Goal: Task Accomplishment & Management: Complete application form

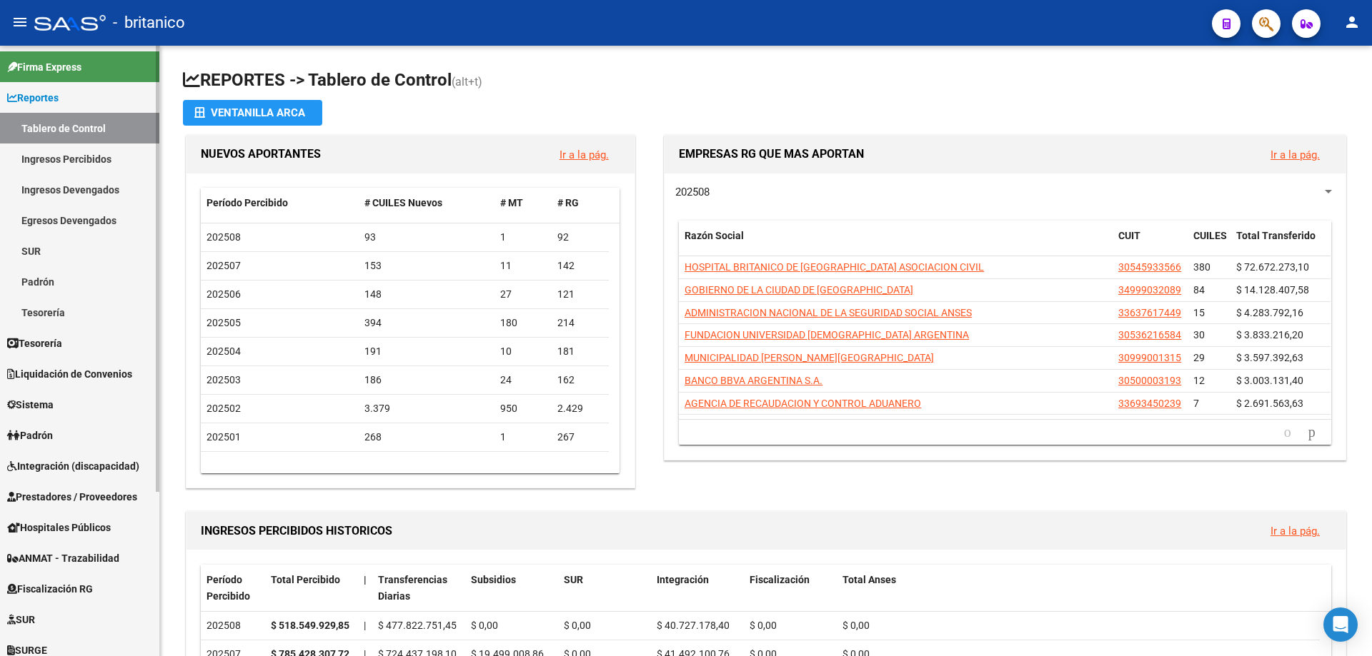
click at [99, 464] on span "Integración (discapacidad)" at bounding box center [73, 467] width 132 height 16
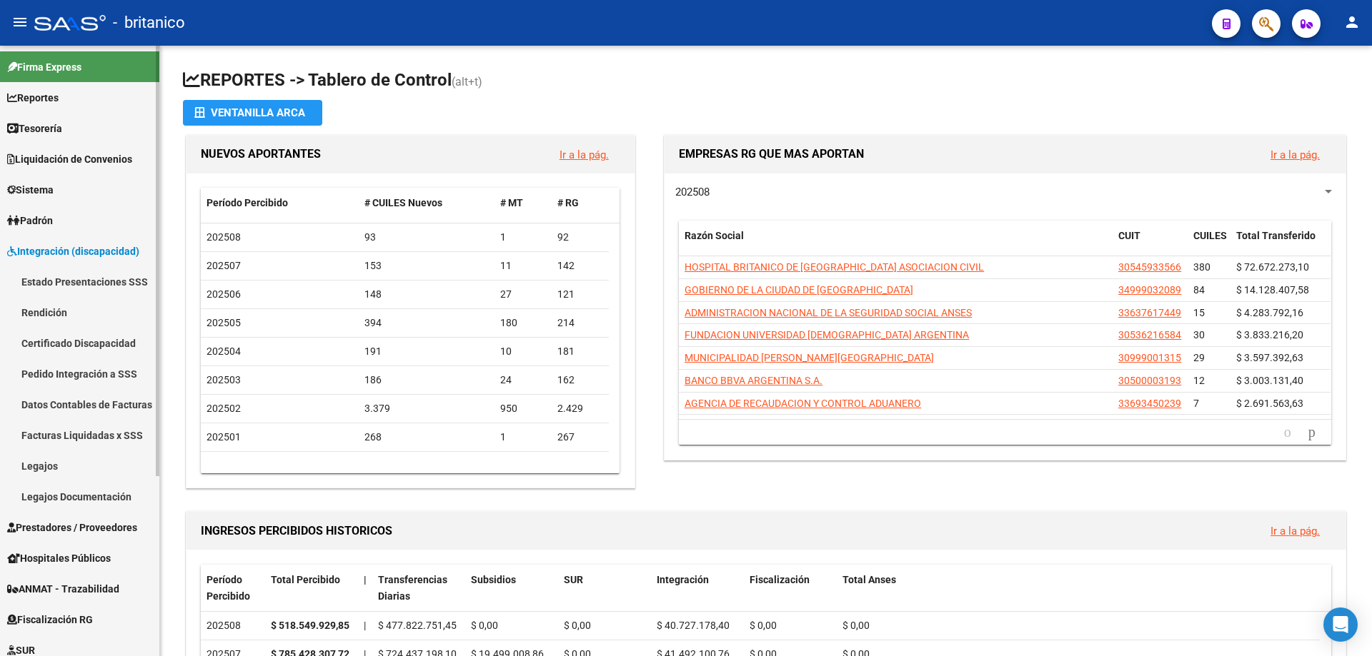
click at [120, 529] on span "Prestadores / Proveedores" at bounding box center [72, 528] width 130 height 16
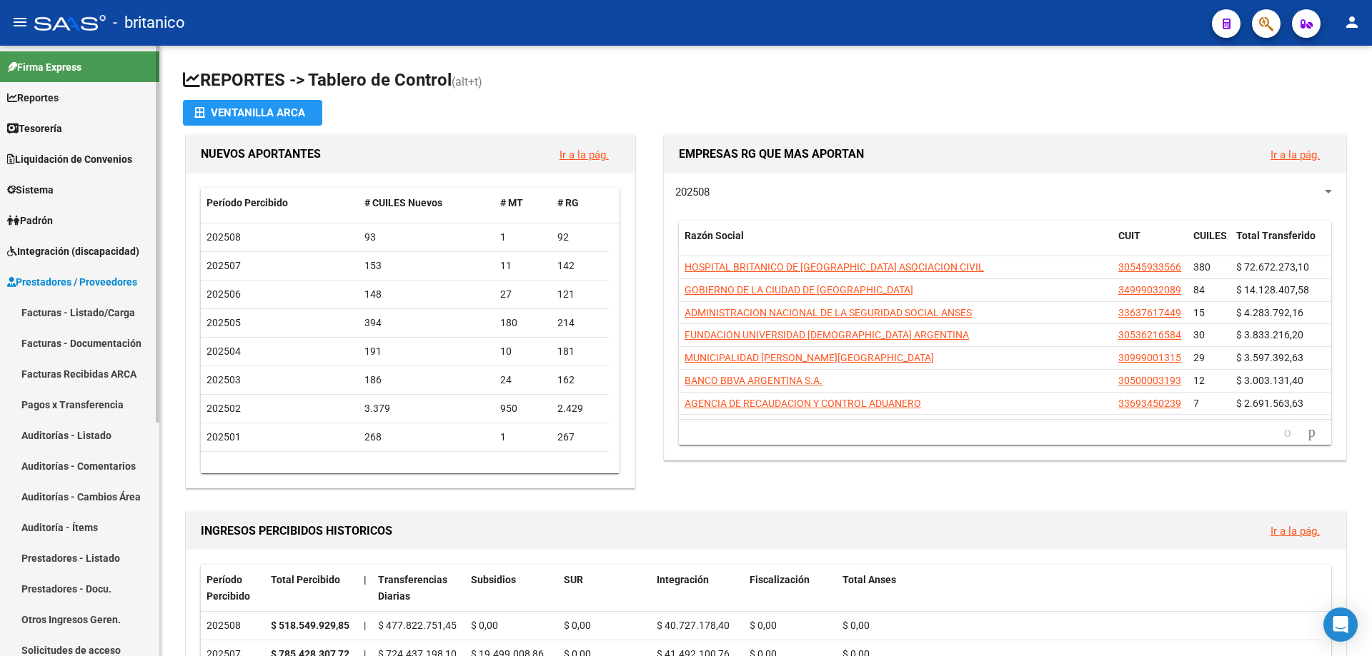
click at [89, 306] on link "Facturas - Listado/Carga" at bounding box center [79, 312] width 159 height 31
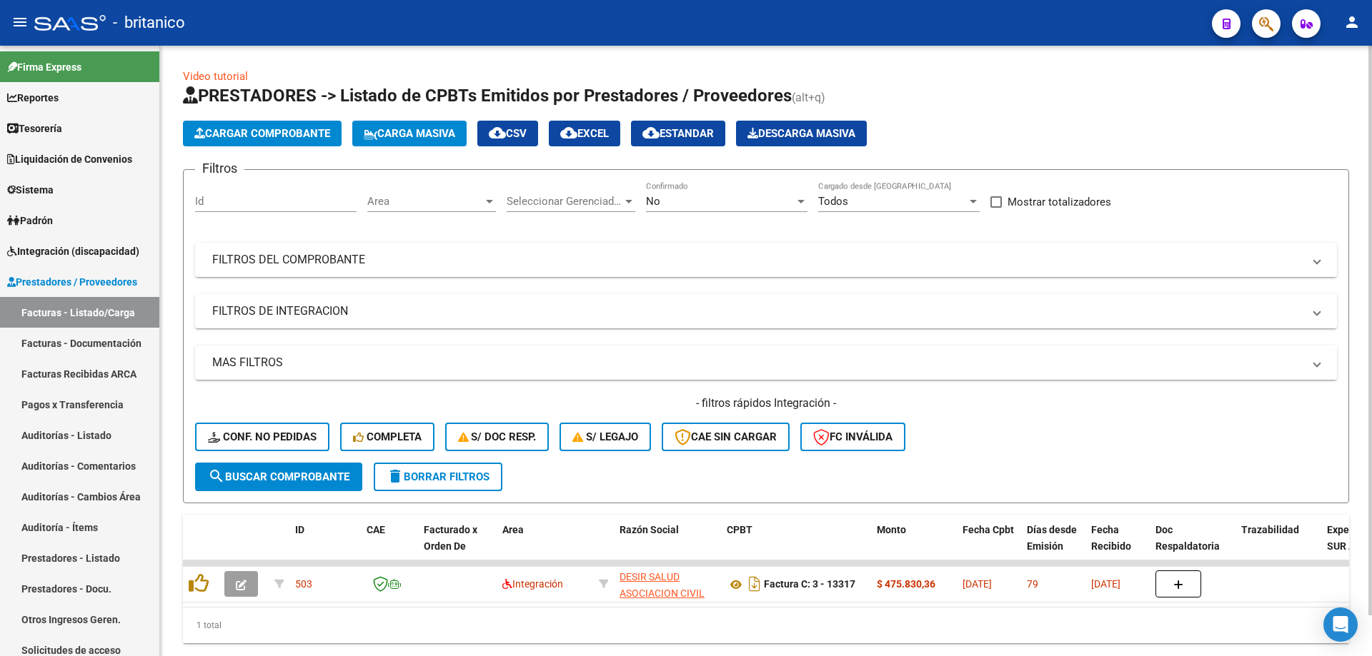
scroll to position [44, 0]
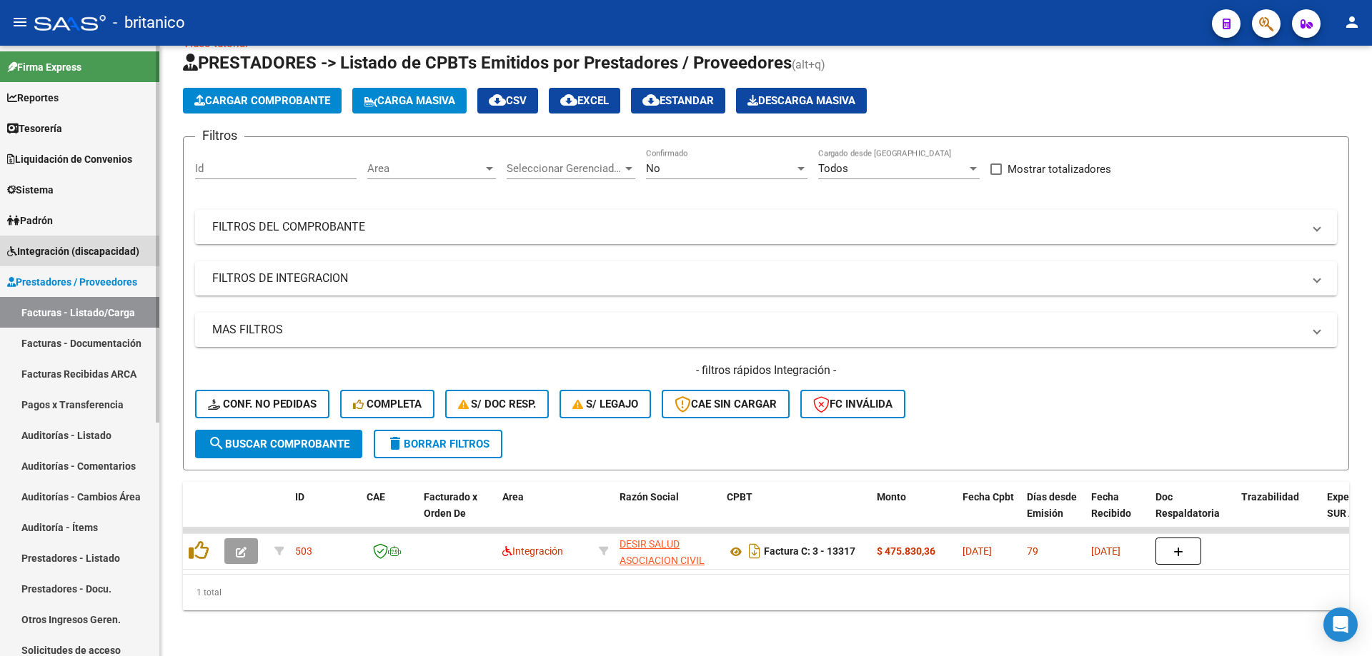
click at [69, 245] on span "Integración (discapacidad)" at bounding box center [73, 252] width 132 height 16
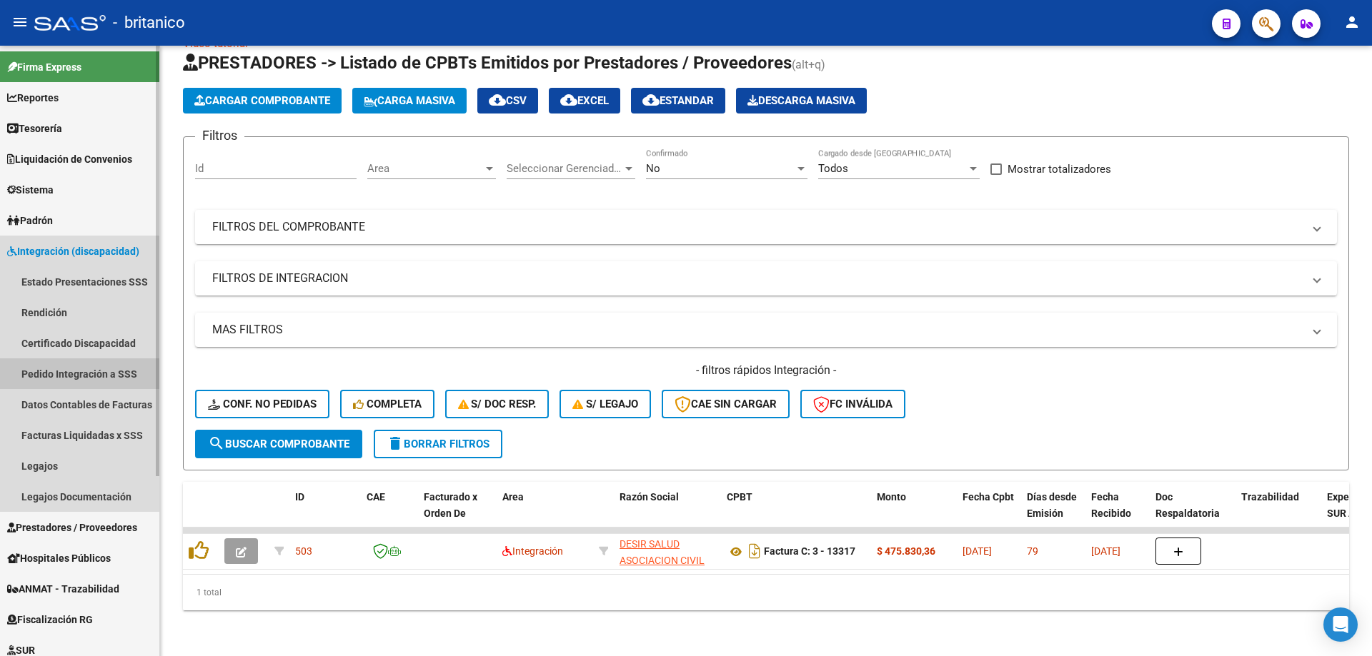
click at [69, 381] on link "Pedido Integración a SSS" at bounding box center [79, 374] width 159 height 31
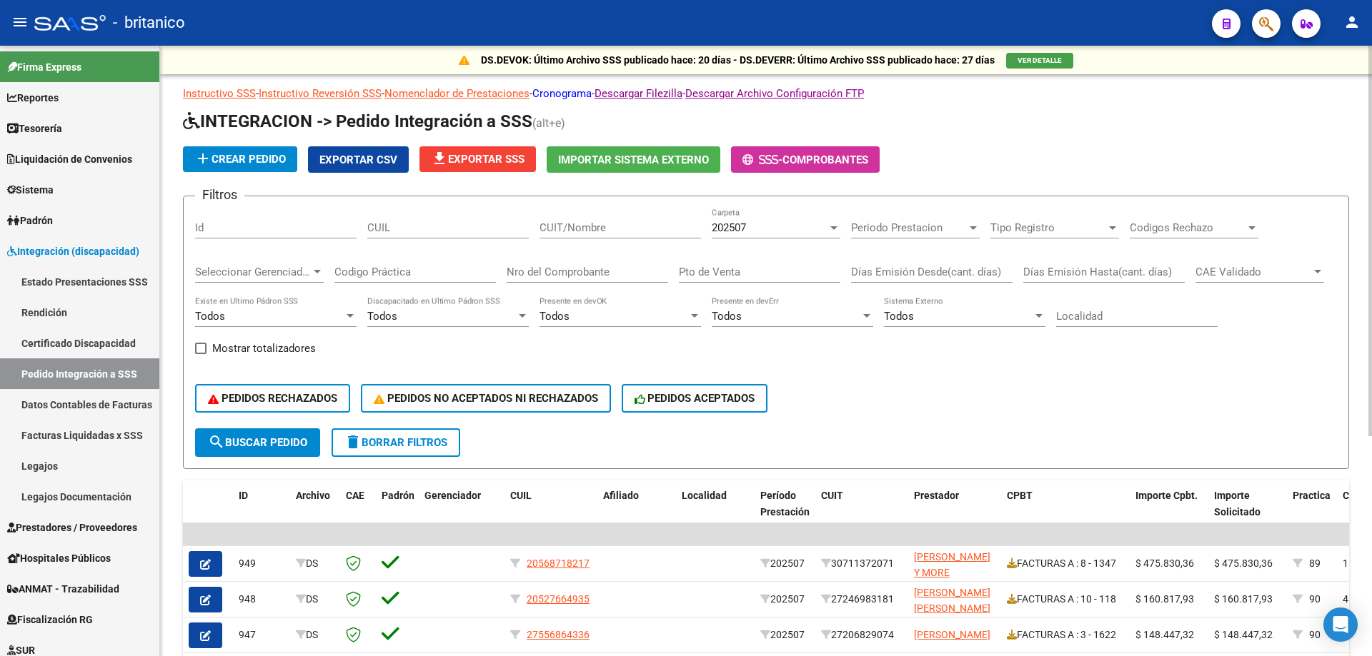
click at [585, 89] on link "Cronograma" at bounding box center [561, 93] width 59 height 13
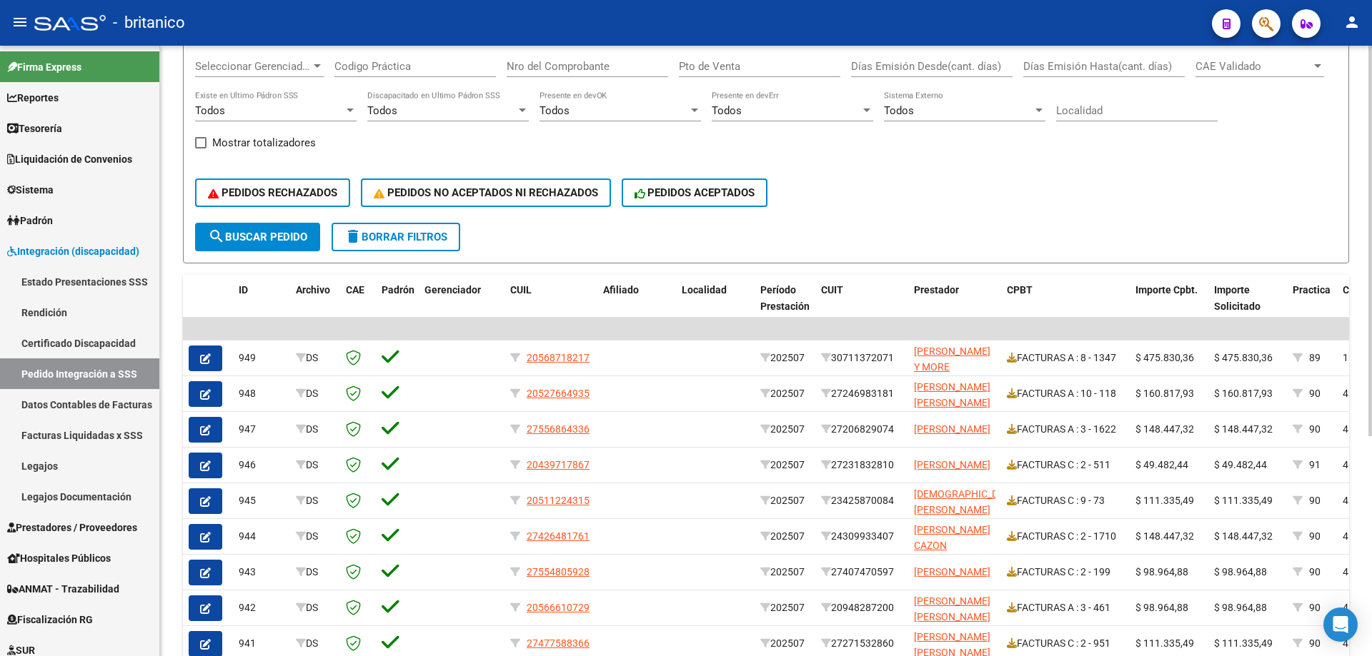
scroll to position [214, 0]
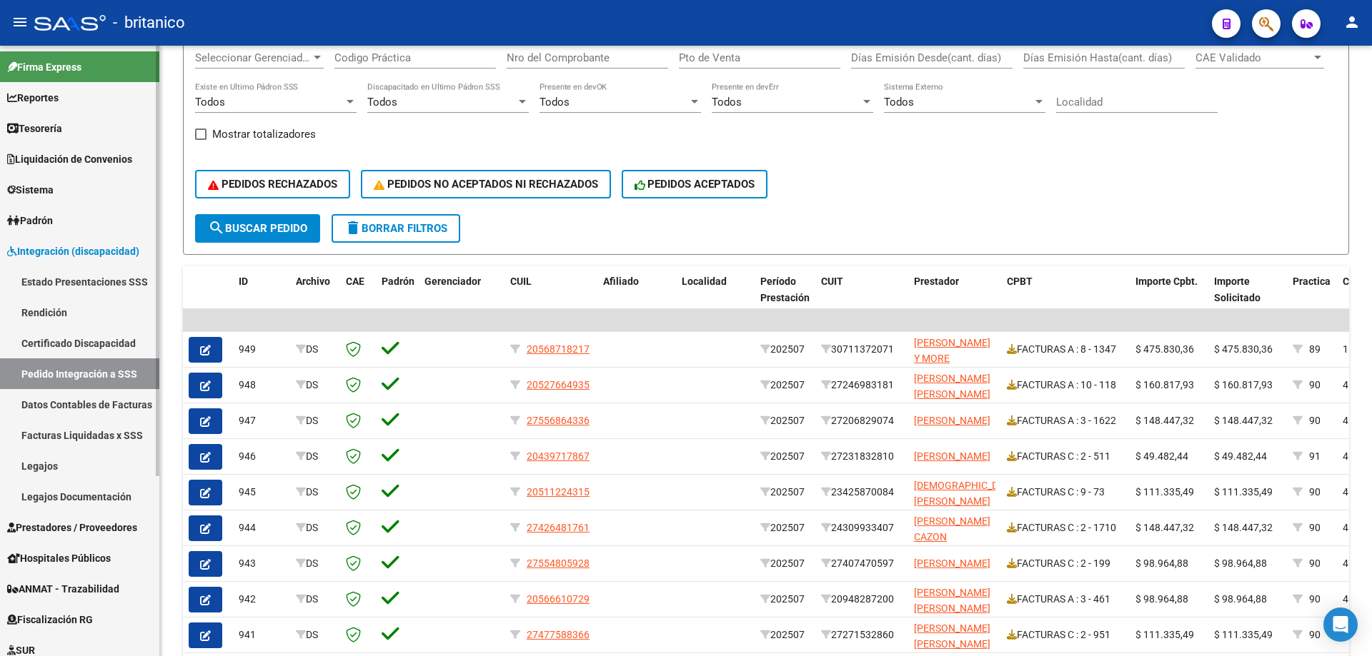
click at [104, 532] on span "Prestadores / Proveedores" at bounding box center [72, 528] width 130 height 16
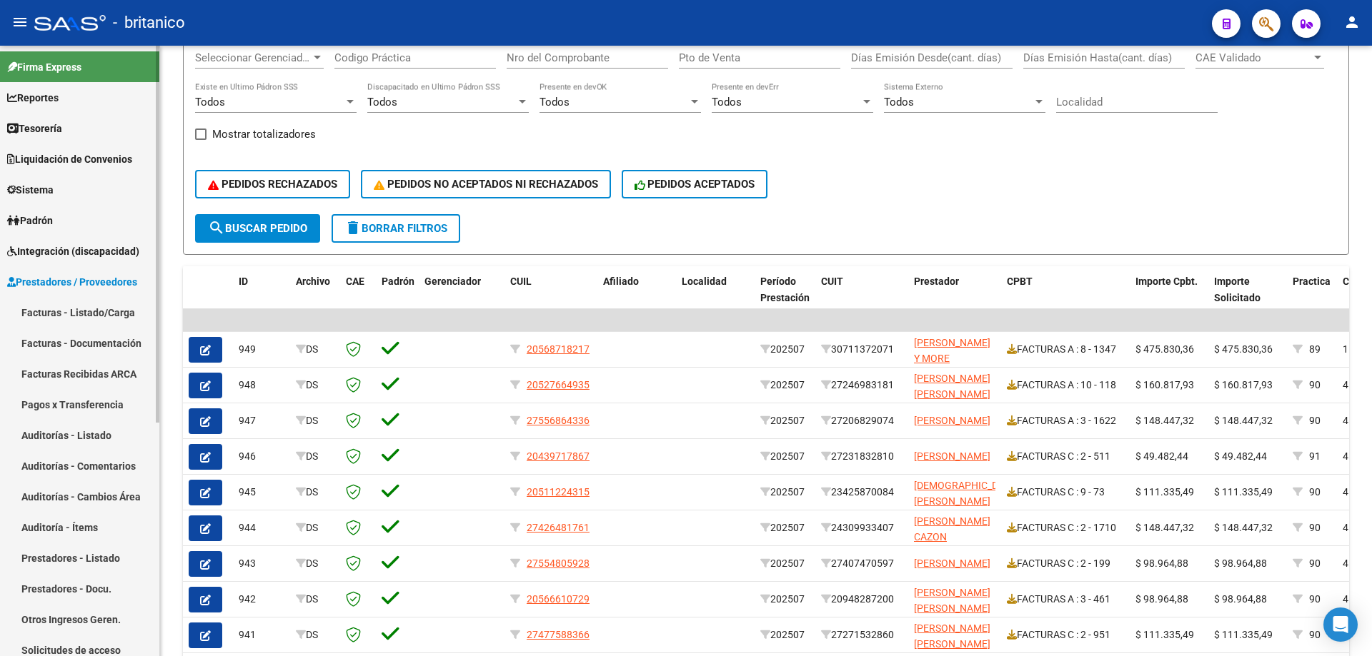
click at [75, 310] on link "Facturas - Listado/Carga" at bounding box center [79, 312] width 159 height 31
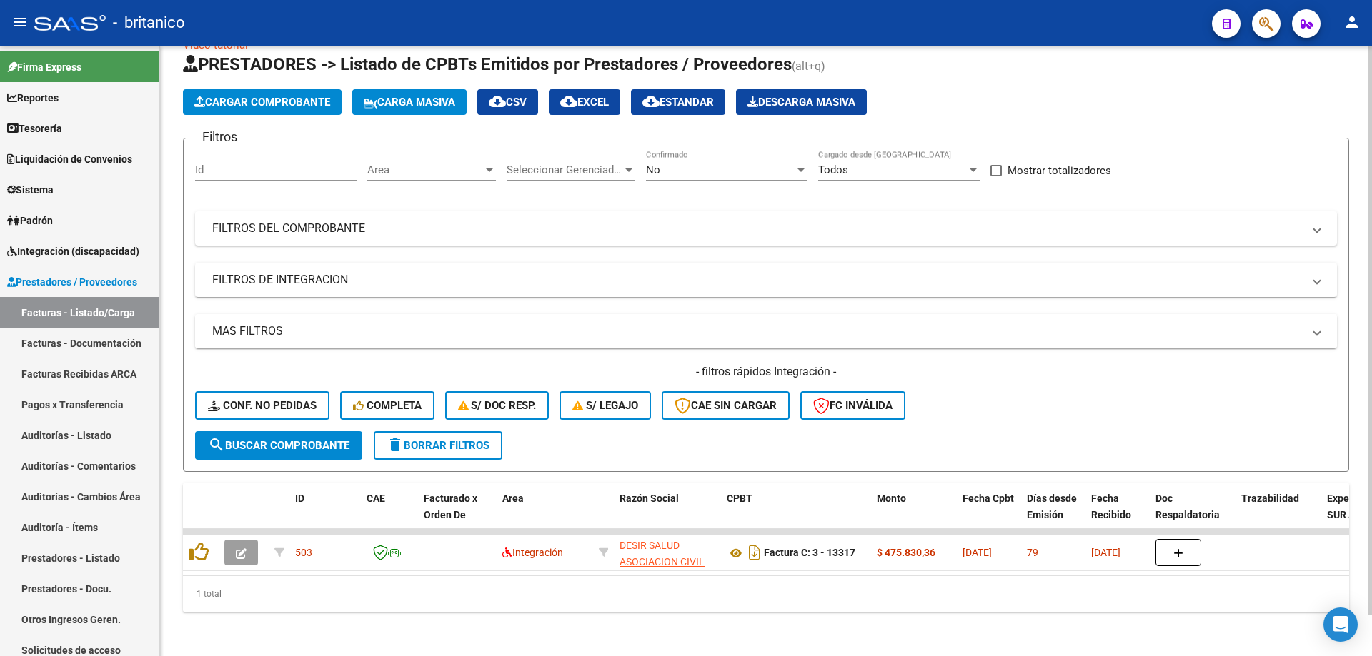
scroll to position [44, 0]
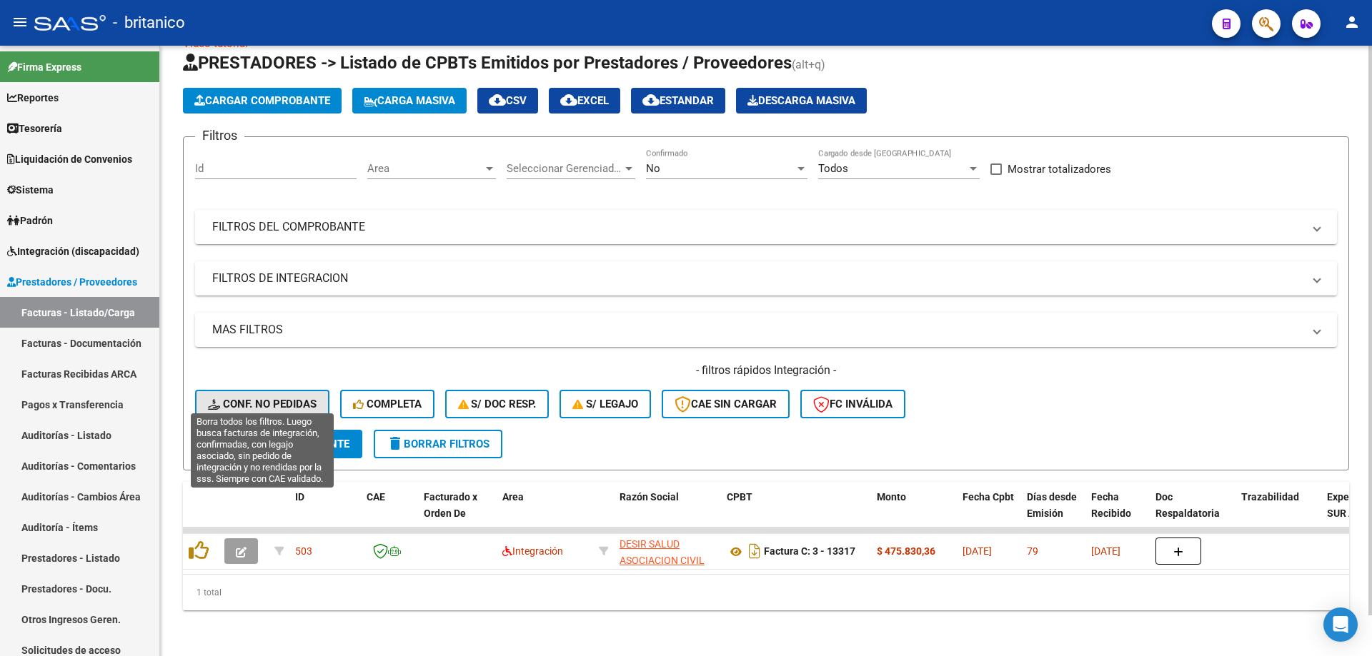
click at [246, 398] on span "Conf. no pedidas" at bounding box center [262, 404] width 109 height 13
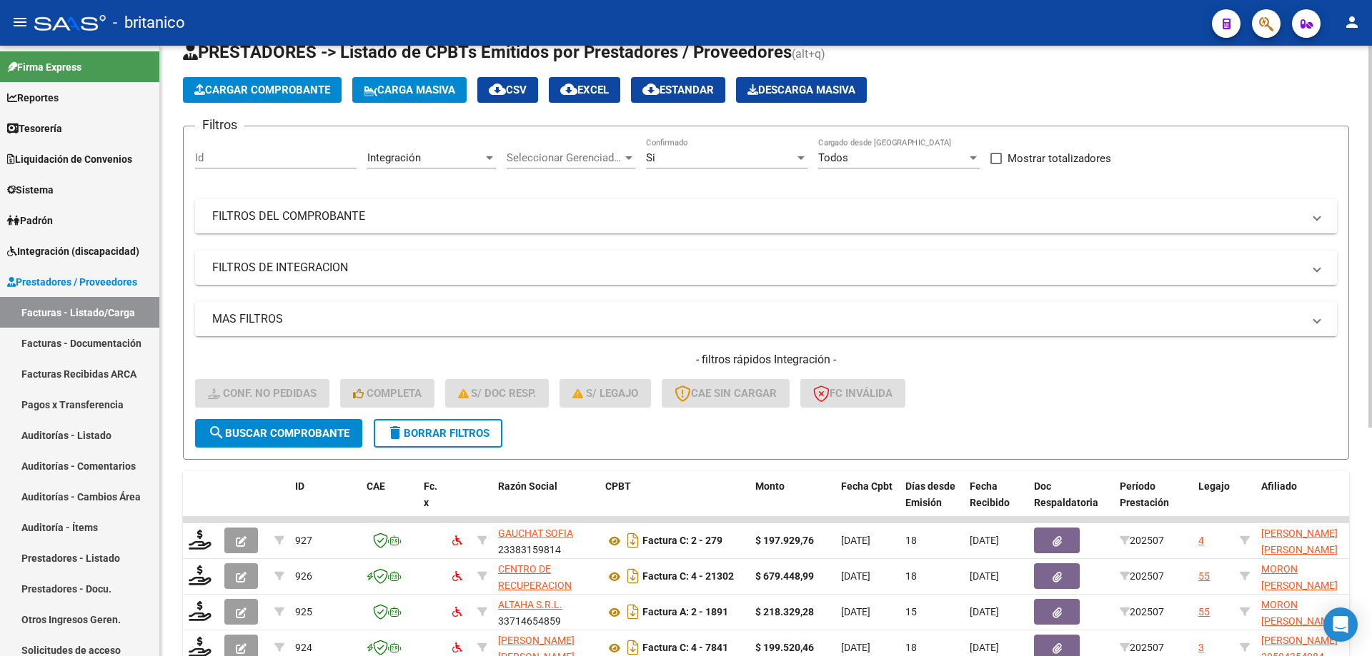
scroll to position [115, 0]
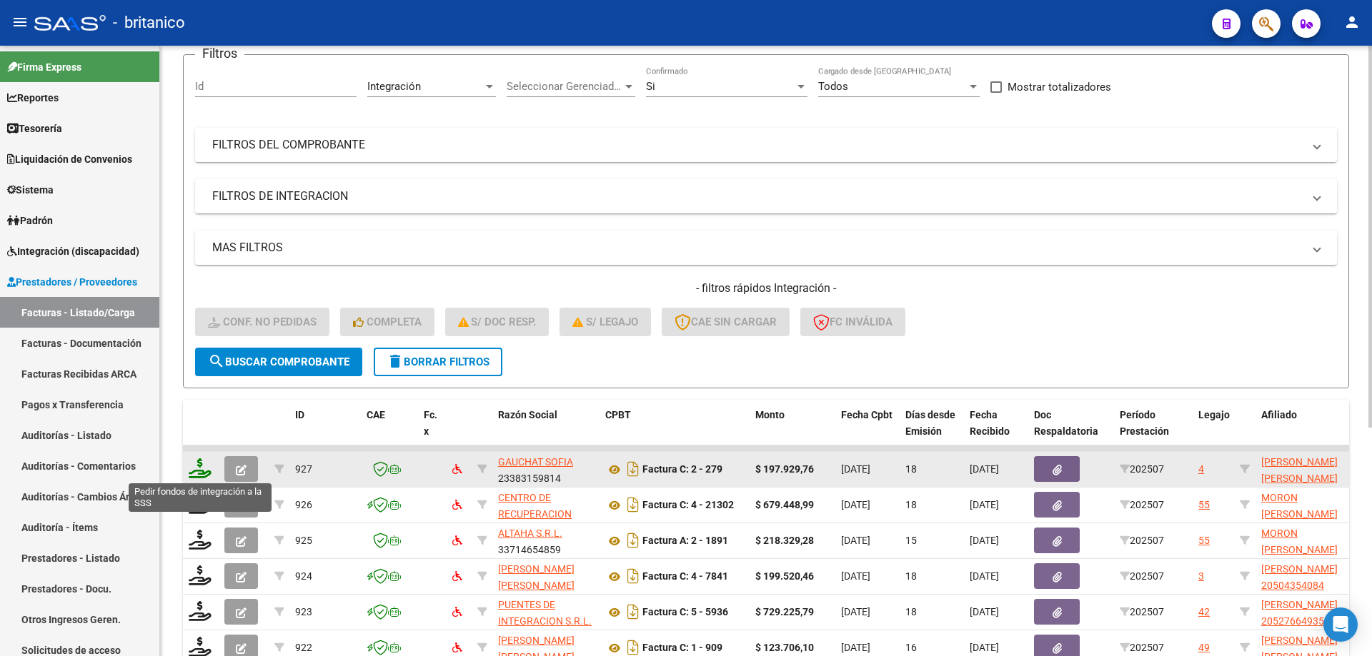
click at [199, 465] on icon at bounding box center [200, 469] width 23 height 20
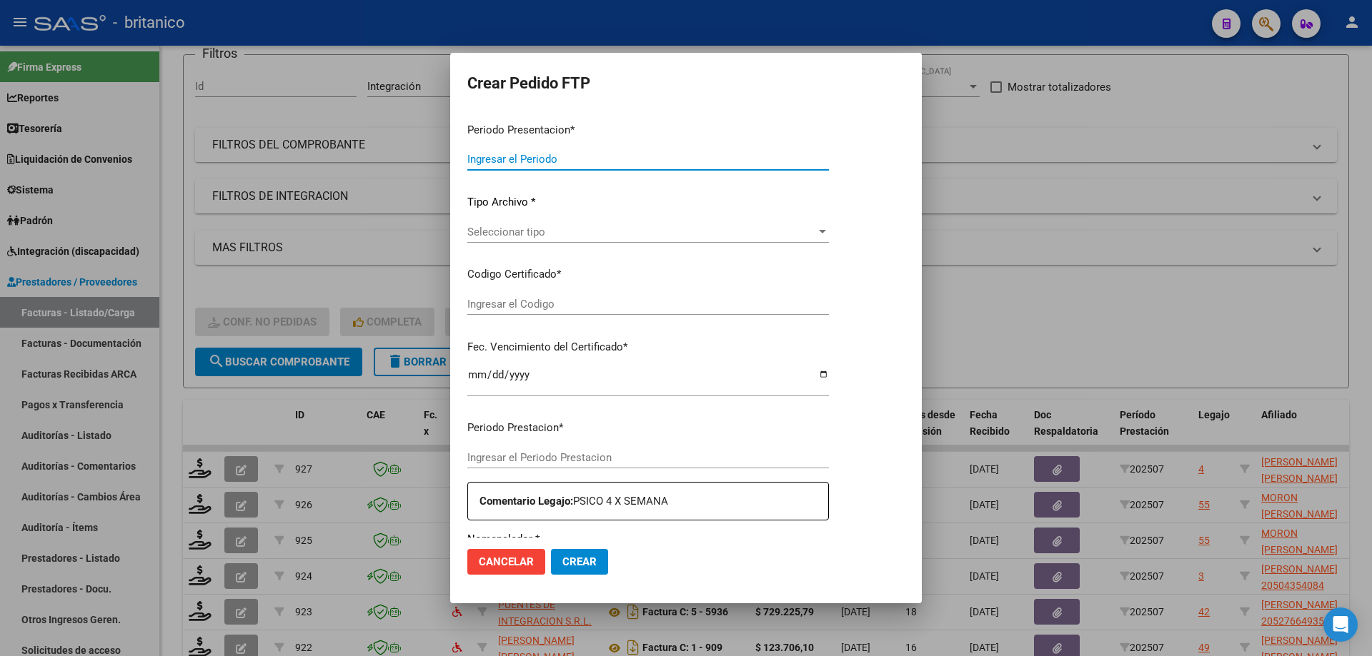
type input "202507"
type input "$ 197.929,76"
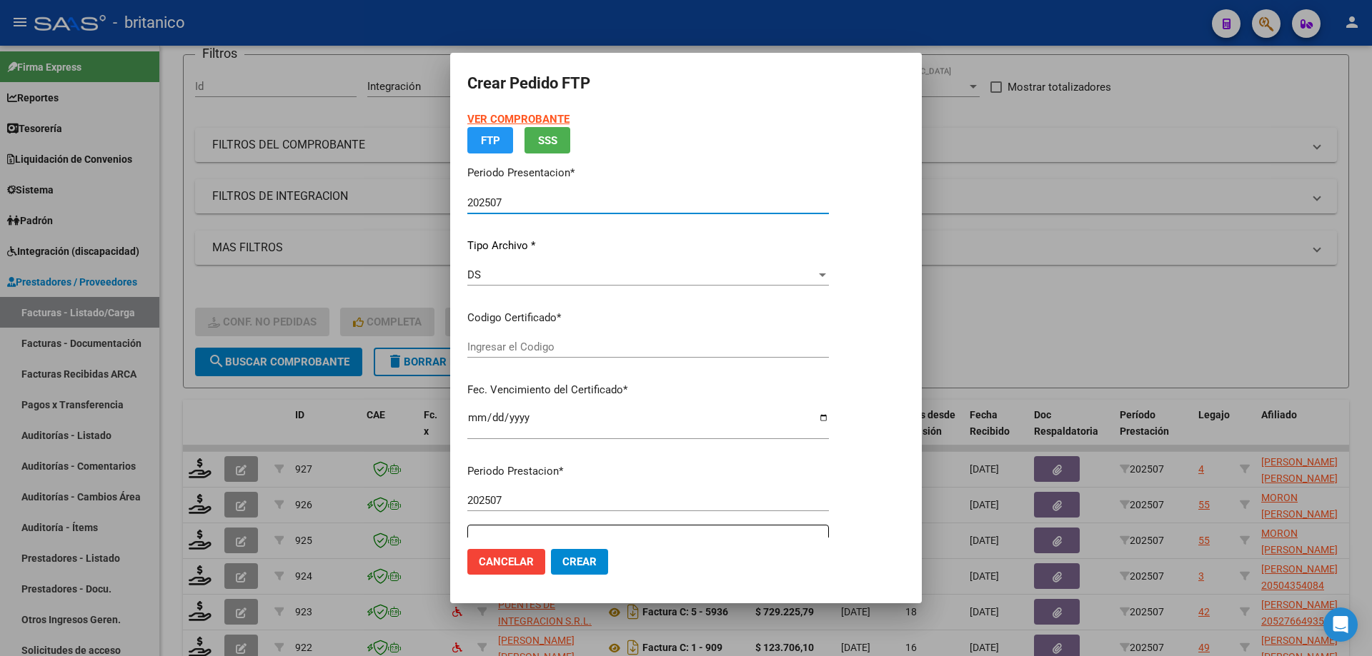
type input "ARG02000504368702025052920300529CIU13650"
type input "[DATE]"
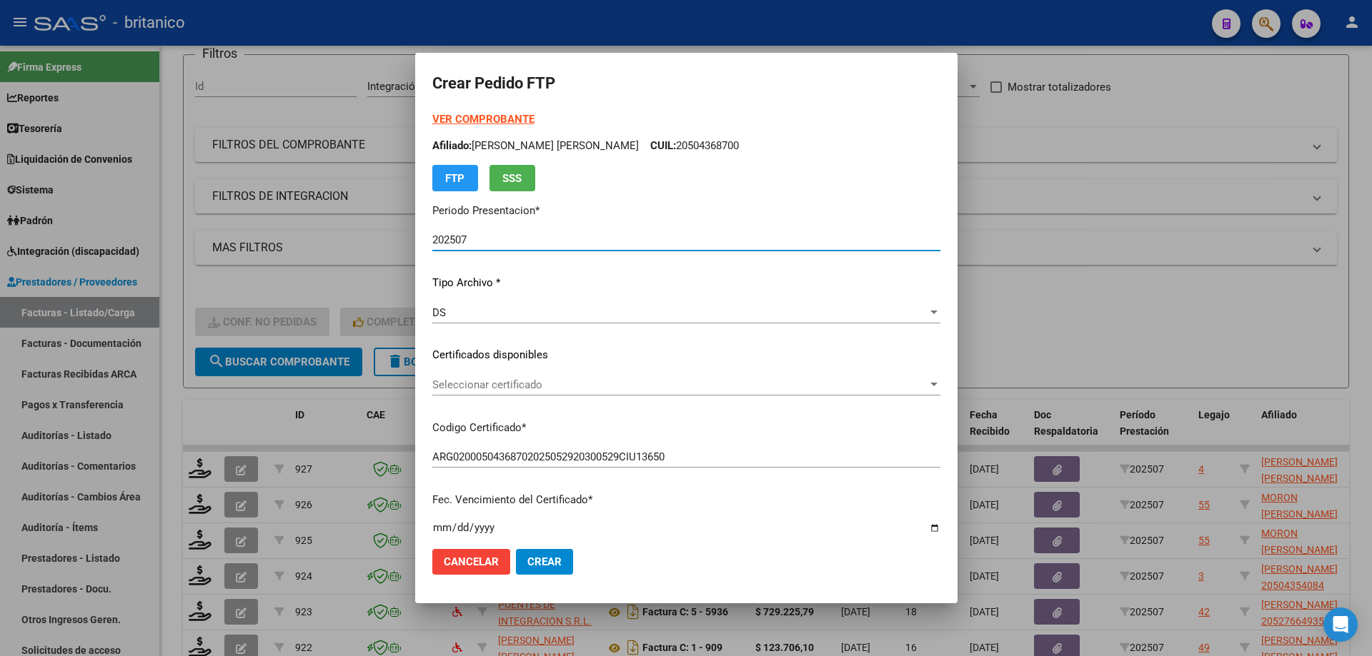
click at [846, 381] on span "Seleccionar certificado" at bounding box center [679, 385] width 495 height 13
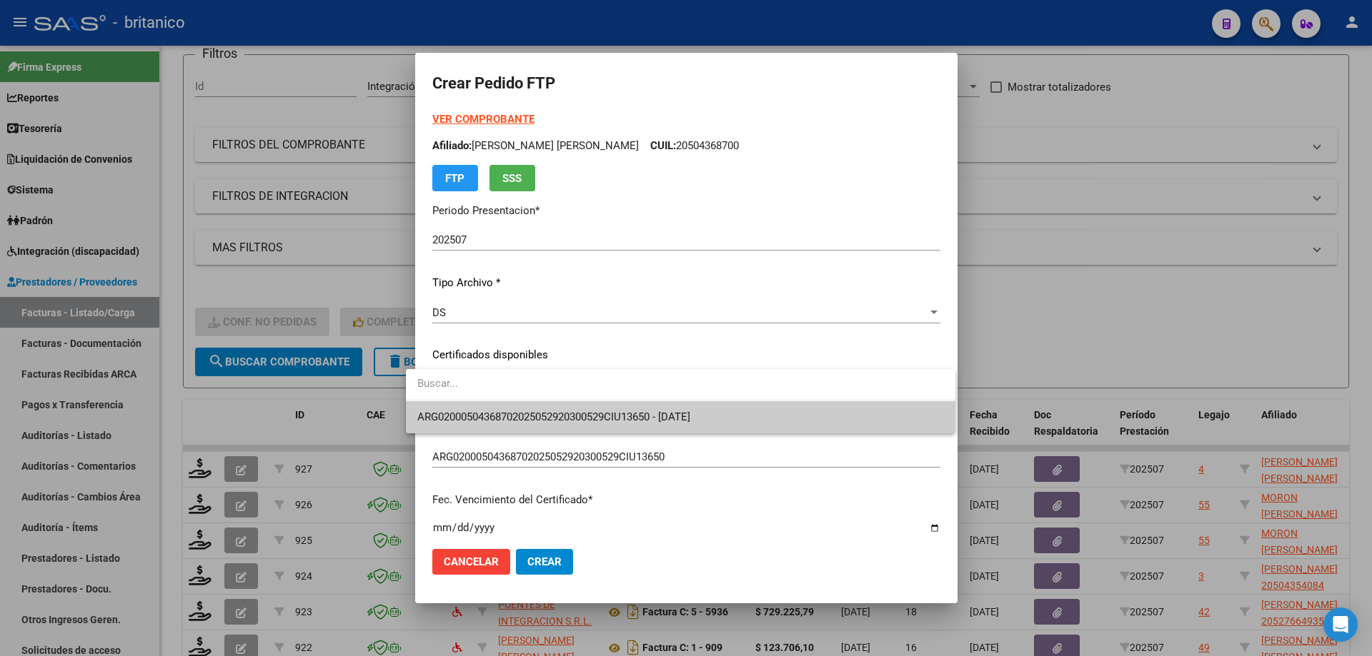
click at [561, 427] on span "ARG02000504368702025052920300529CIU13650 - [DATE]" at bounding box center [680, 417] width 526 height 32
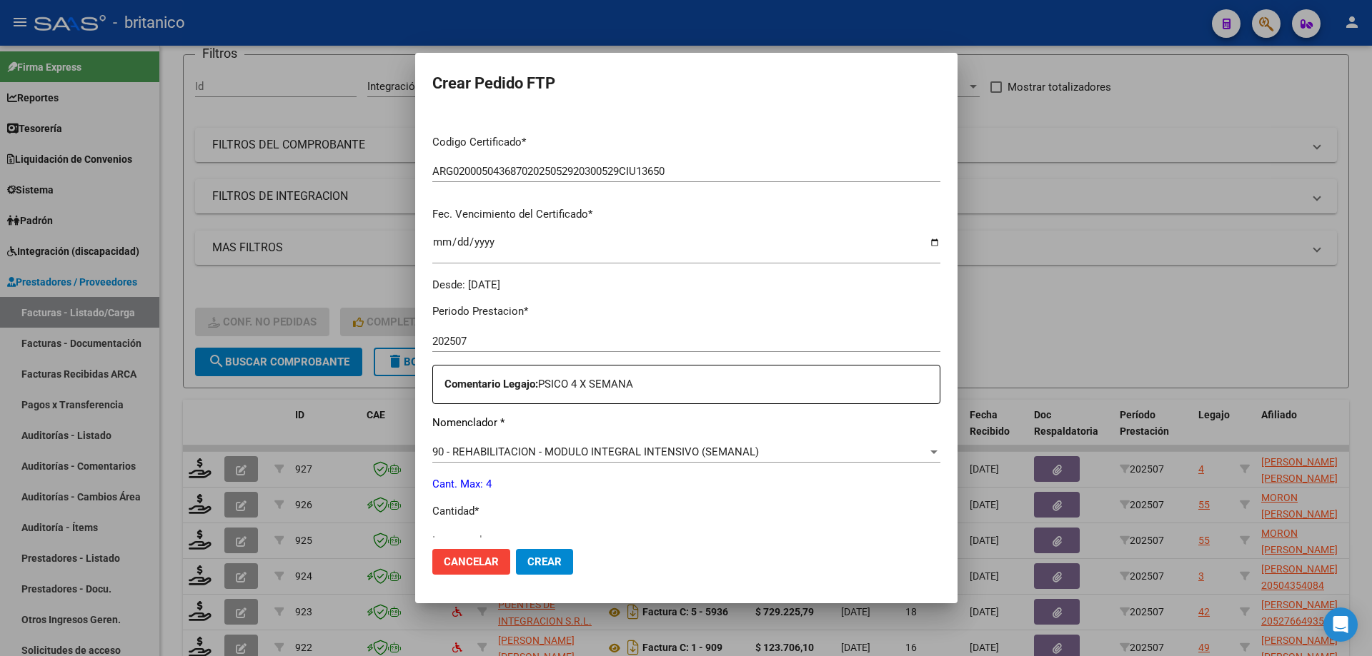
scroll to position [429, 0]
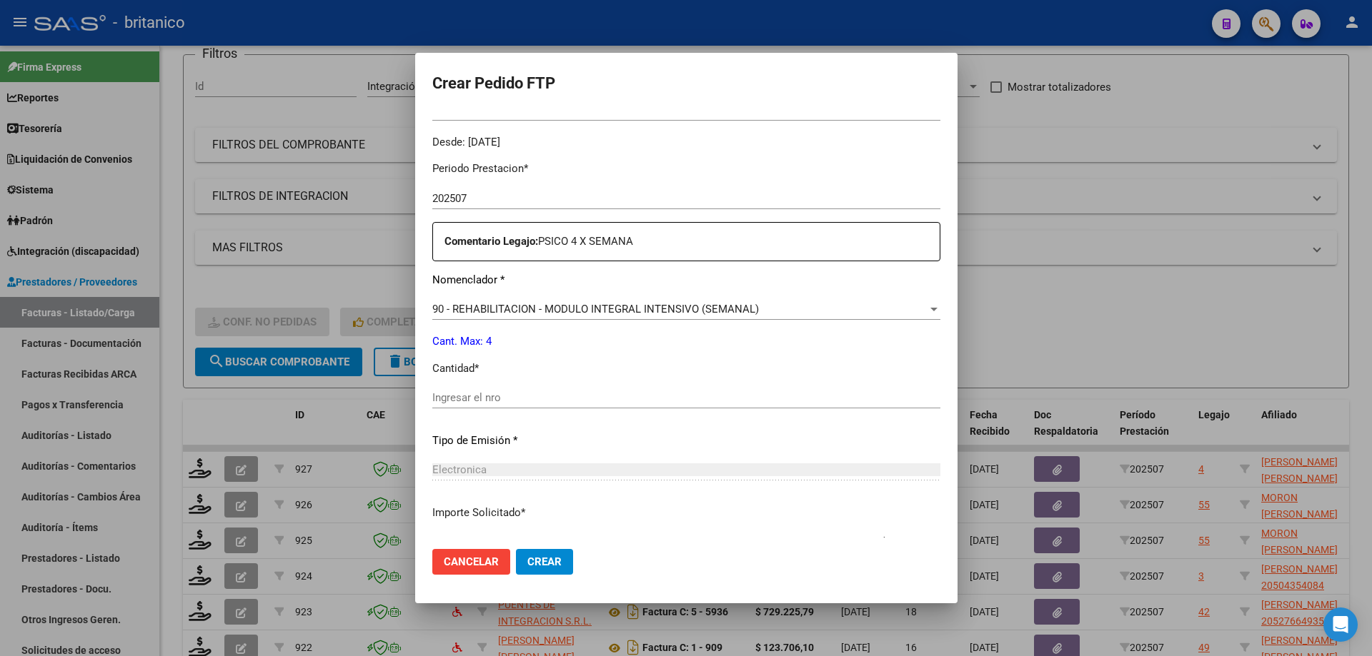
click at [463, 396] on input "Ingresar el nro" at bounding box center [686, 397] width 508 height 13
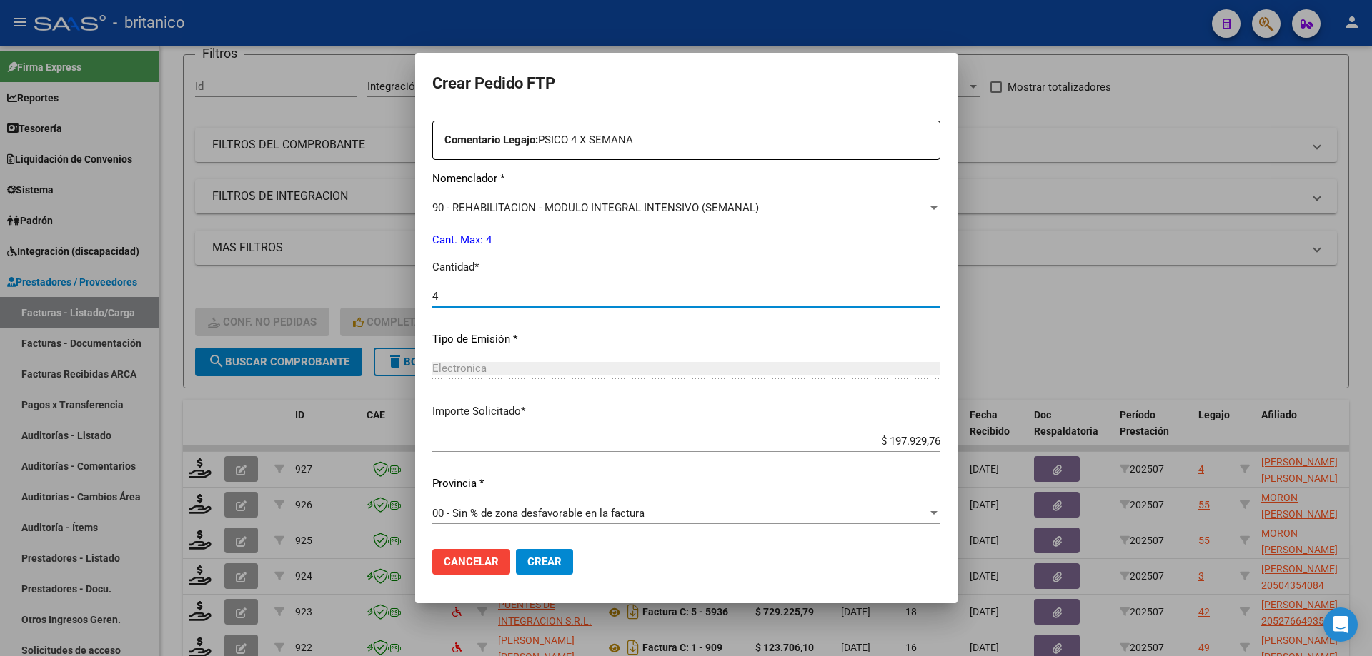
type input "4"
drag, startPoint x: 484, startPoint y: 389, endPoint x: 520, endPoint y: 420, distance: 47.1
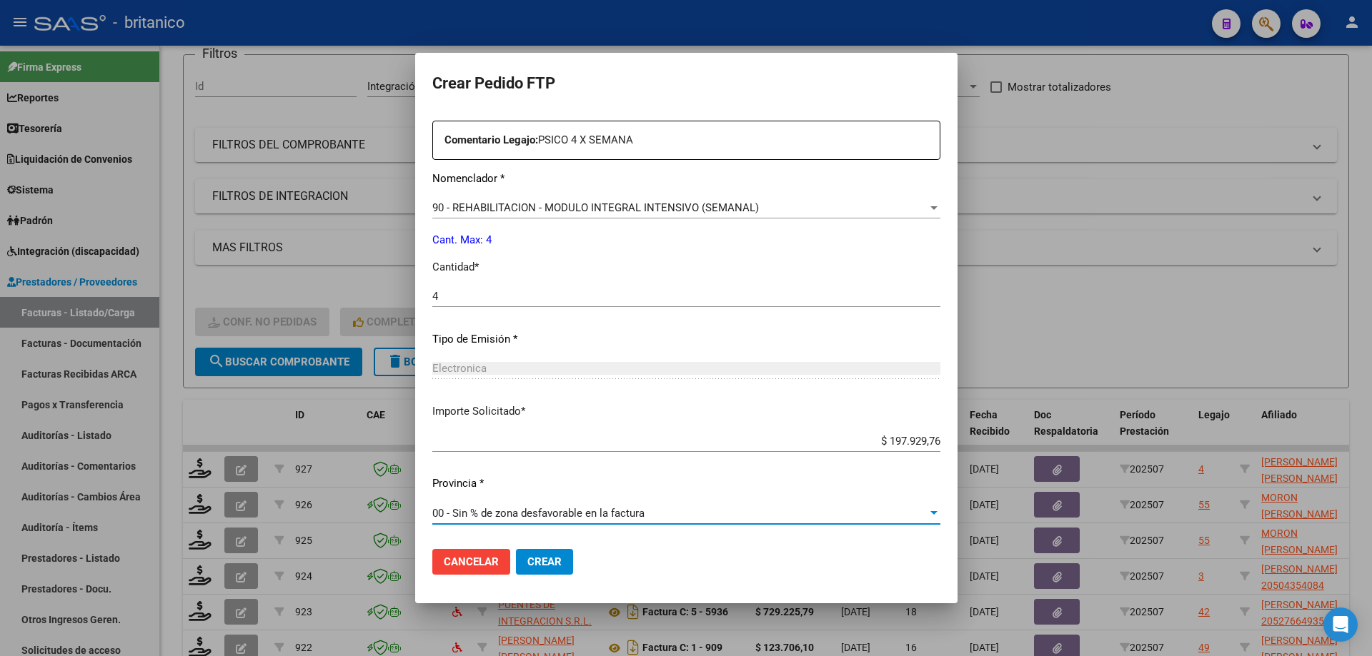
drag, startPoint x: 520, startPoint y: 420, endPoint x: 676, endPoint y: 516, distance: 183.2
click at [676, 516] on div "00 - Sin % de zona desfavorable en la factura" at bounding box center [679, 513] width 495 height 13
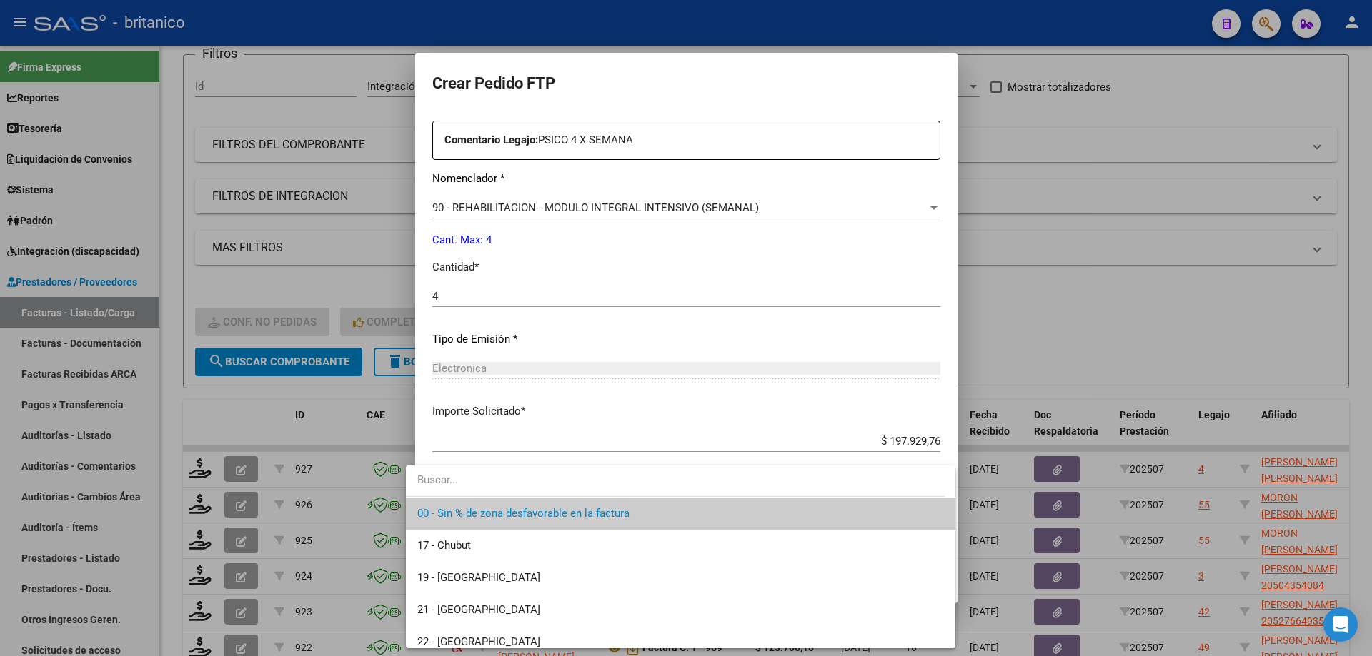
click at [753, 437] on div at bounding box center [686, 328] width 1372 height 656
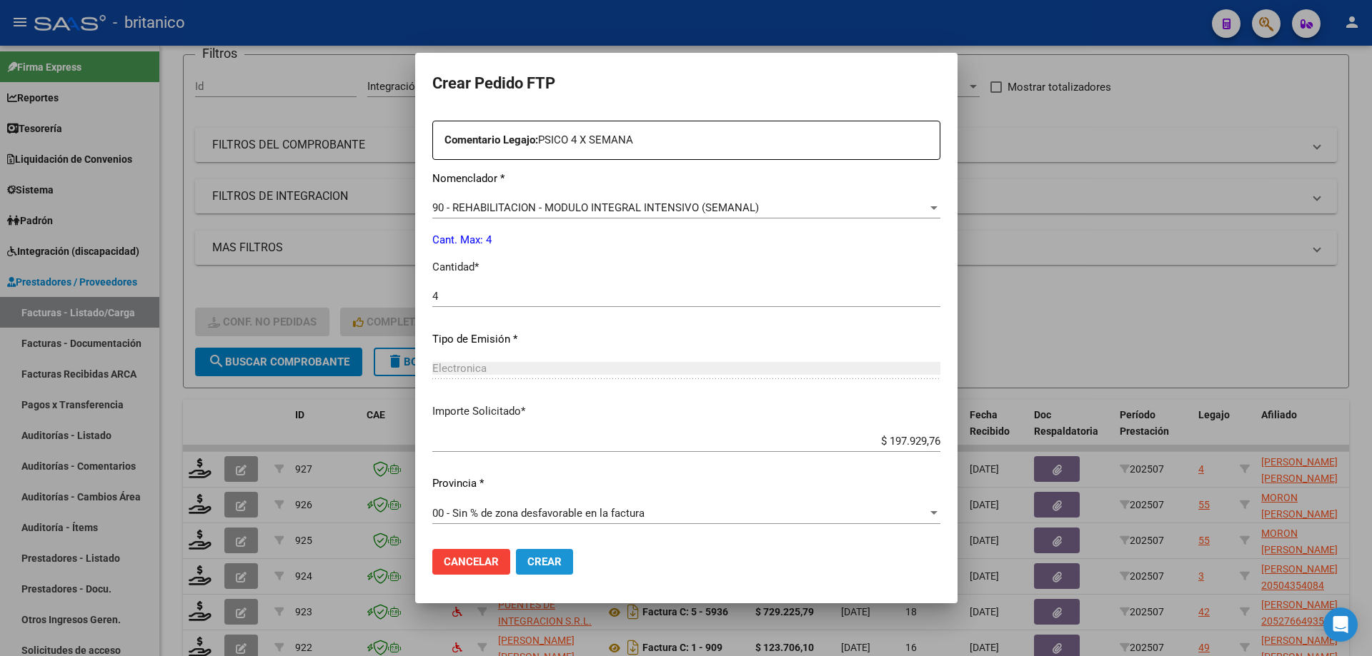
click at [529, 562] on span "Crear" at bounding box center [544, 562] width 34 height 13
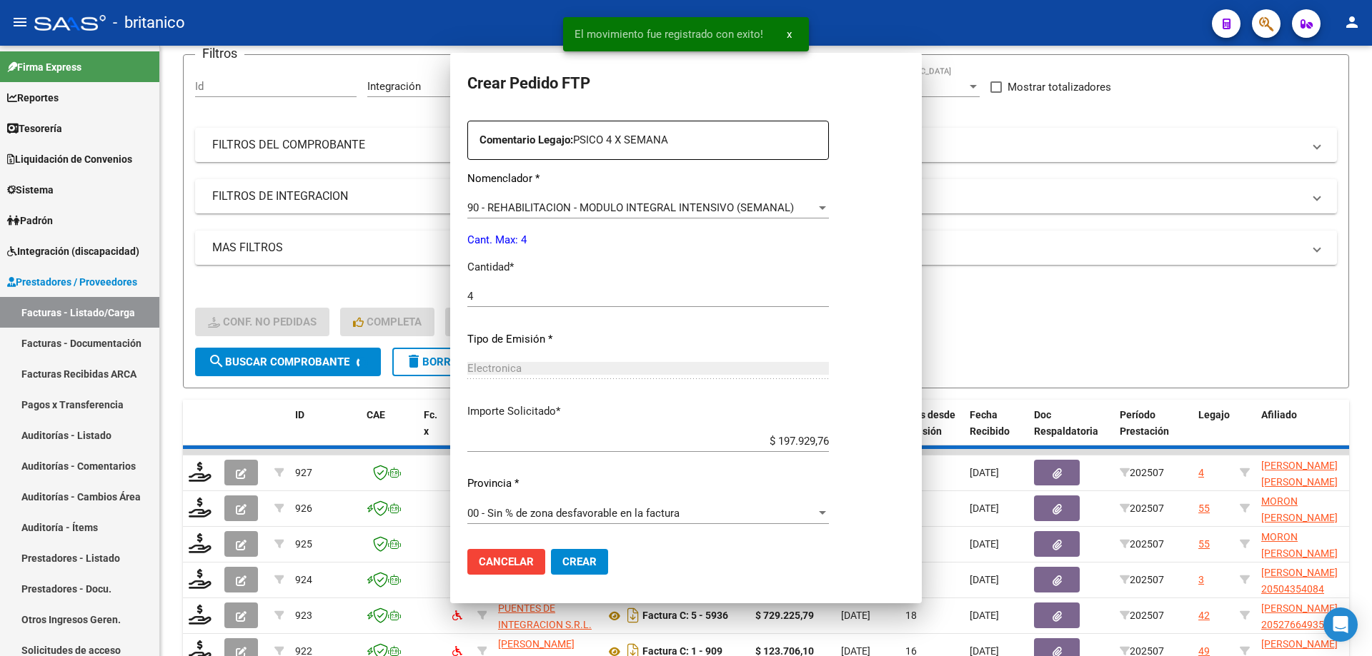
scroll to position [0, 0]
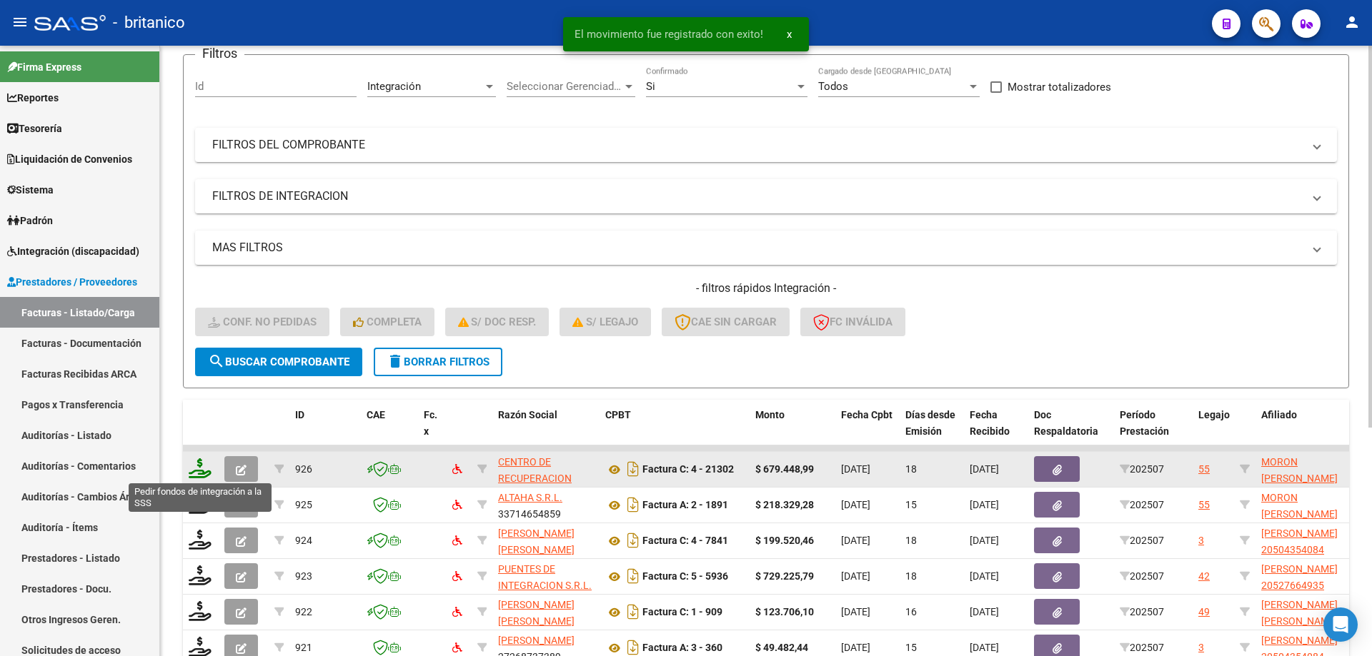
click at [203, 469] on icon at bounding box center [200, 469] width 23 height 20
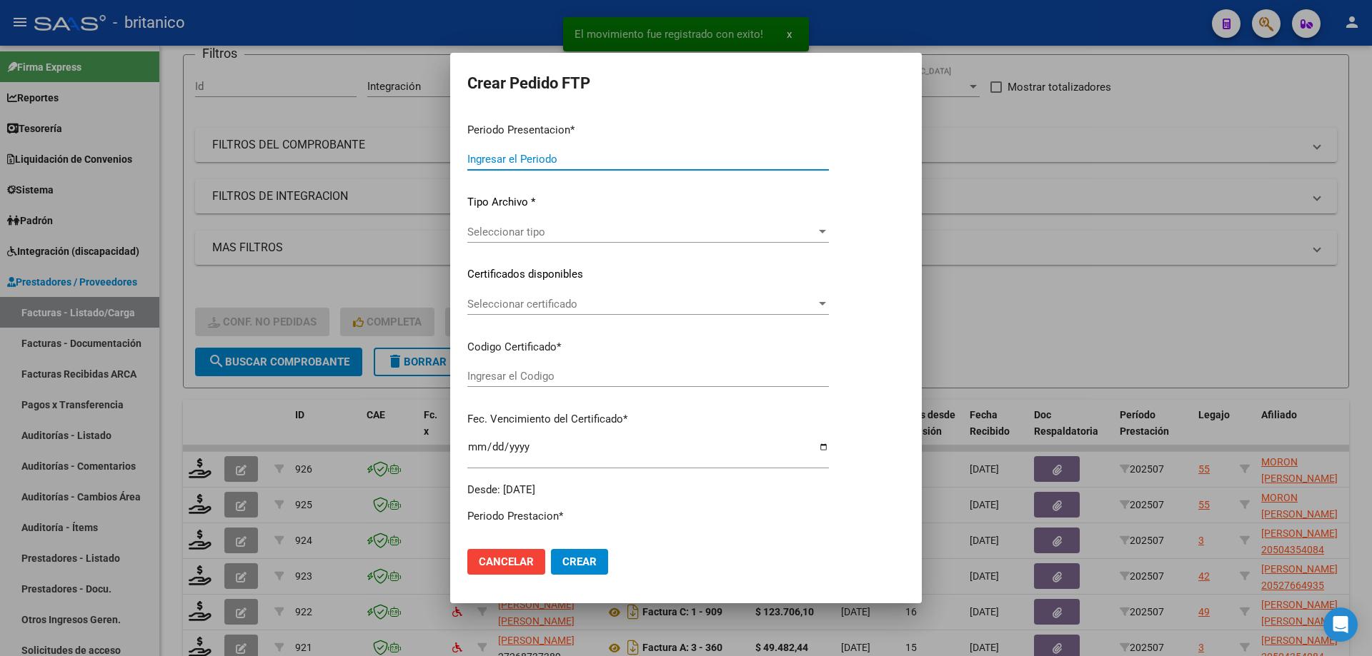
type input "202507"
type input "$ 679.448,99"
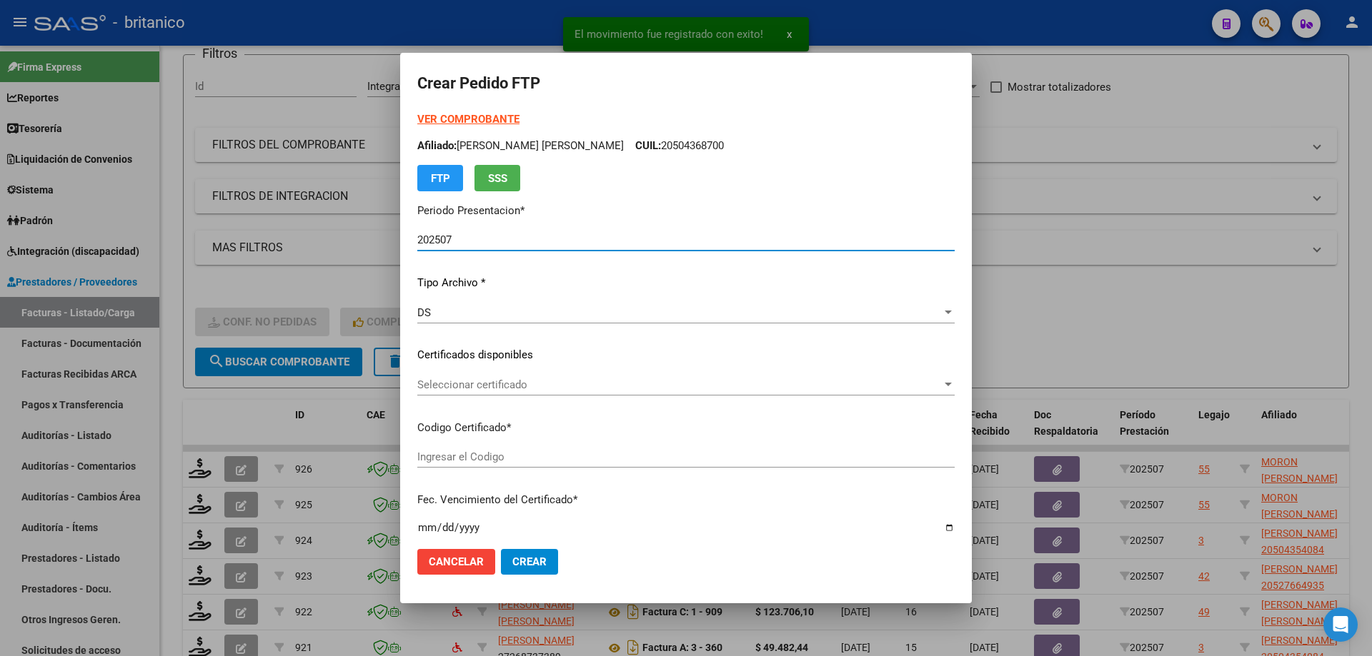
type input "ARG020004879536920220125-20240825CBA536"
type input "[DATE]"
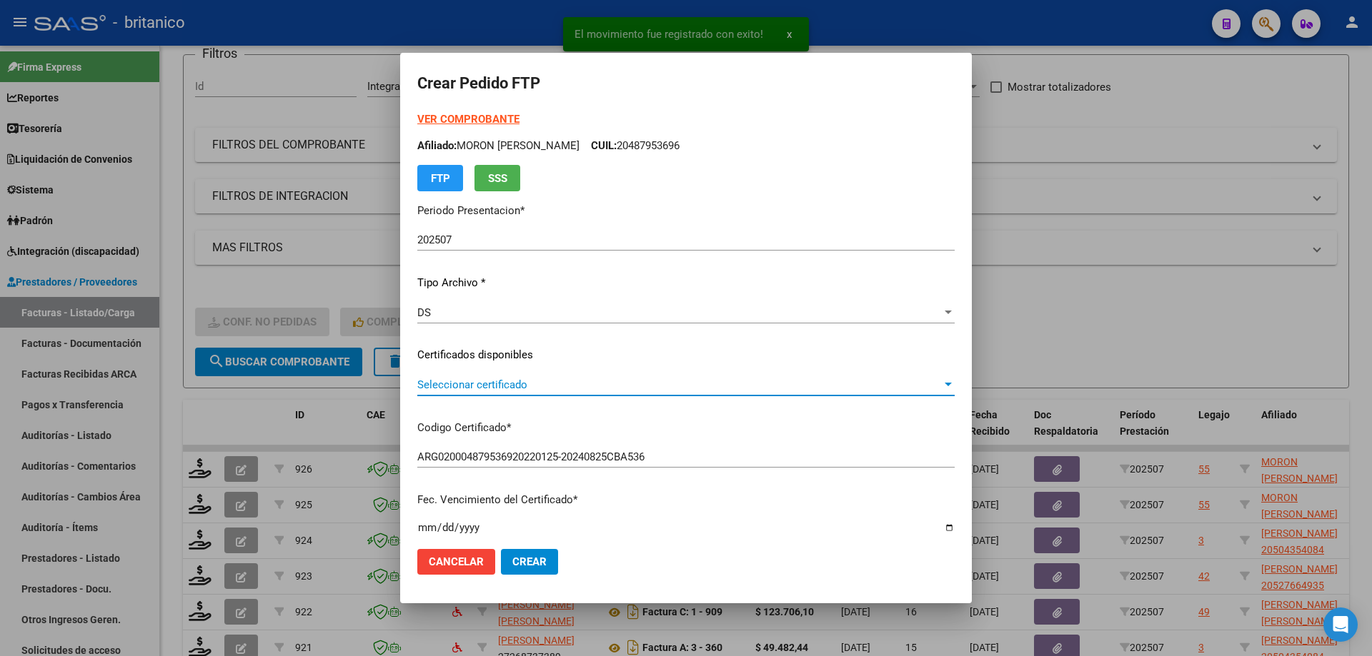
click at [567, 389] on span "Seleccionar certificado" at bounding box center [679, 385] width 524 height 13
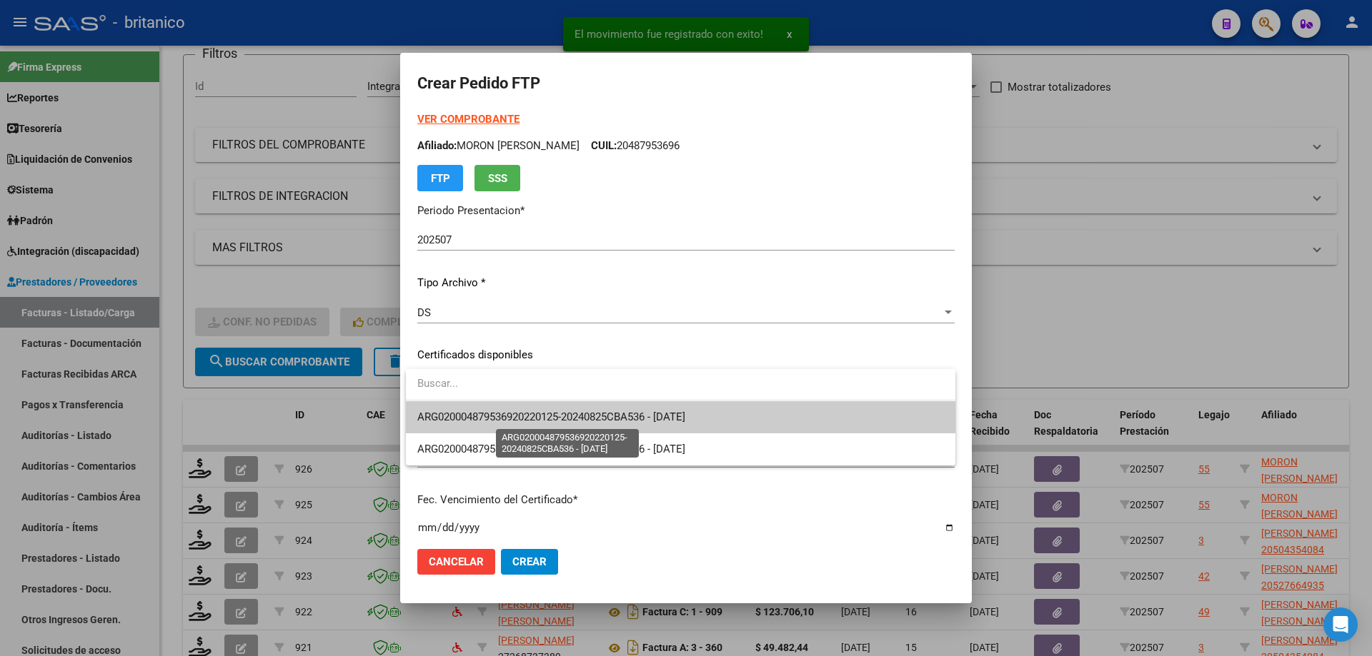
drag, startPoint x: 567, startPoint y: 389, endPoint x: 571, endPoint y: 422, distance: 33.1
click at [569, 419] on span "ARG020004879536920220125-20240825CBA536 - [DATE]" at bounding box center [551, 417] width 268 height 13
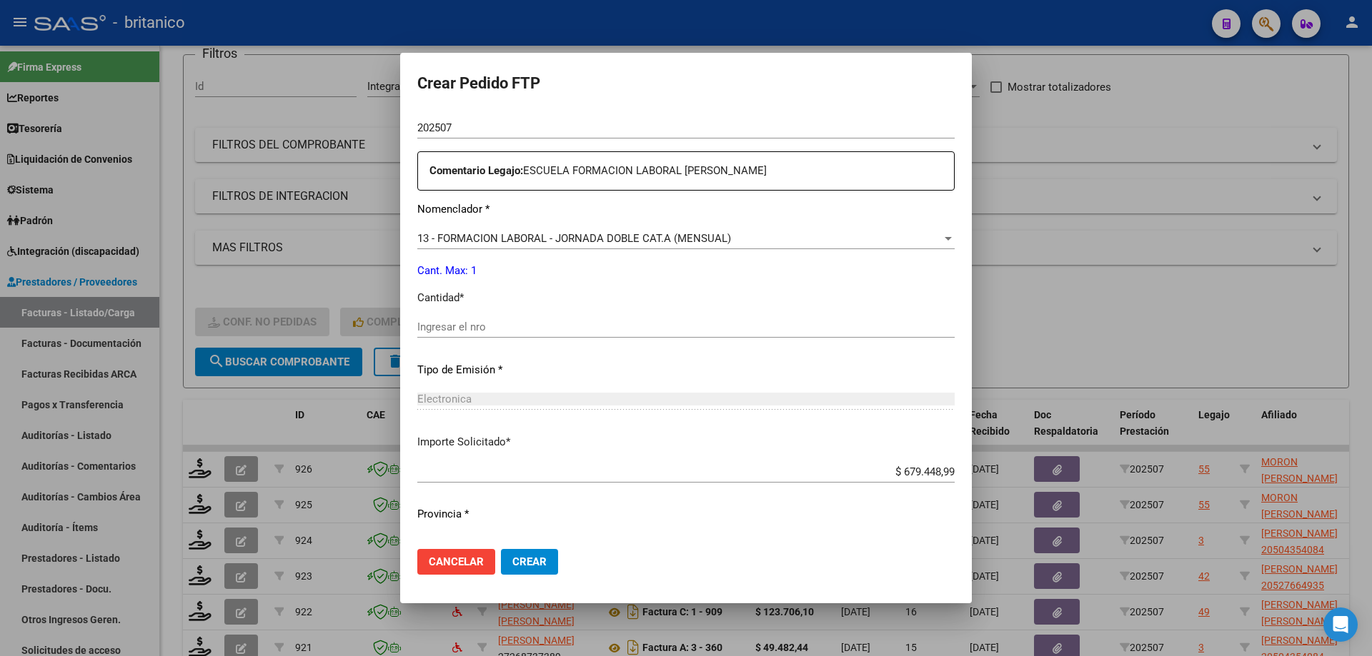
scroll to position [500, 0]
click at [488, 323] on input "Ingresar el nro" at bounding box center [685, 326] width 537 height 13
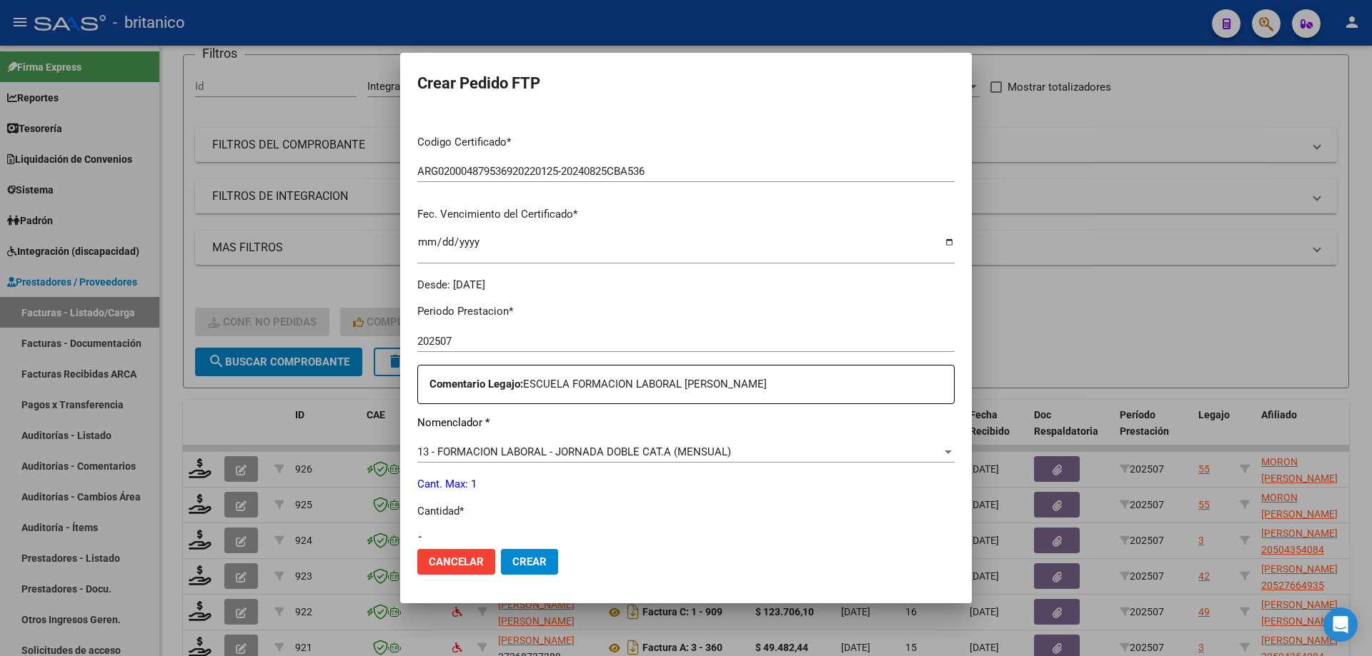
scroll to position [530, 0]
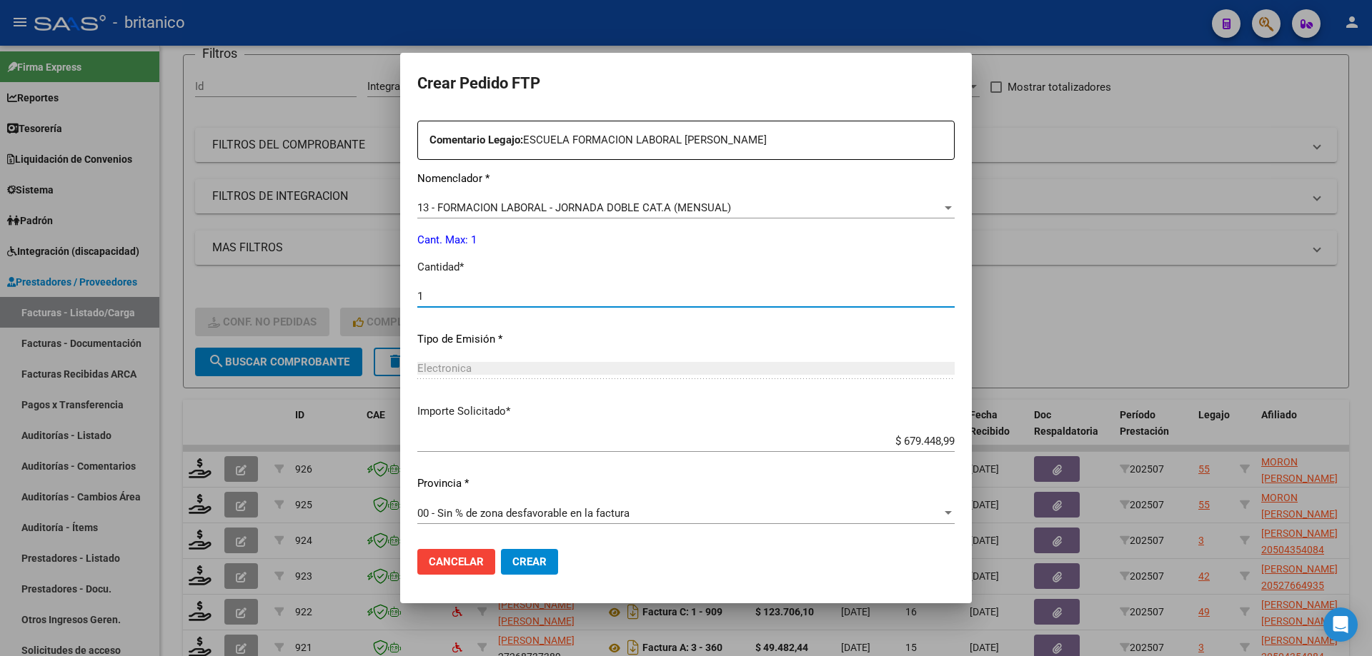
type input "1"
click at [529, 562] on span "Crear" at bounding box center [529, 562] width 34 height 13
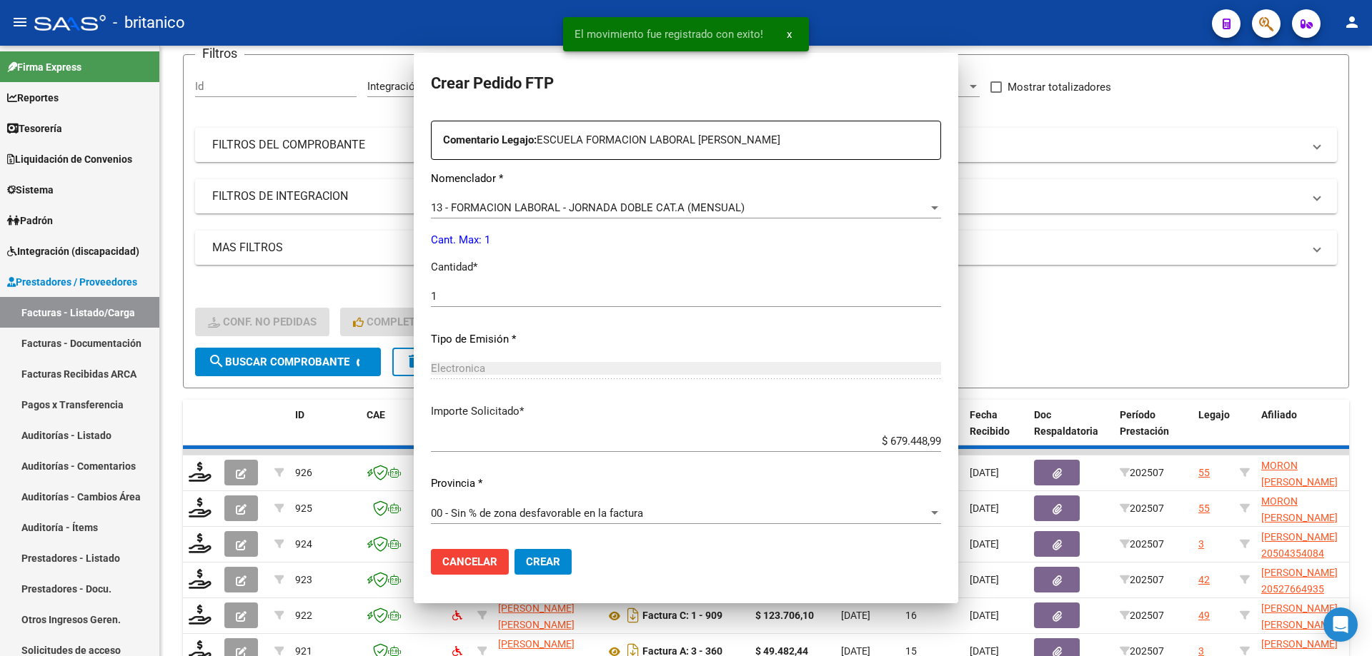
scroll to position [449, 0]
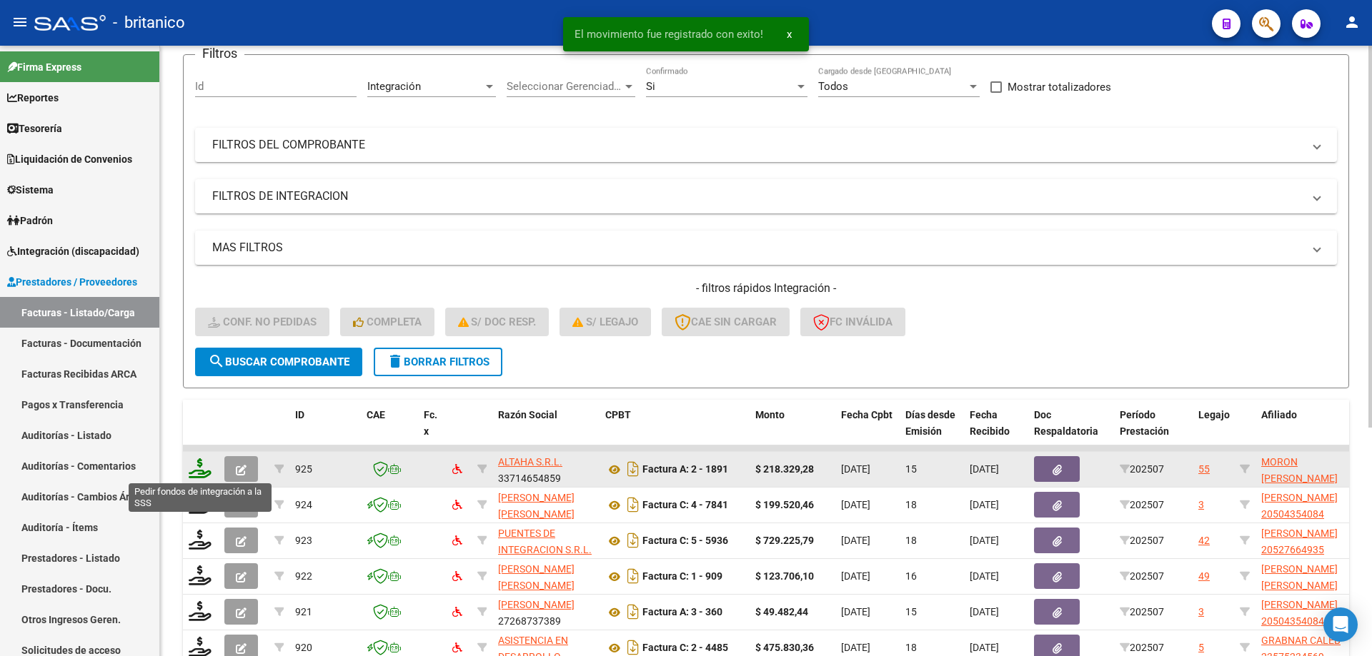
click at [192, 463] on icon at bounding box center [200, 469] width 23 height 20
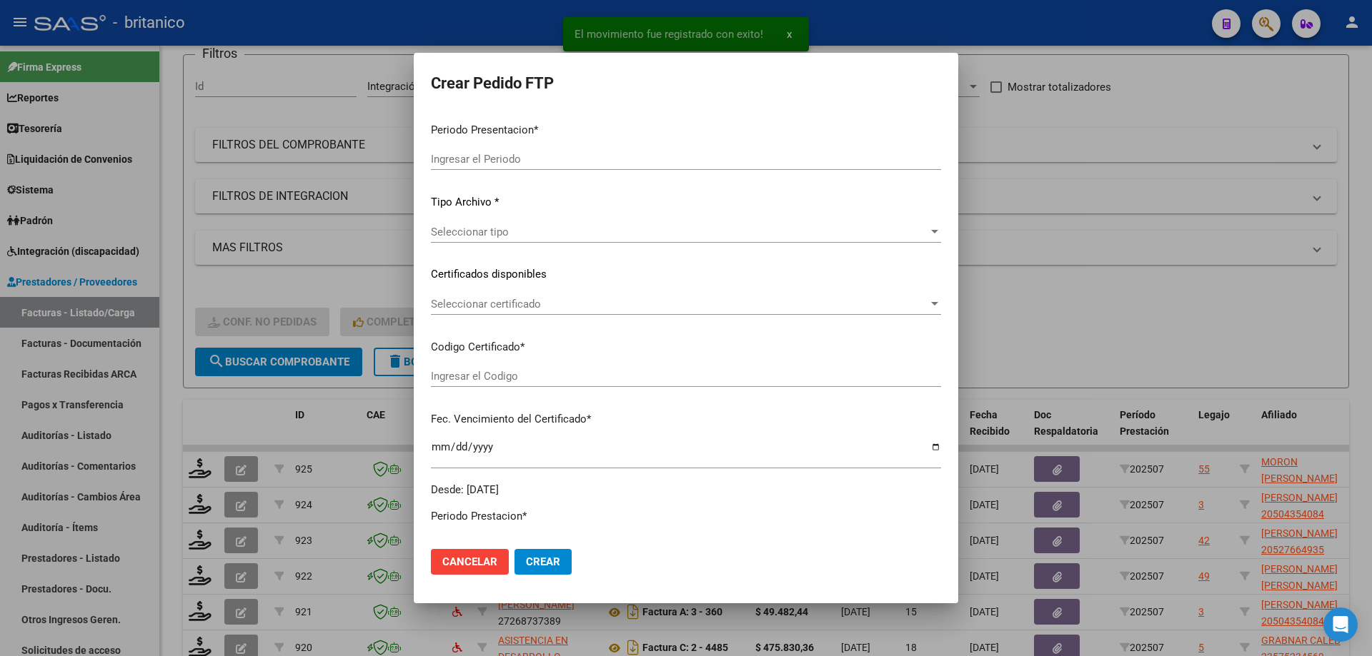
type input "202507"
type input "$ 218.329,28"
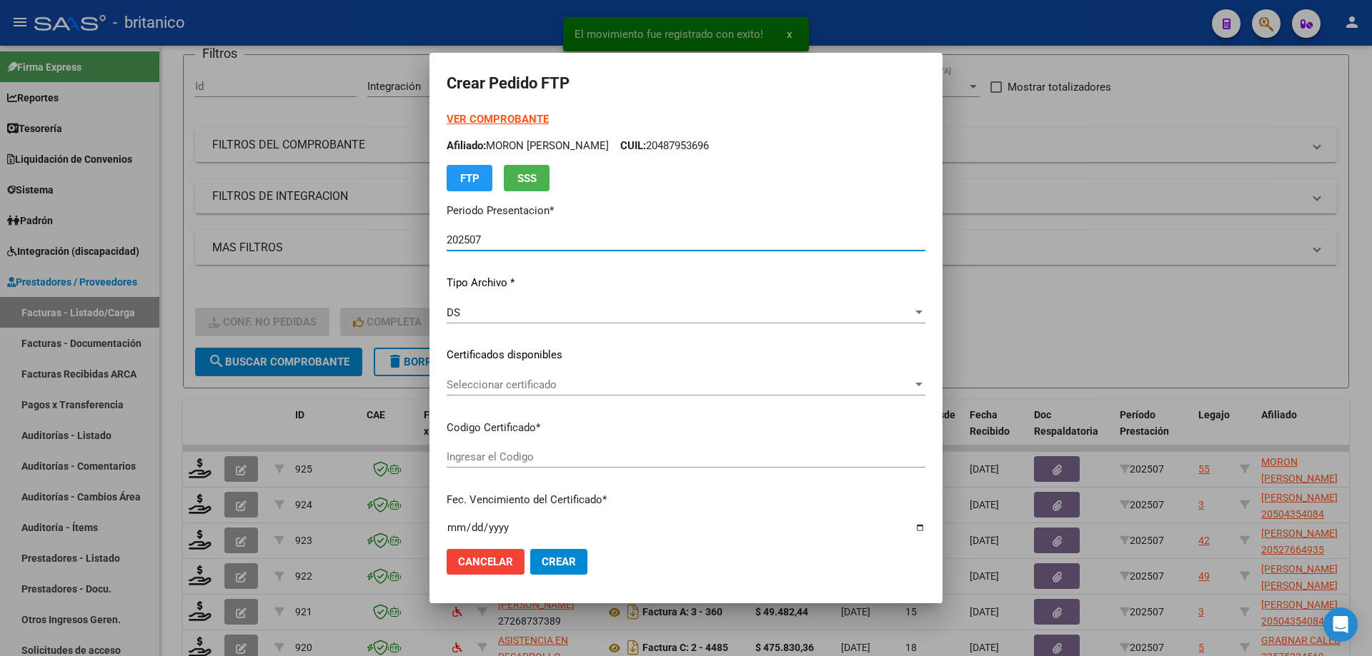
type input "ARG020004879536920220125-20240825CBA536"
type input "[DATE]"
click at [599, 388] on span "Seleccionar certificado" at bounding box center [679, 385] width 466 height 13
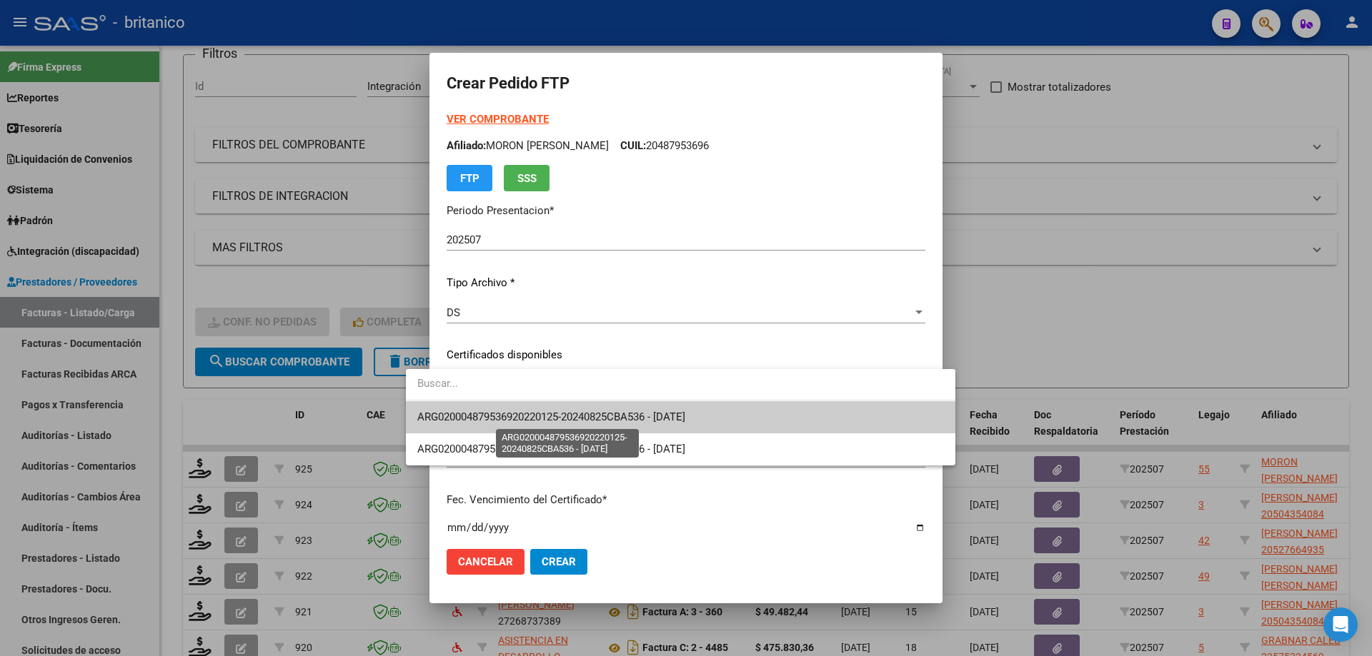
click at [589, 421] on span "ARG020004879536920220125-20240825CBA536 - [DATE]" at bounding box center [551, 417] width 268 height 13
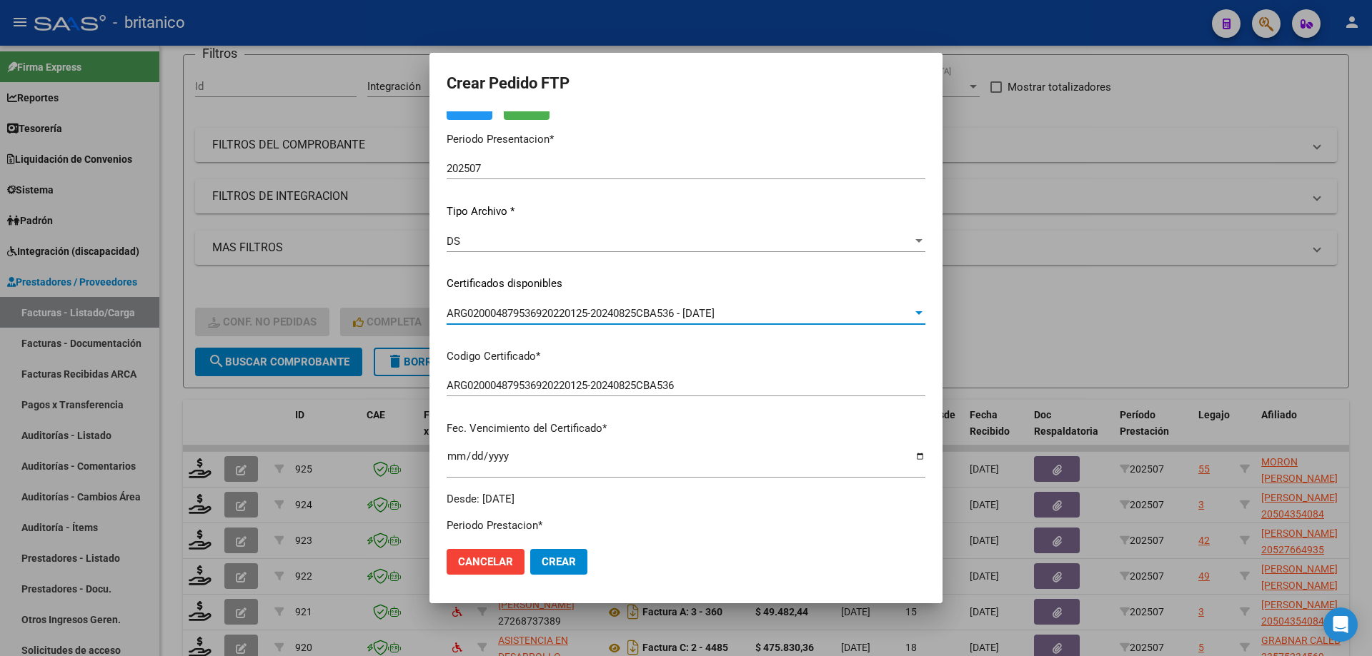
scroll to position [0, 0]
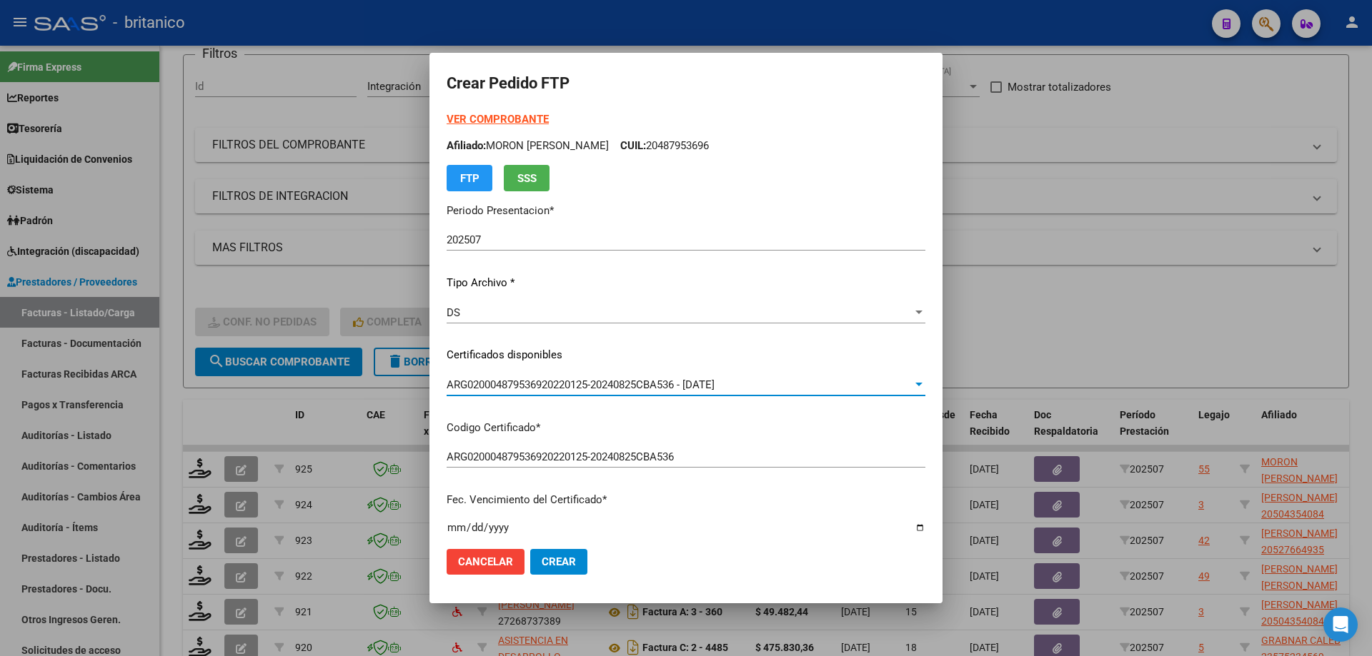
click at [464, 116] on strong "VER COMPROBANTE" at bounding box center [497, 119] width 102 height 13
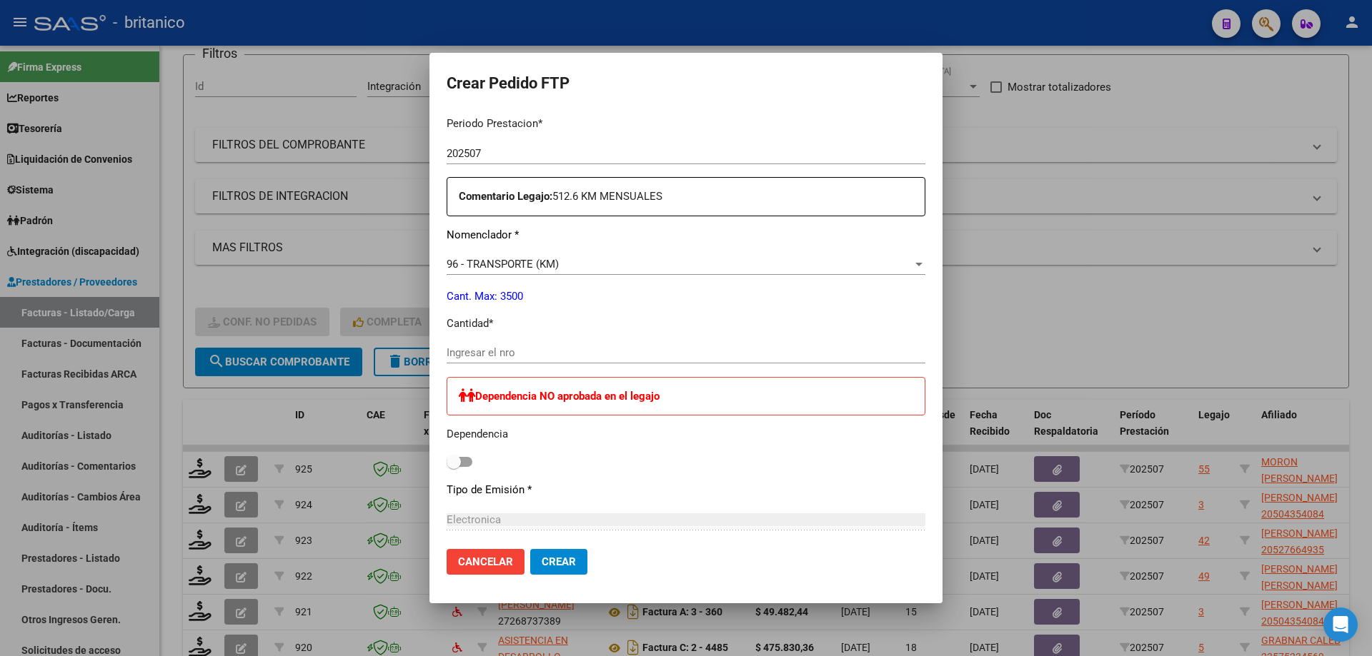
scroll to position [500, 0]
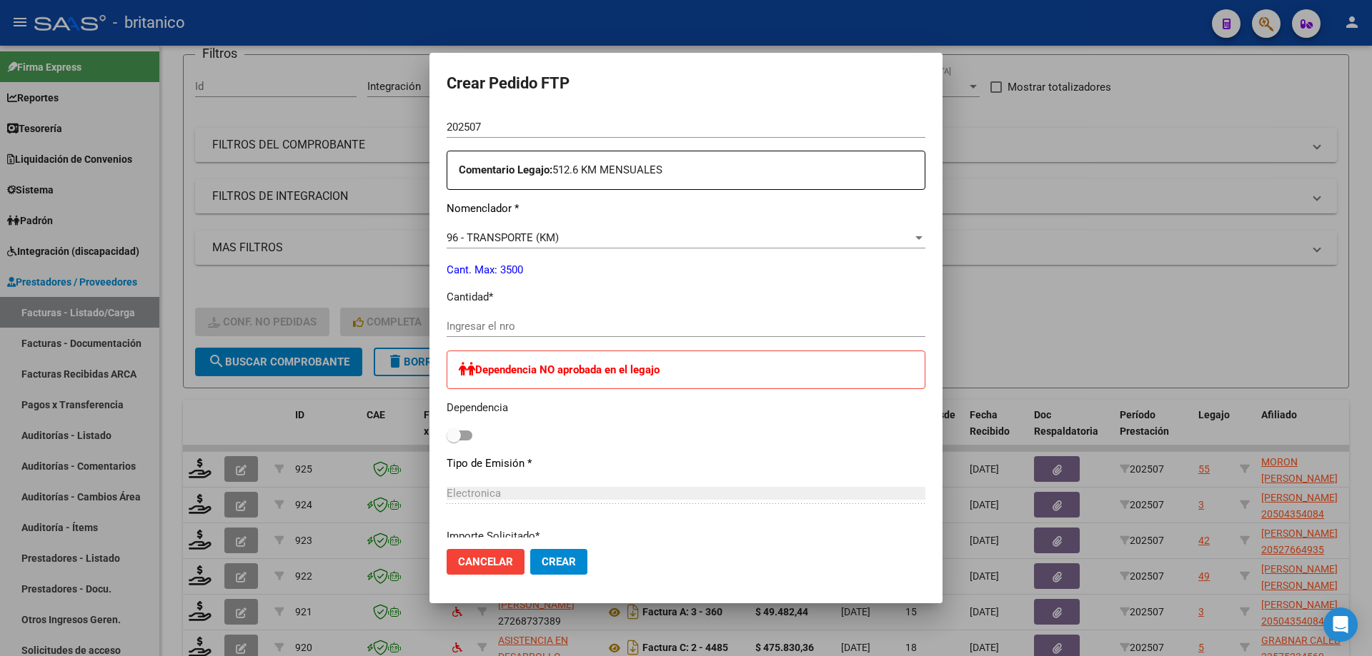
click at [456, 329] on input "Ingresar el nro" at bounding box center [685, 326] width 479 height 13
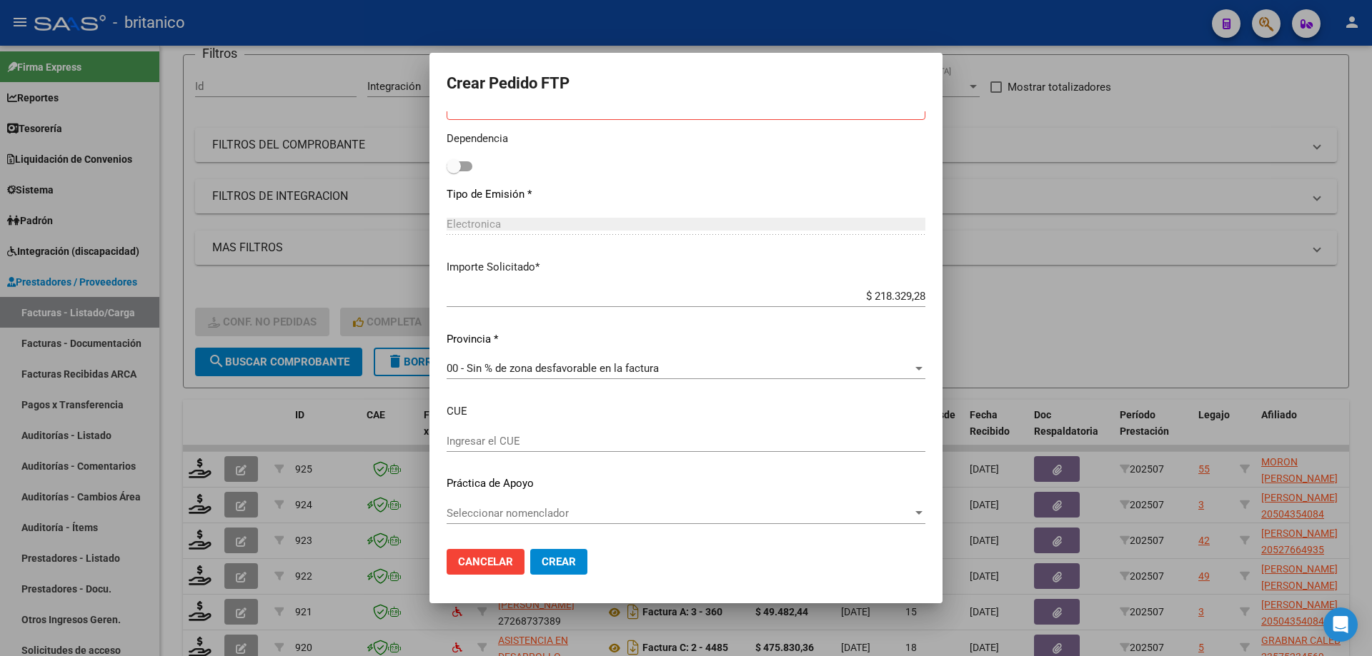
type input "403"
click at [578, 516] on span "Seleccionar nomenclador" at bounding box center [679, 513] width 466 height 13
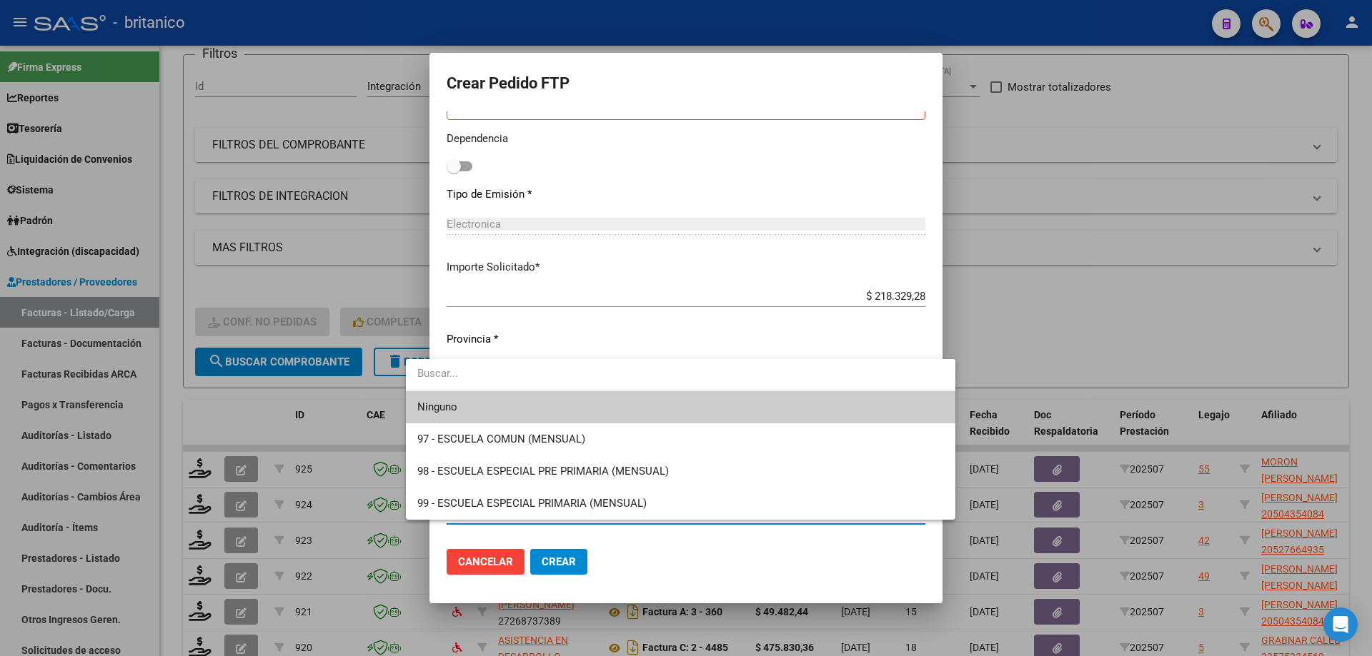
click at [631, 408] on span "Ninguno" at bounding box center [680, 407] width 526 height 32
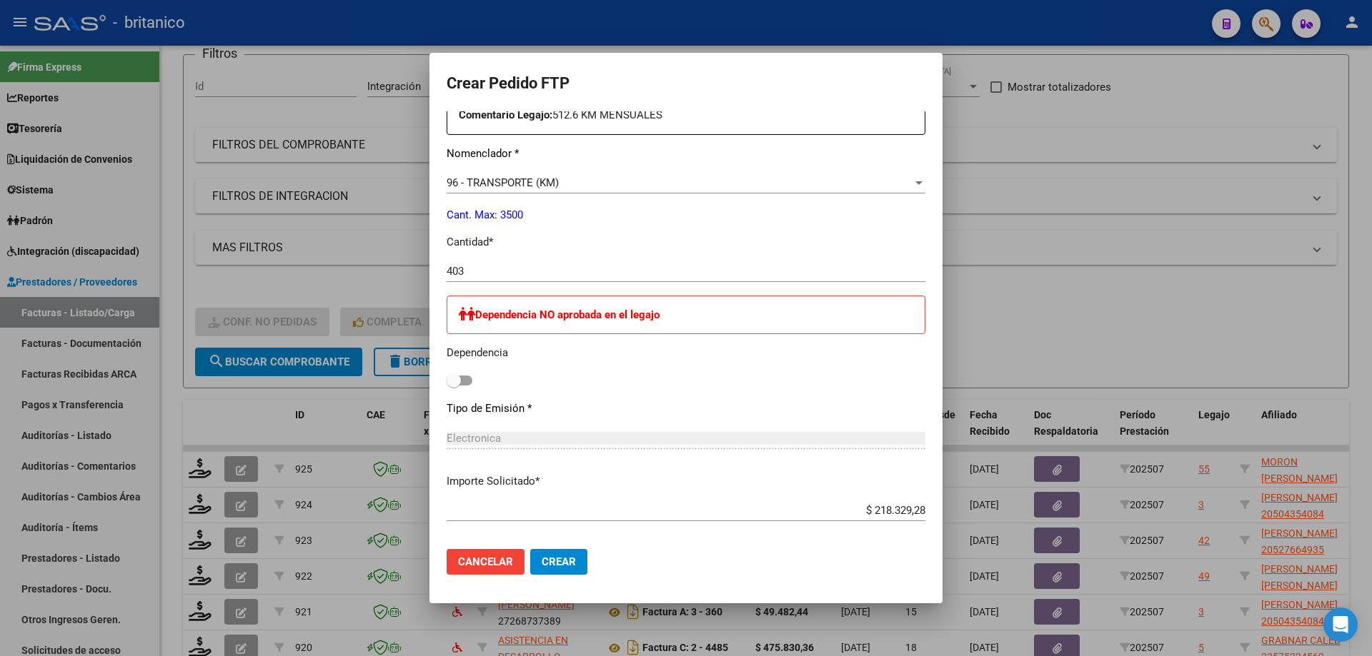
scroll to position [626, 0]
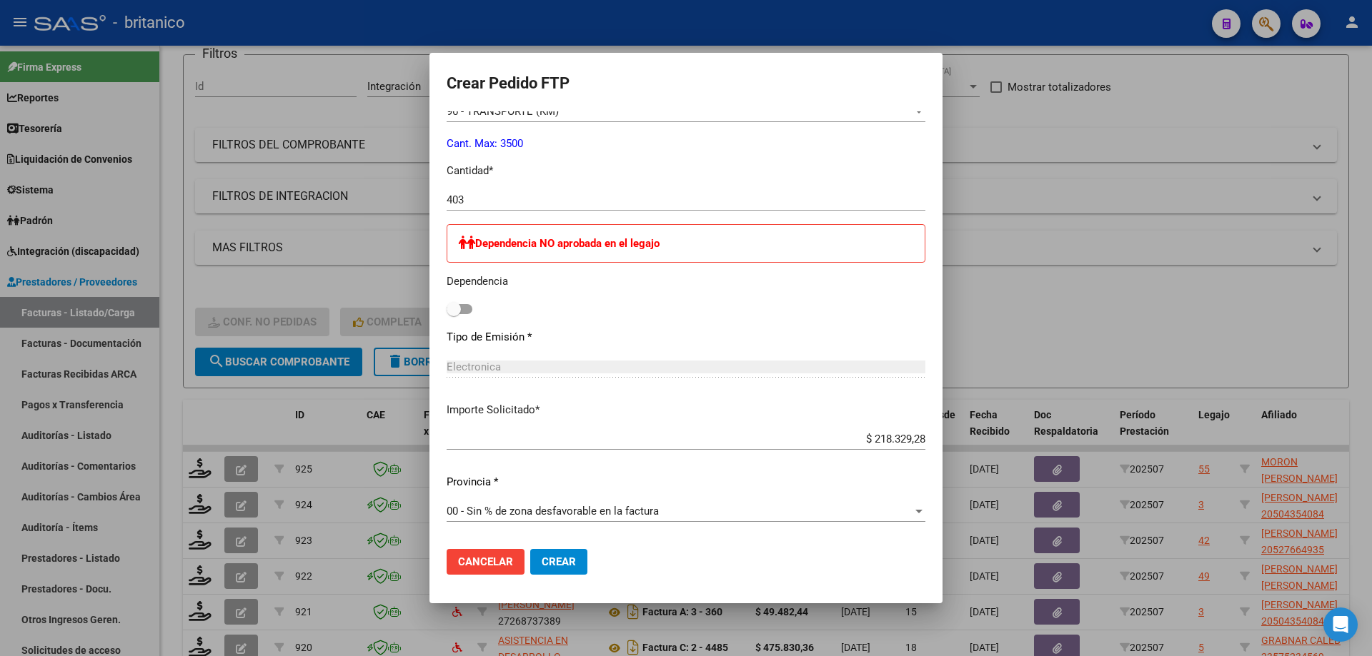
click at [541, 558] on span "Crear" at bounding box center [558, 562] width 34 height 13
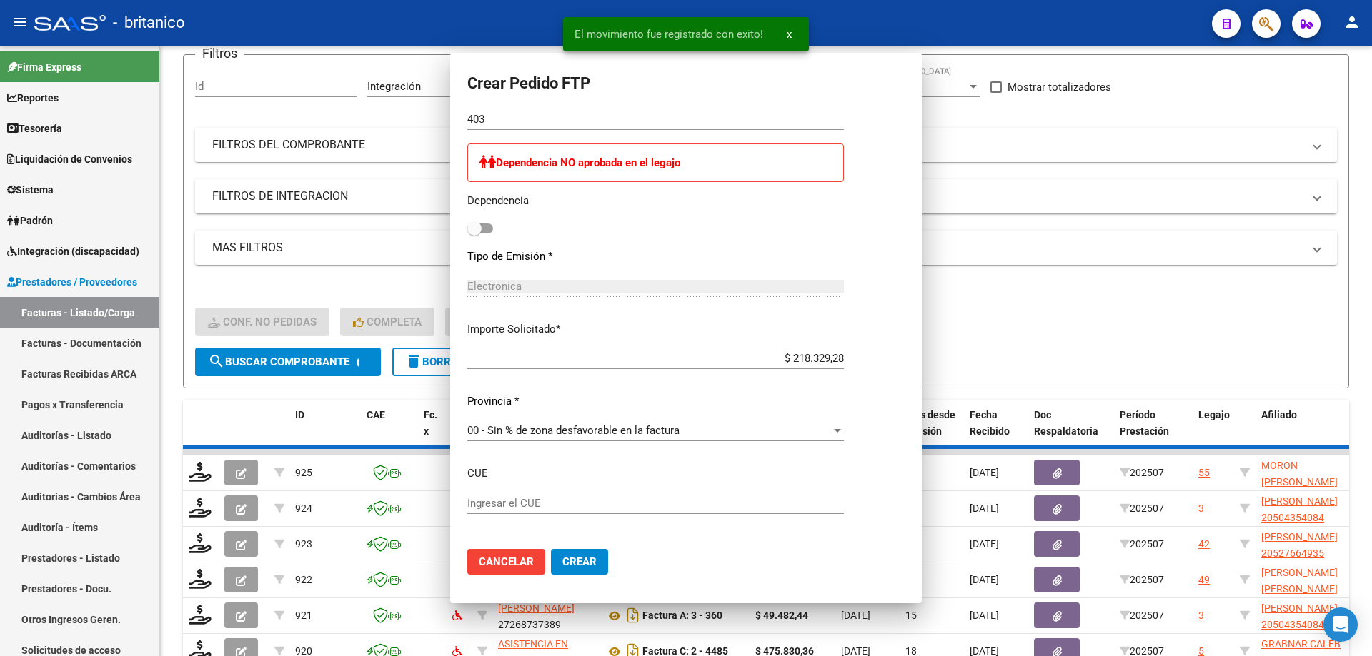
scroll to position [0, 0]
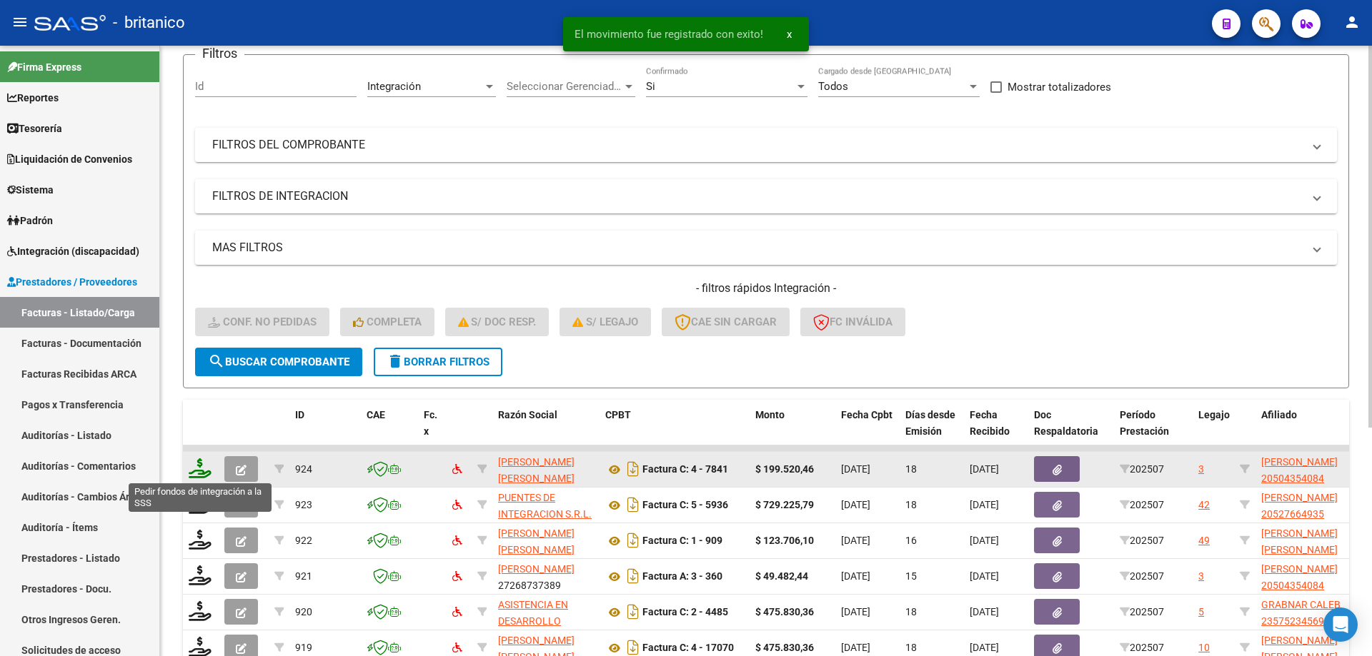
click at [193, 467] on icon at bounding box center [200, 469] width 23 height 20
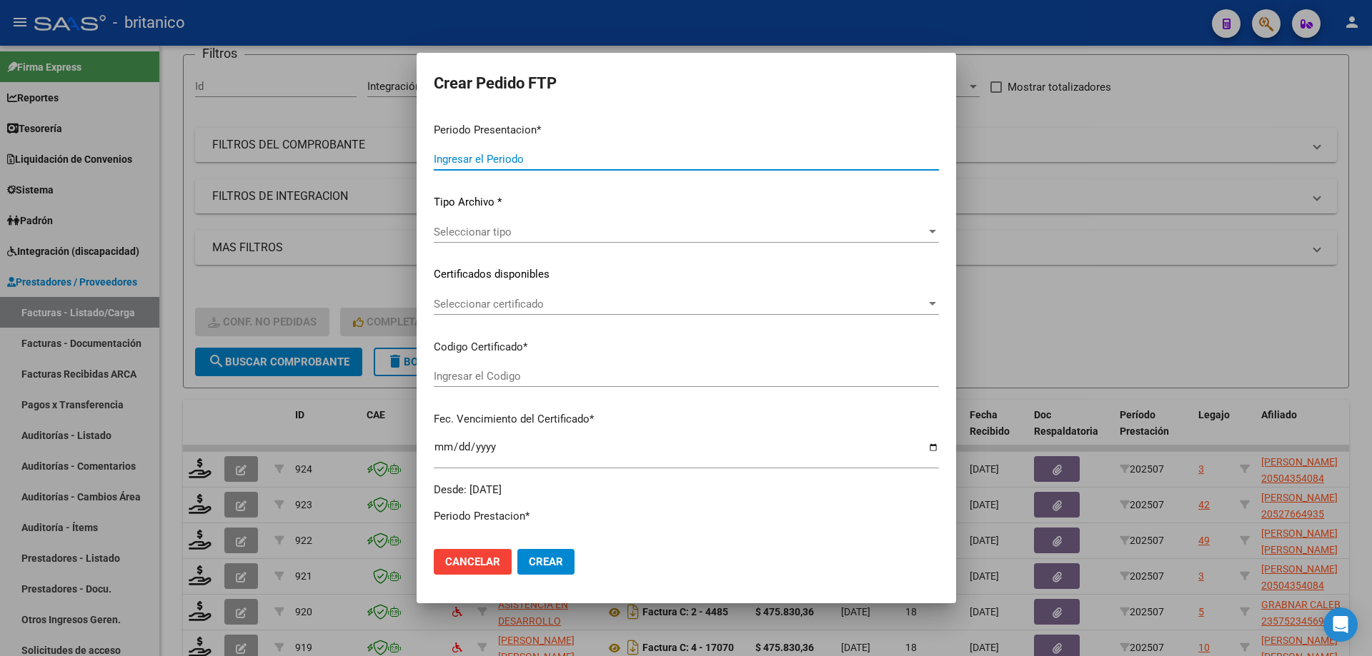
type input "202507"
type input "$ 199.520,46"
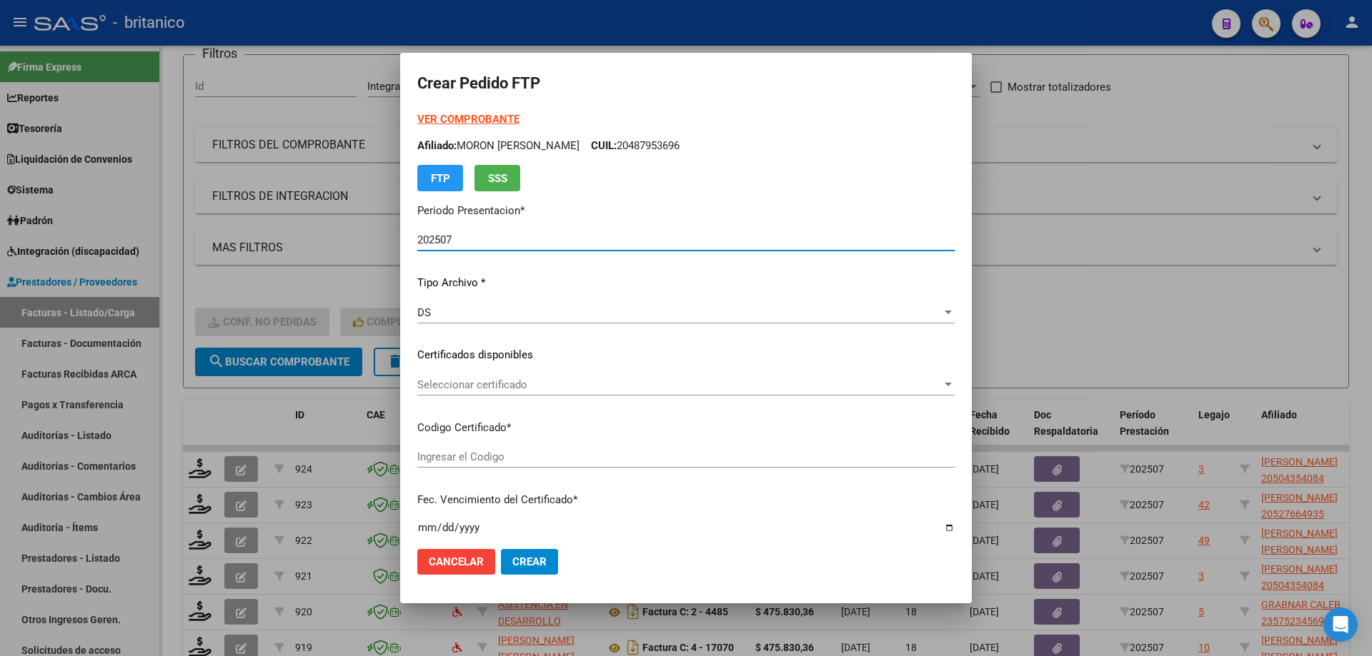
type input "ARG0200050435408-2022091420320914CBA536"
type input "[DATE]"
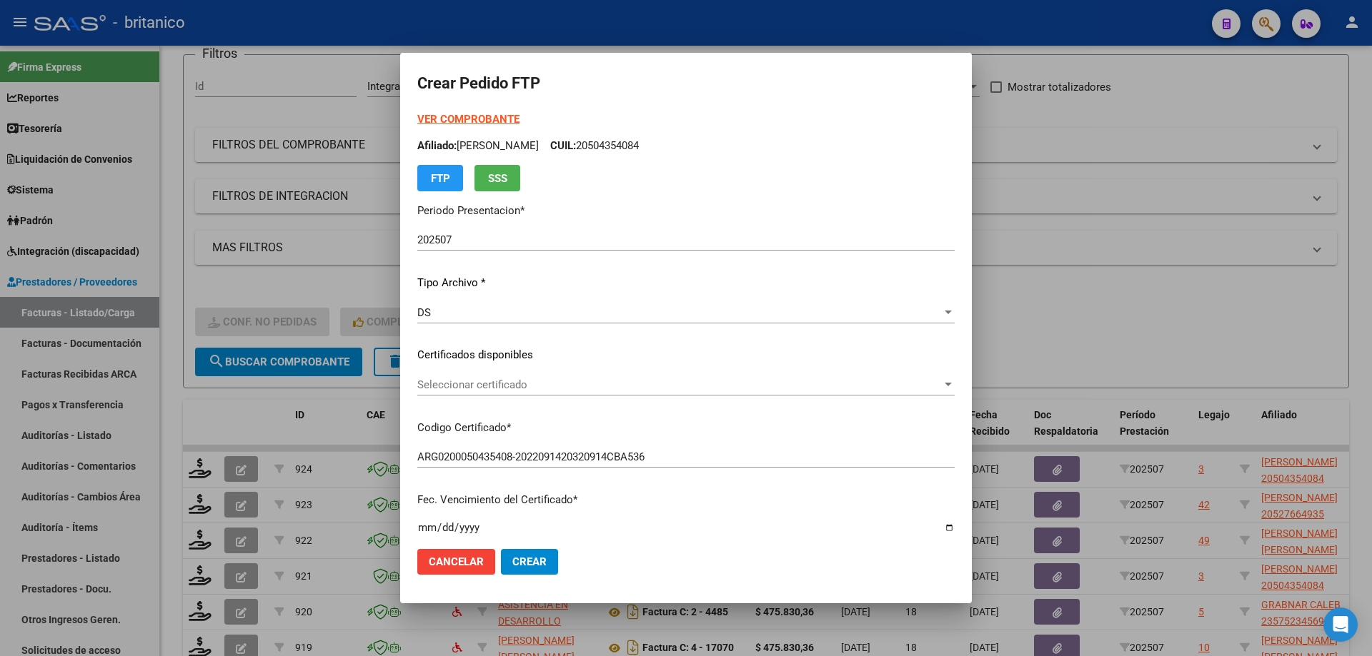
click at [481, 117] on strong "VER COMPROBANTE" at bounding box center [468, 119] width 102 height 13
click at [566, 388] on span "Seleccionar certificado" at bounding box center [679, 385] width 524 height 13
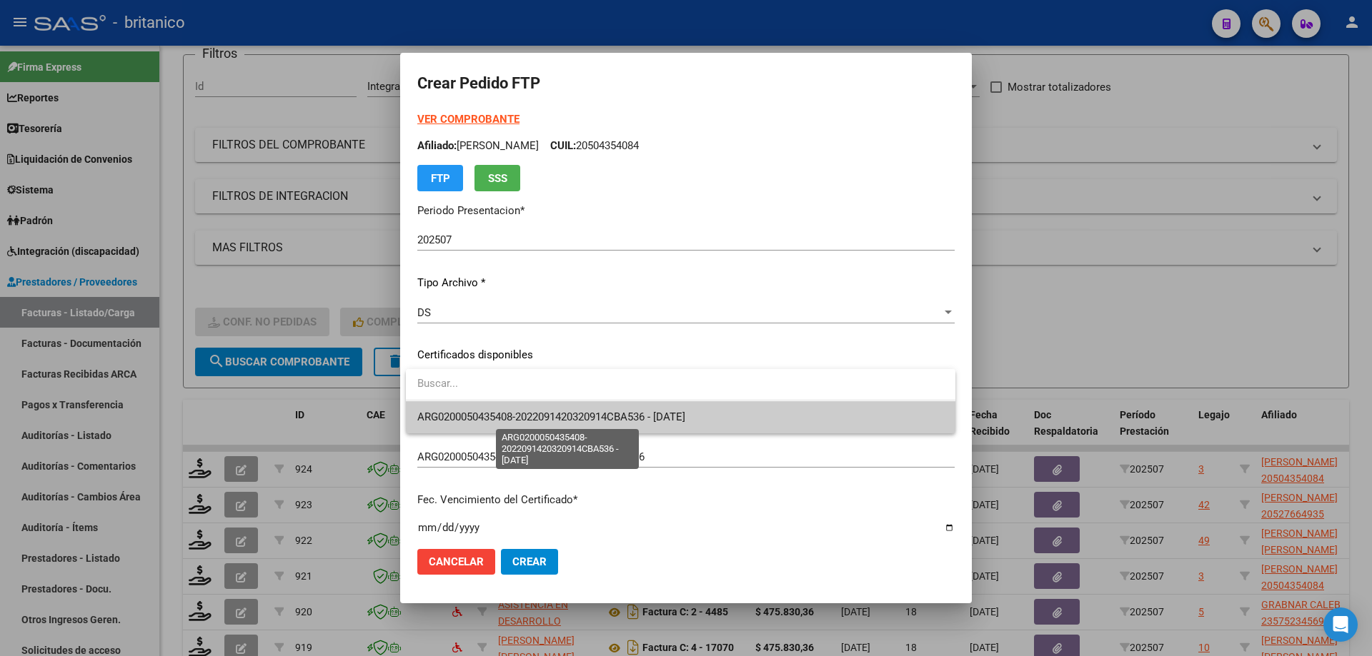
click at [579, 411] on span "ARG0200050435408-2022091420320914CBA536 - [DATE]" at bounding box center [551, 417] width 268 height 13
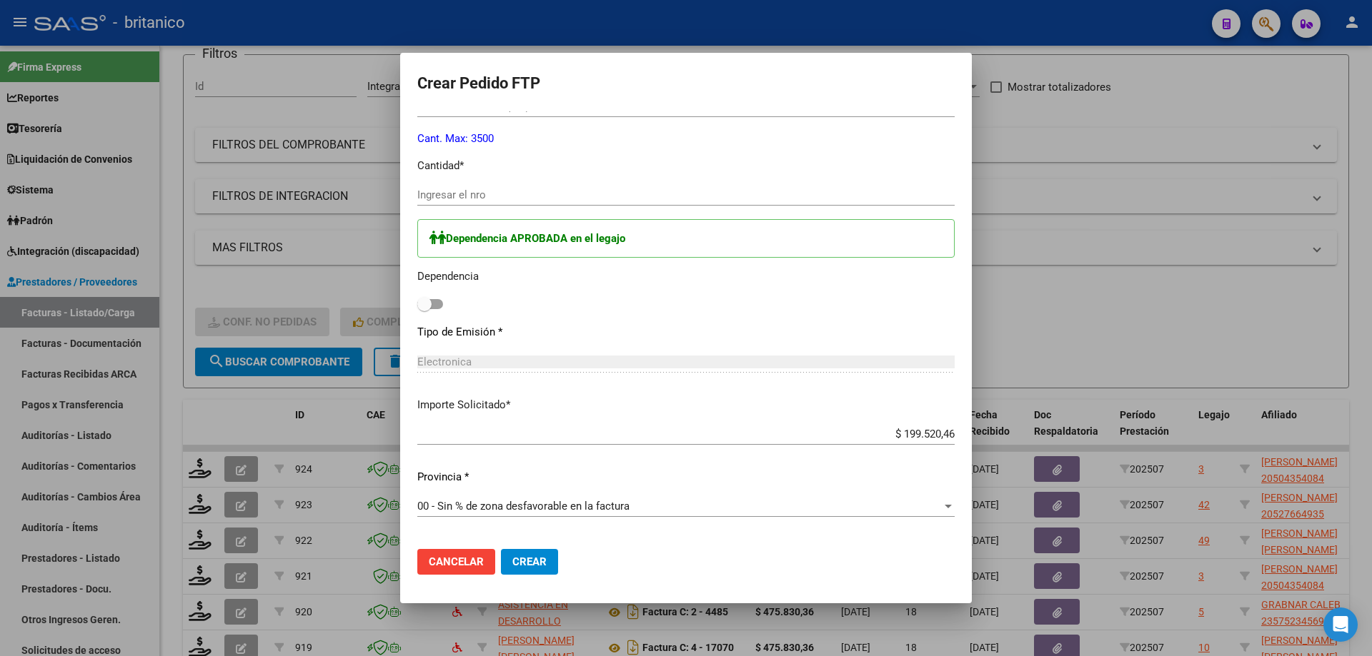
scroll to position [643, 0]
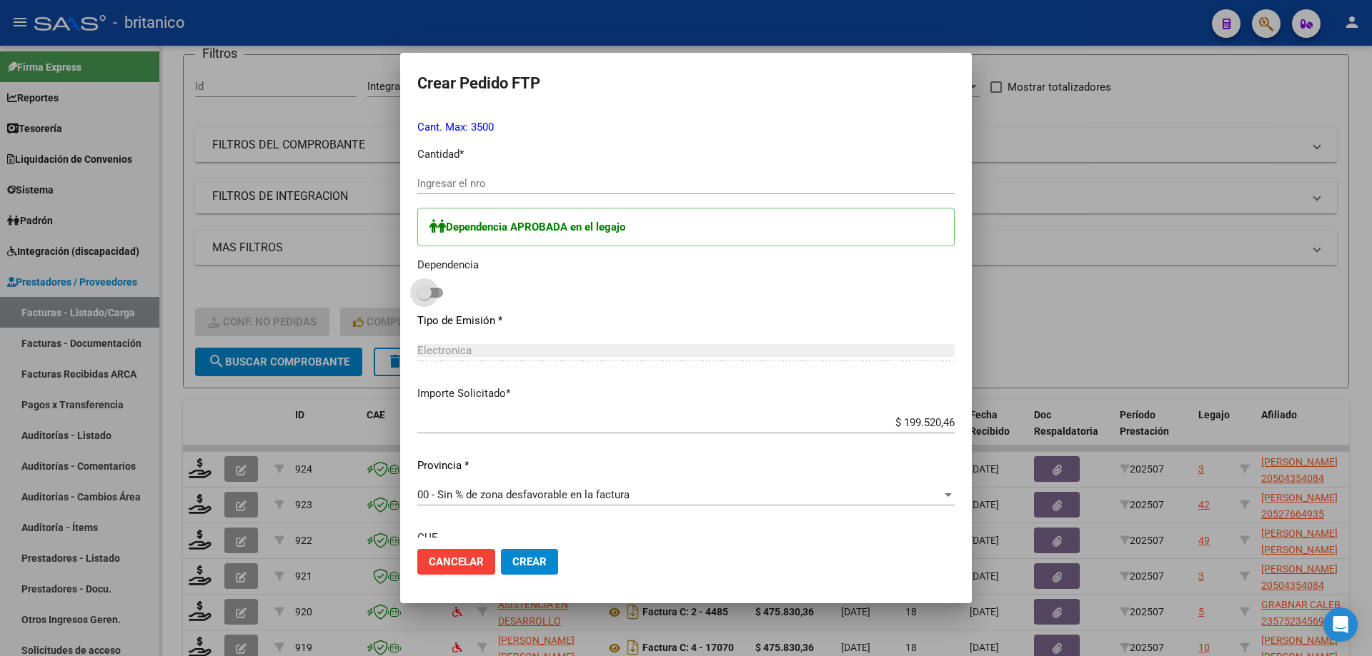
click at [439, 293] on span at bounding box center [430, 293] width 26 height 10
click at [424, 298] on input "checkbox" at bounding box center [424, 298] width 1 height 1
checkbox input "true"
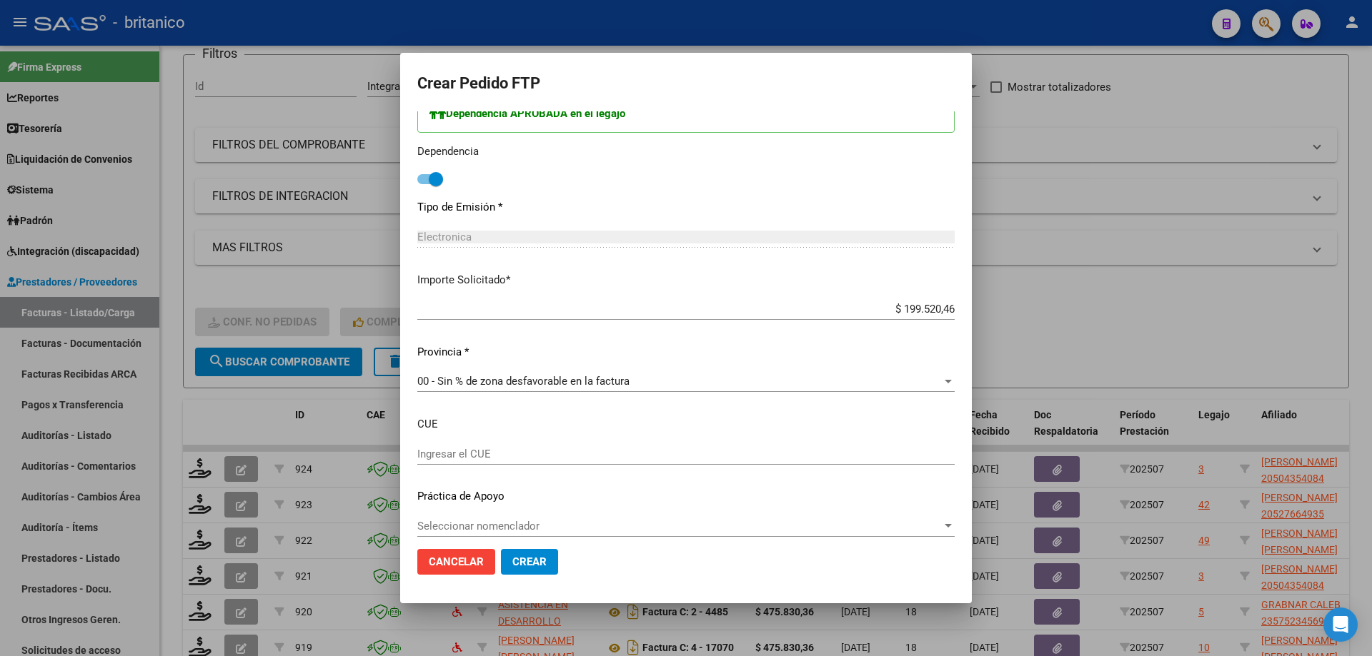
scroll to position [769, 0]
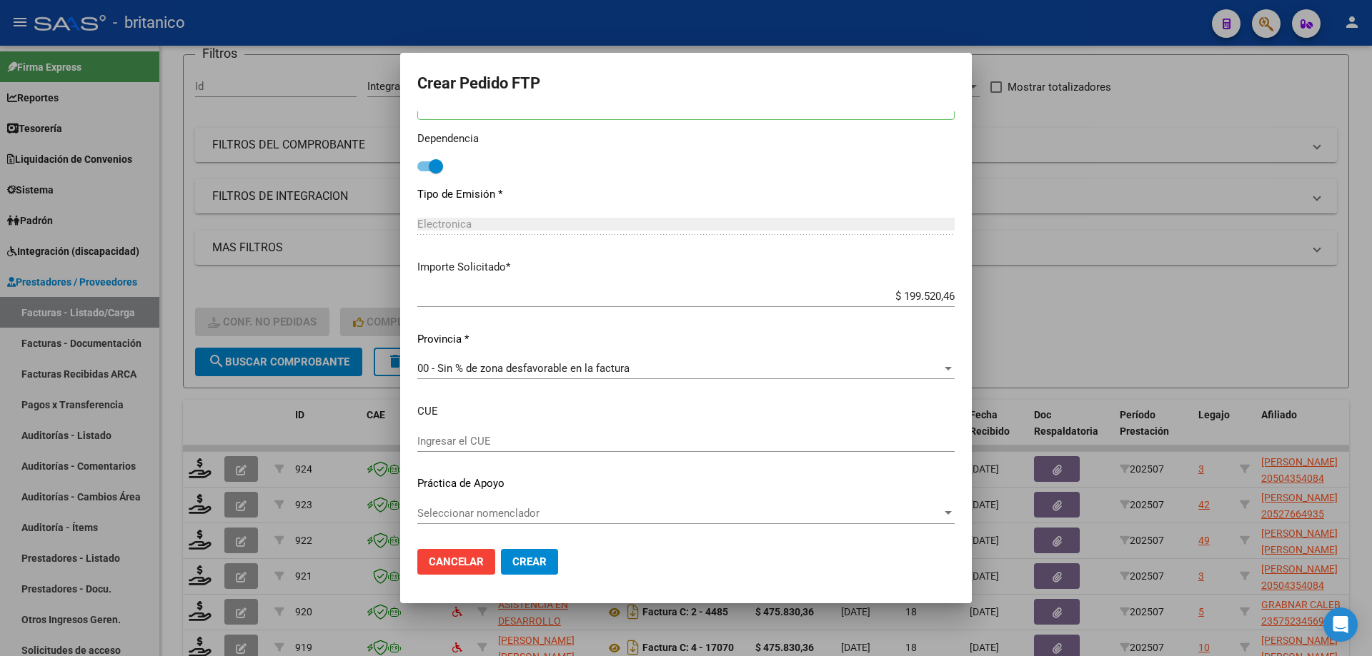
click at [557, 514] on span "Seleccionar nomenclador" at bounding box center [679, 513] width 524 height 13
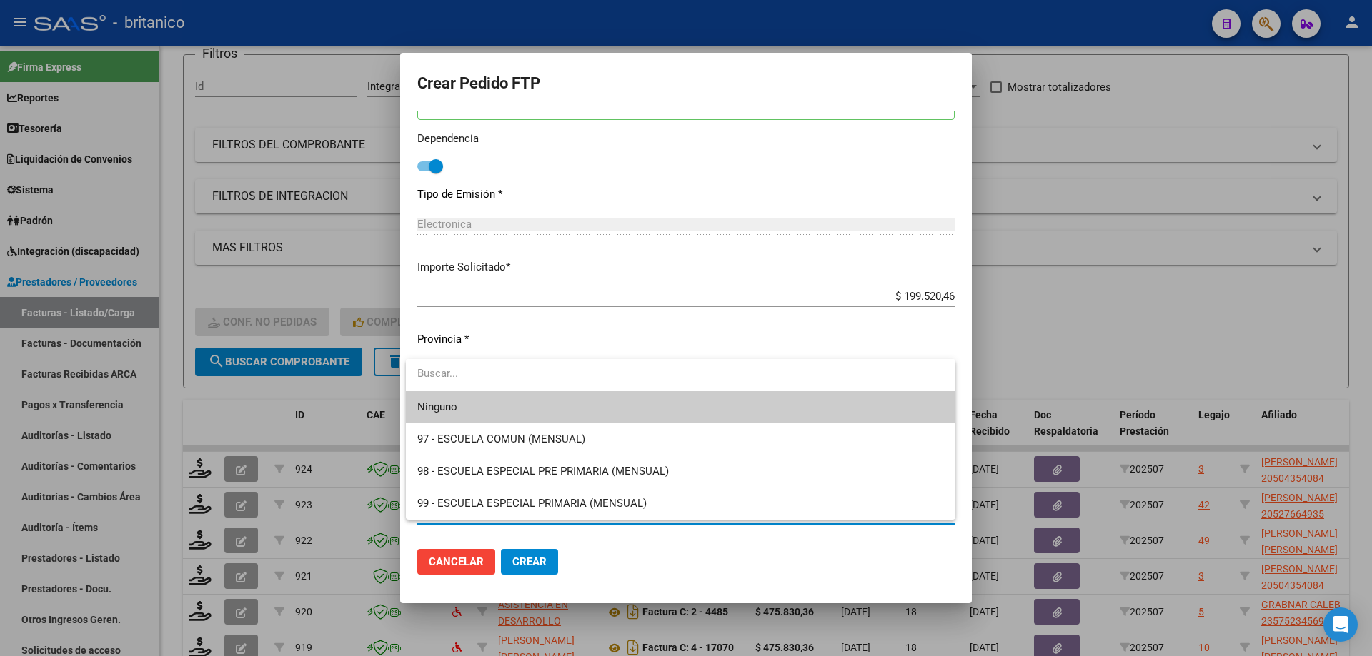
click at [549, 404] on span "Ninguno" at bounding box center [680, 407] width 526 height 32
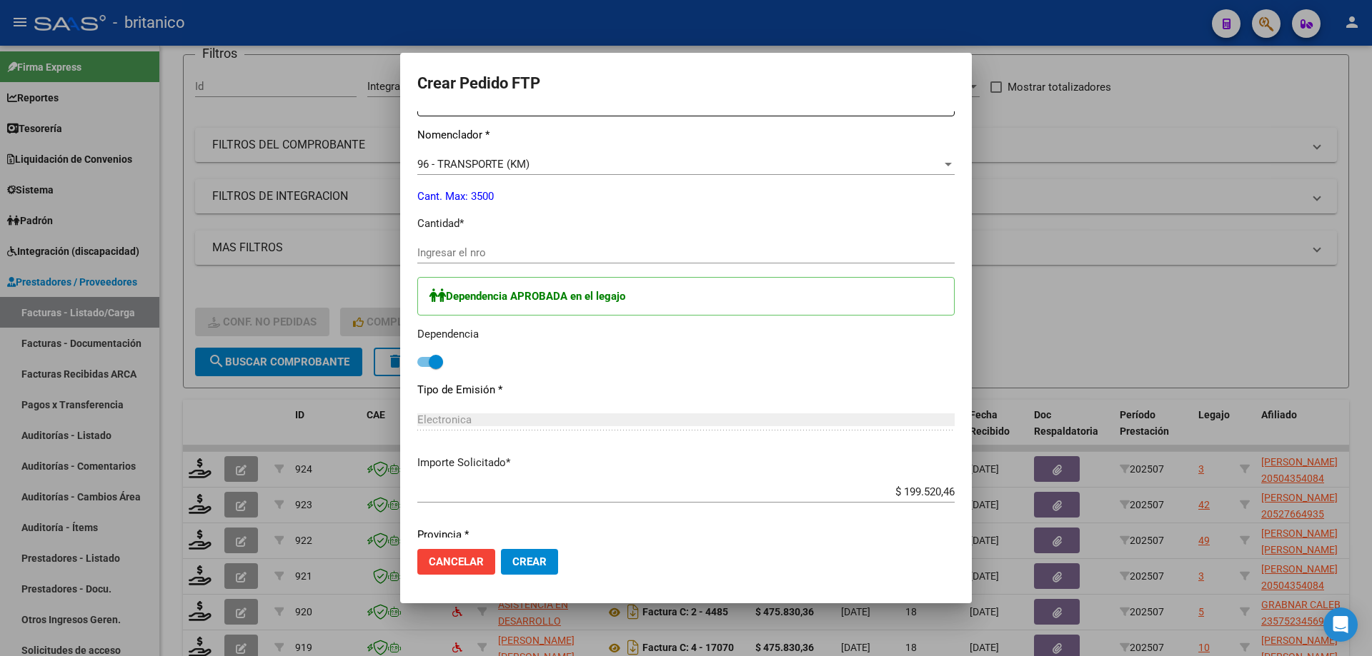
scroll to position [555, 0]
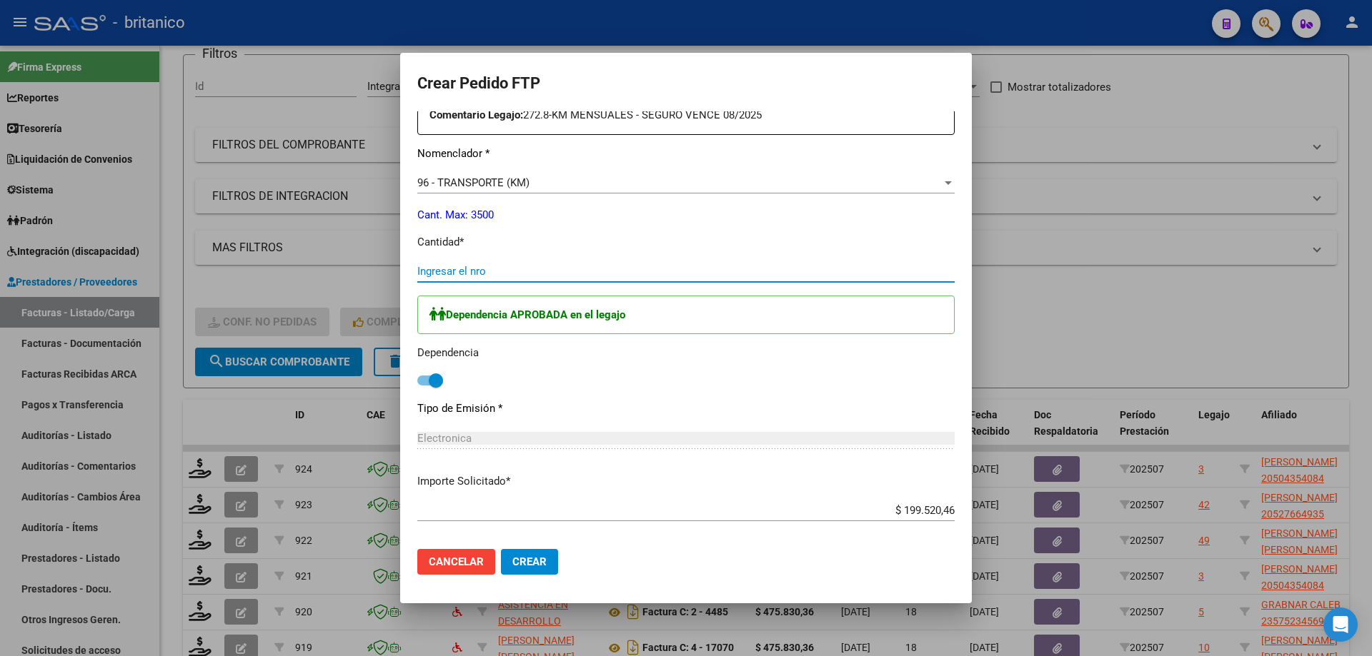
click at [505, 271] on input "Ingresar el nro" at bounding box center [685, 271] width 537 height 13
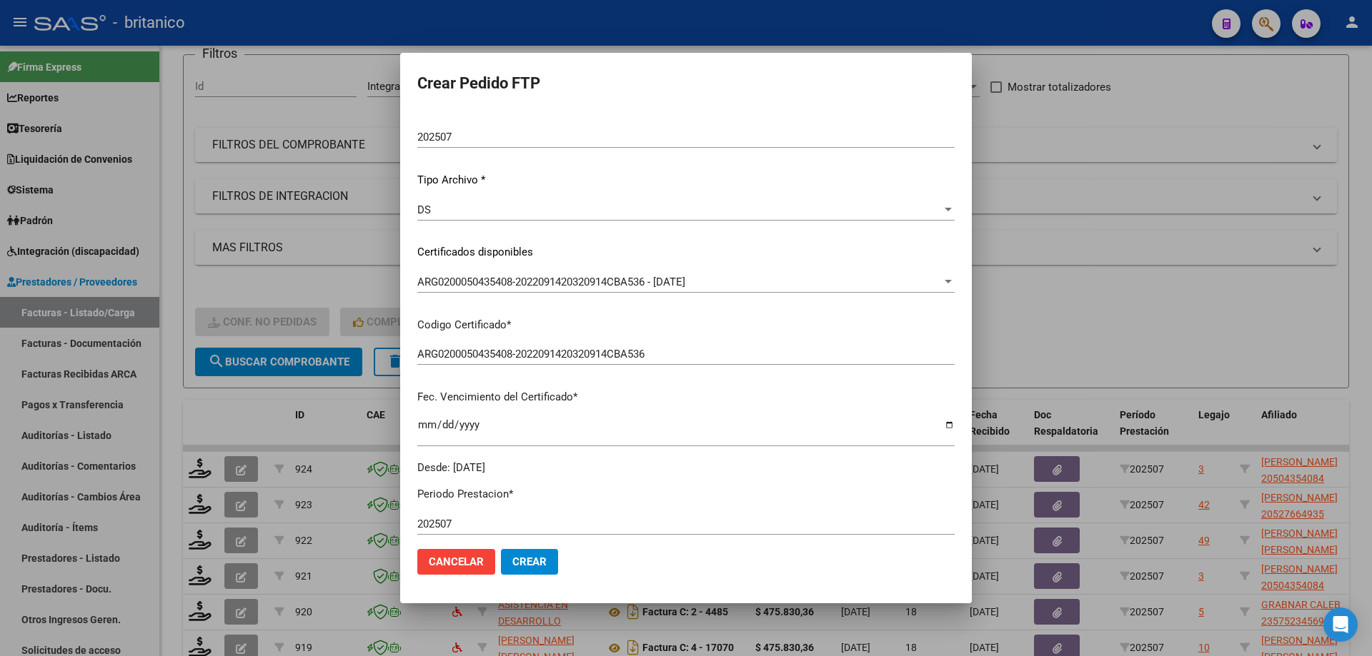
scroll to position [214, 0]
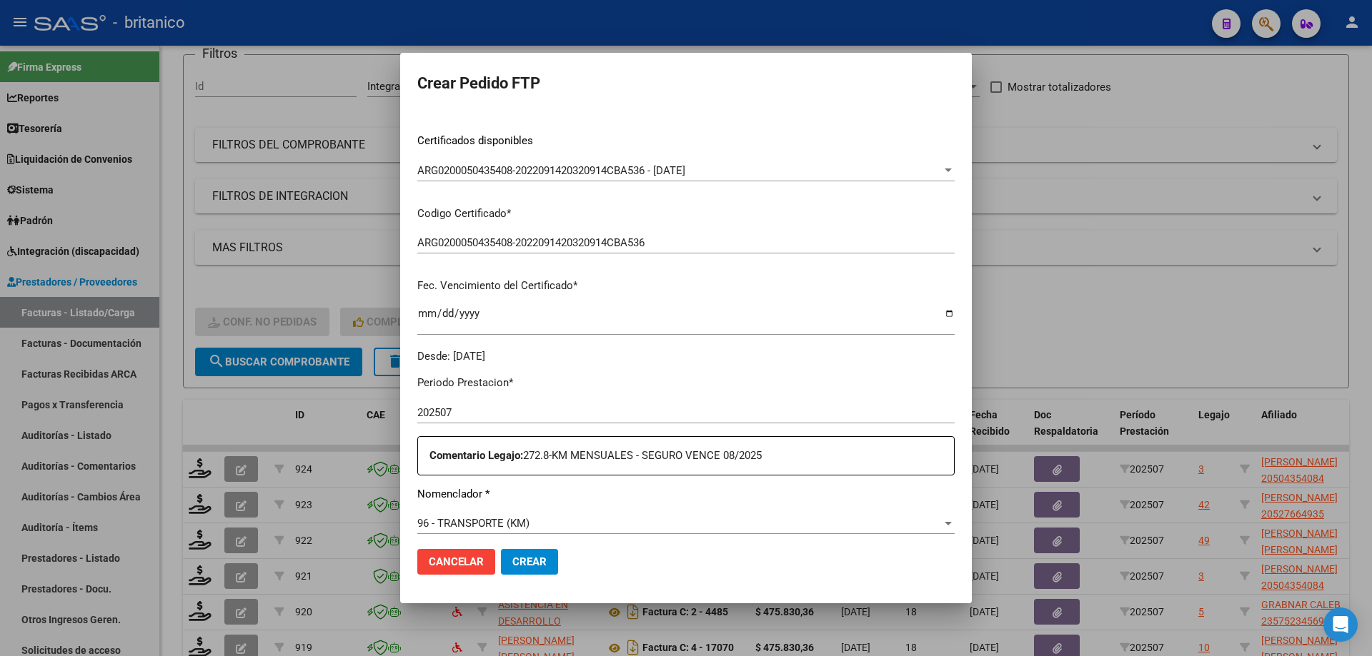
type input "273"
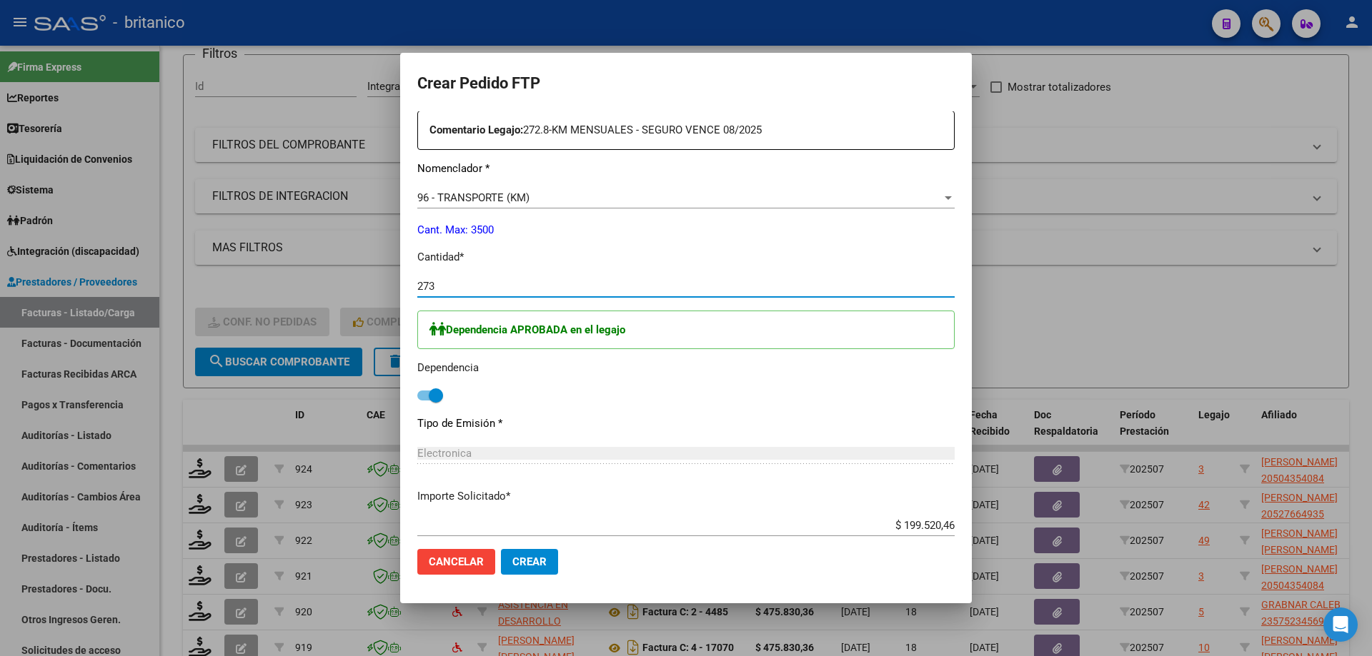
scroll to position [571, 0]
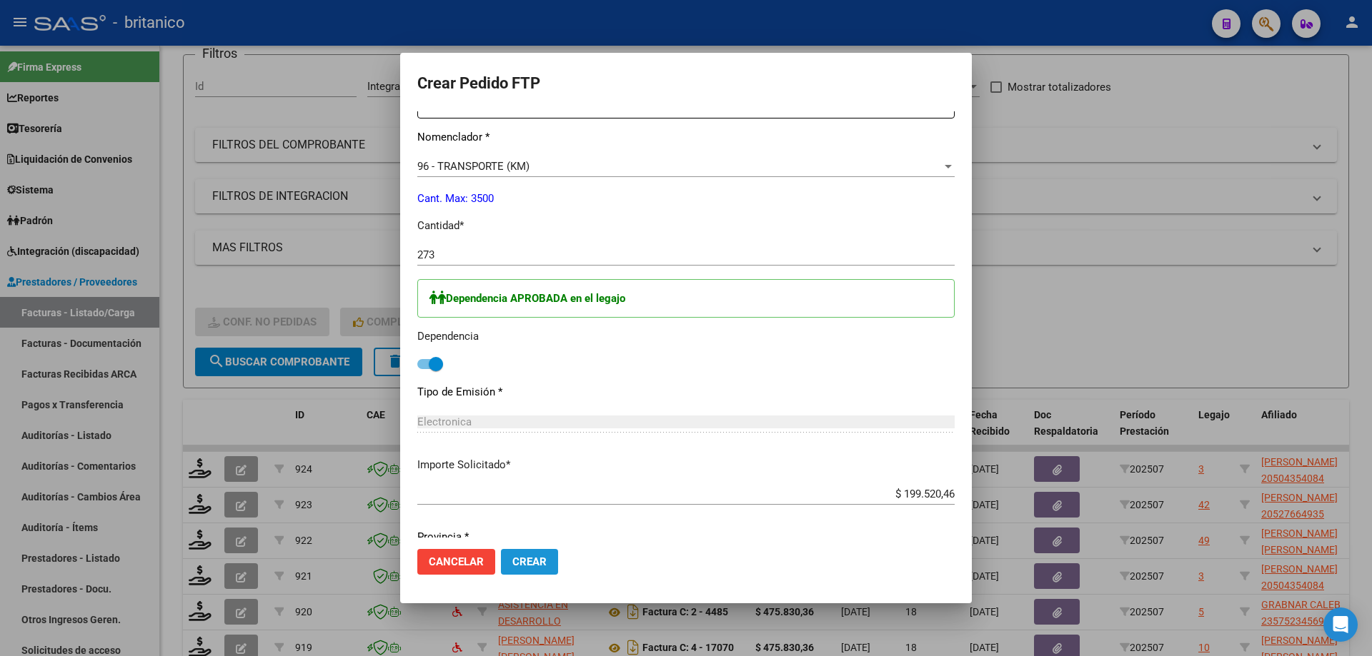
click at [539, 561] on span "Crear" at bounding box center [529, 562] width 34 height 13
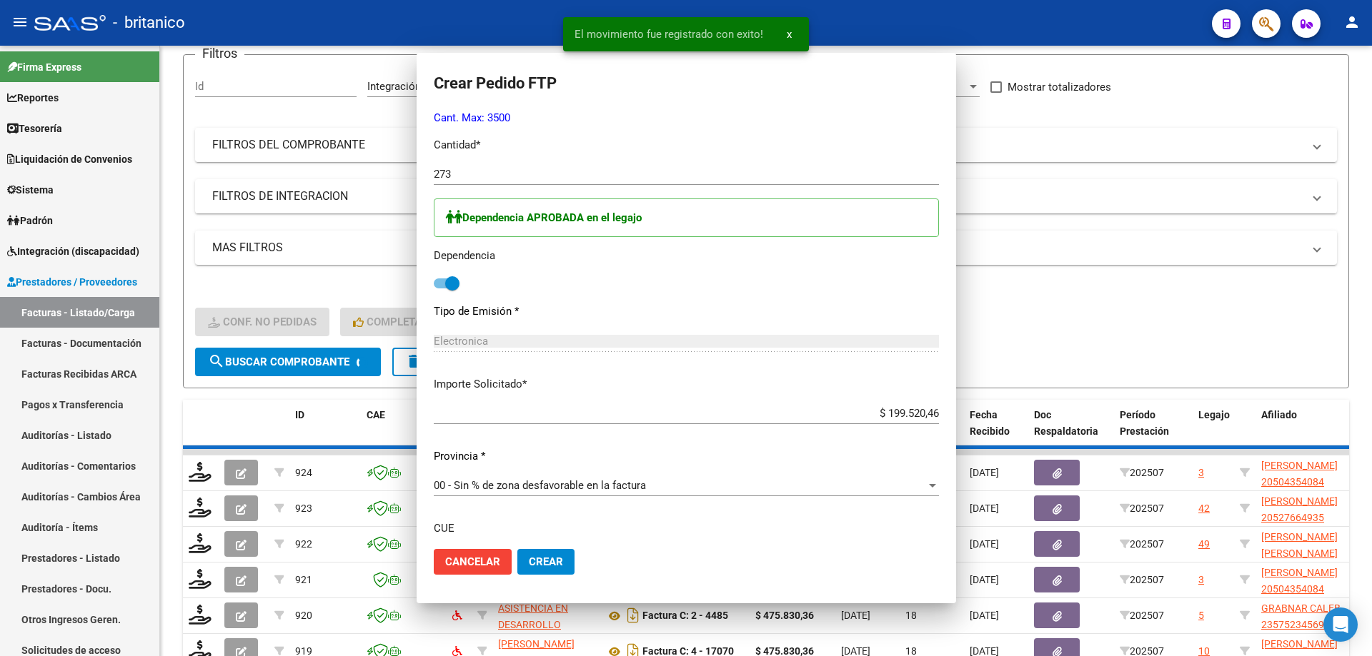
scroll to position [491, 0]
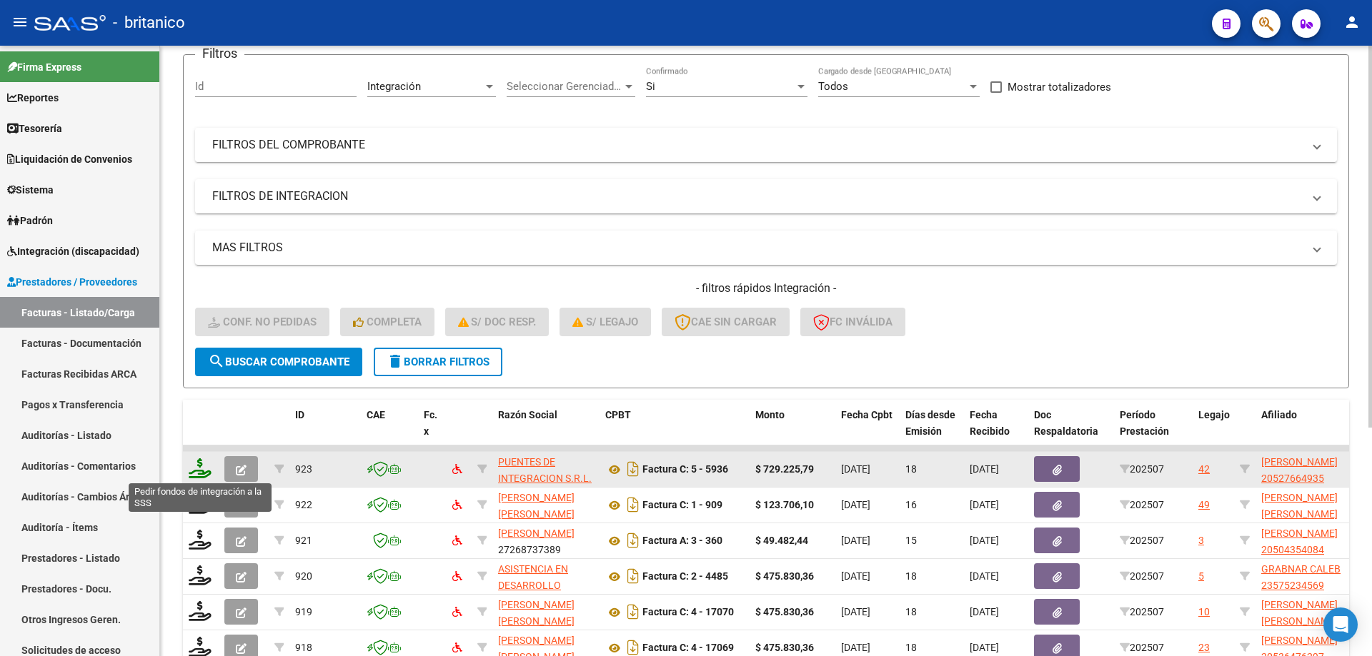
click at [193, 469] on icon at bounding box center [200, 469] width 23 height 20
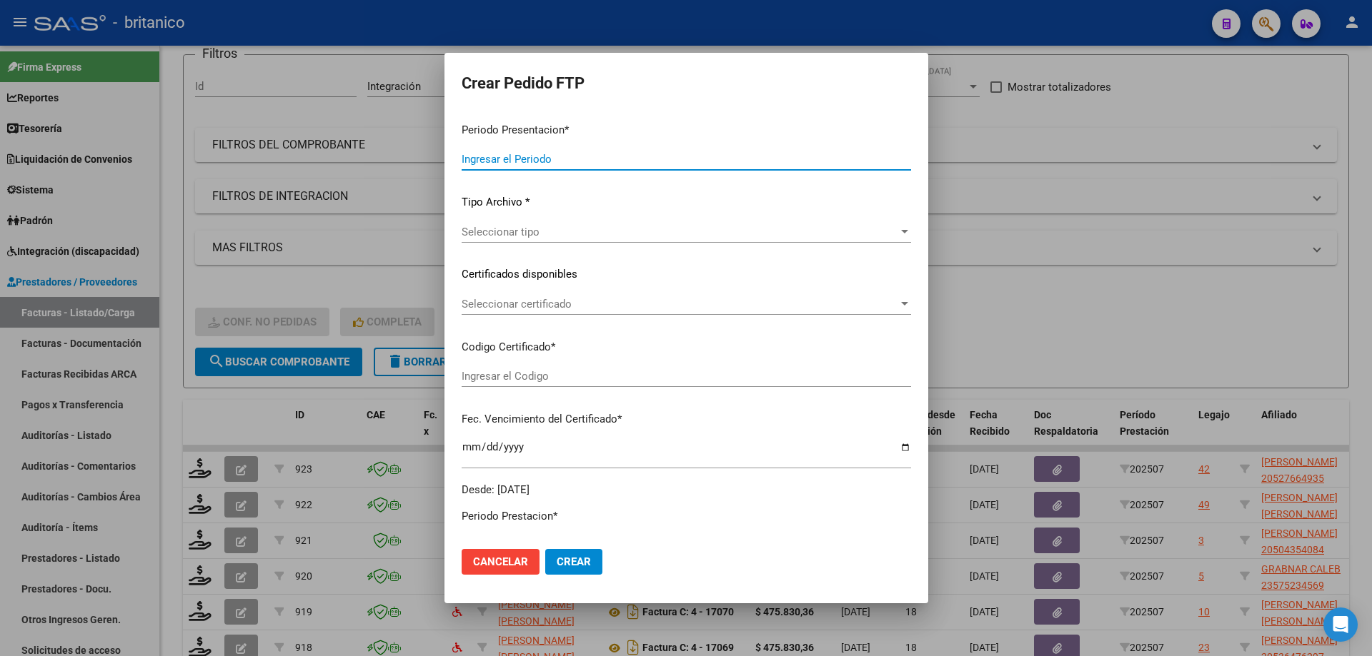
type input "202507"
type input "$ 729.225,79"
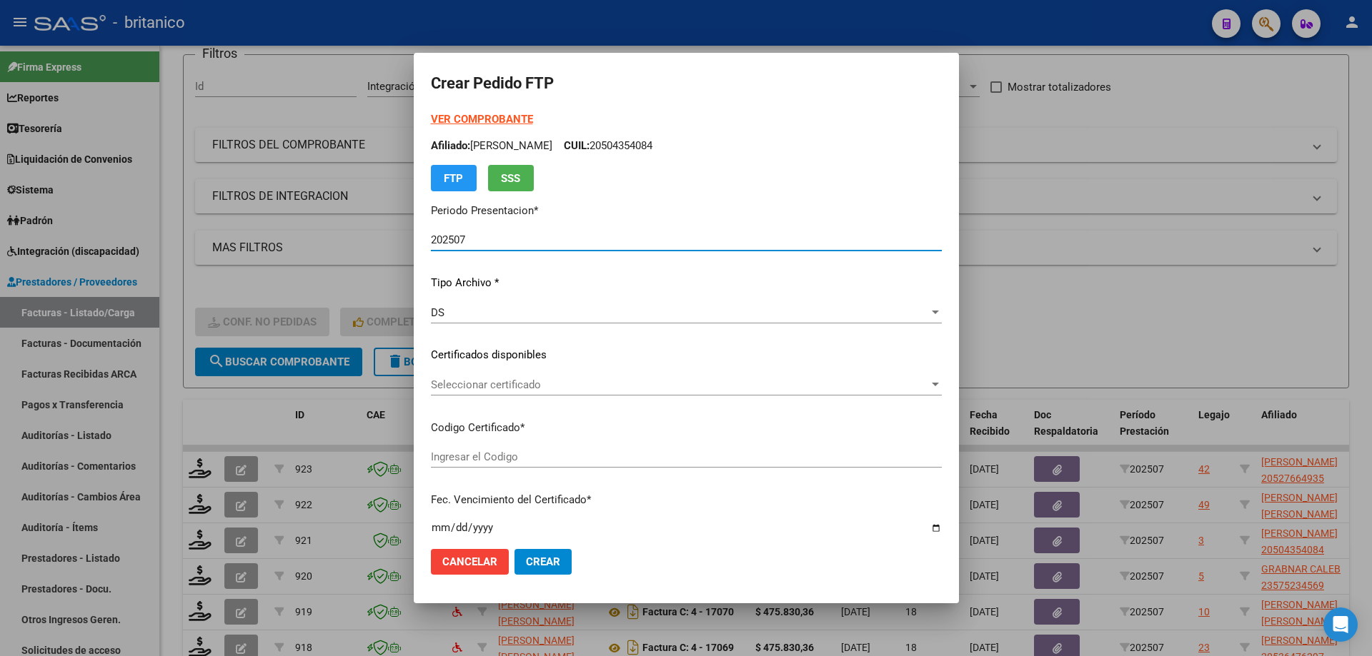
type input "ARG0200052766493-2024070520290705BUE315"
type input "[DATE]"
click at [649, 389] on span "Seleccionar certificado" at bounding box center [680, 385] width 498 height 13
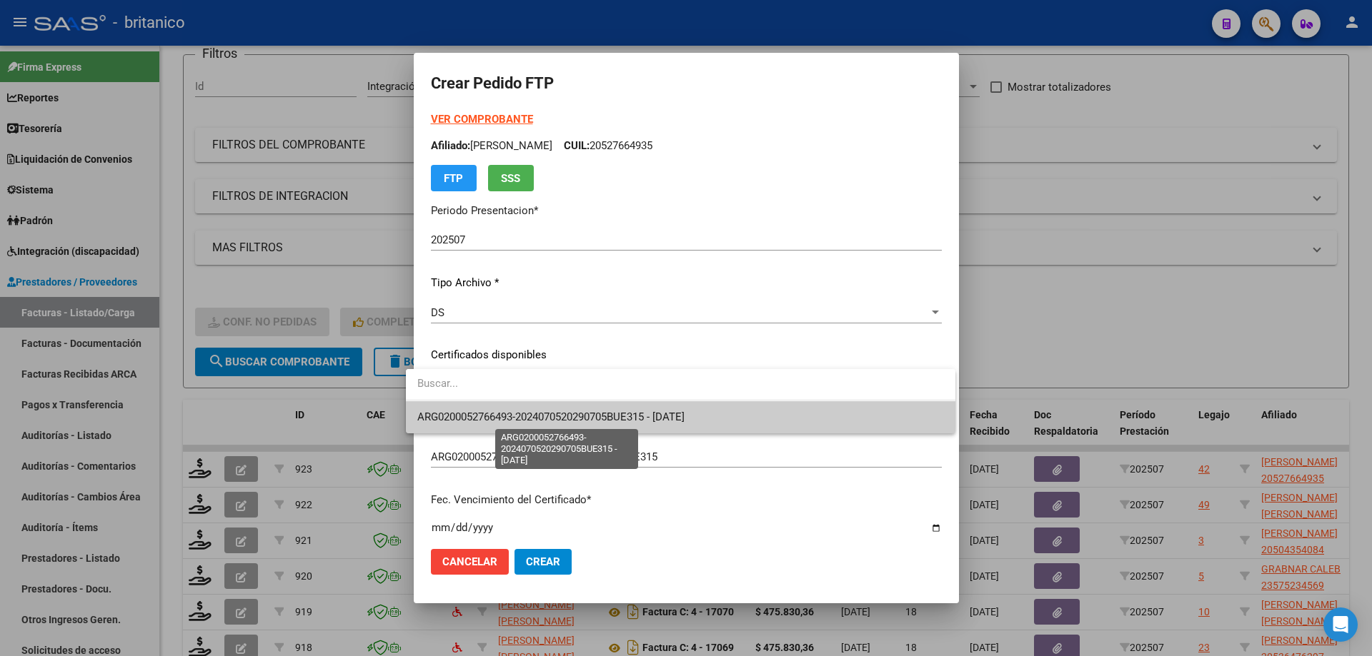
click at [646, 416] on span "ARG0200052766493-2024070520290705BUE315 - [DATE]" at bounding box center [550, 417] width 267 height 13
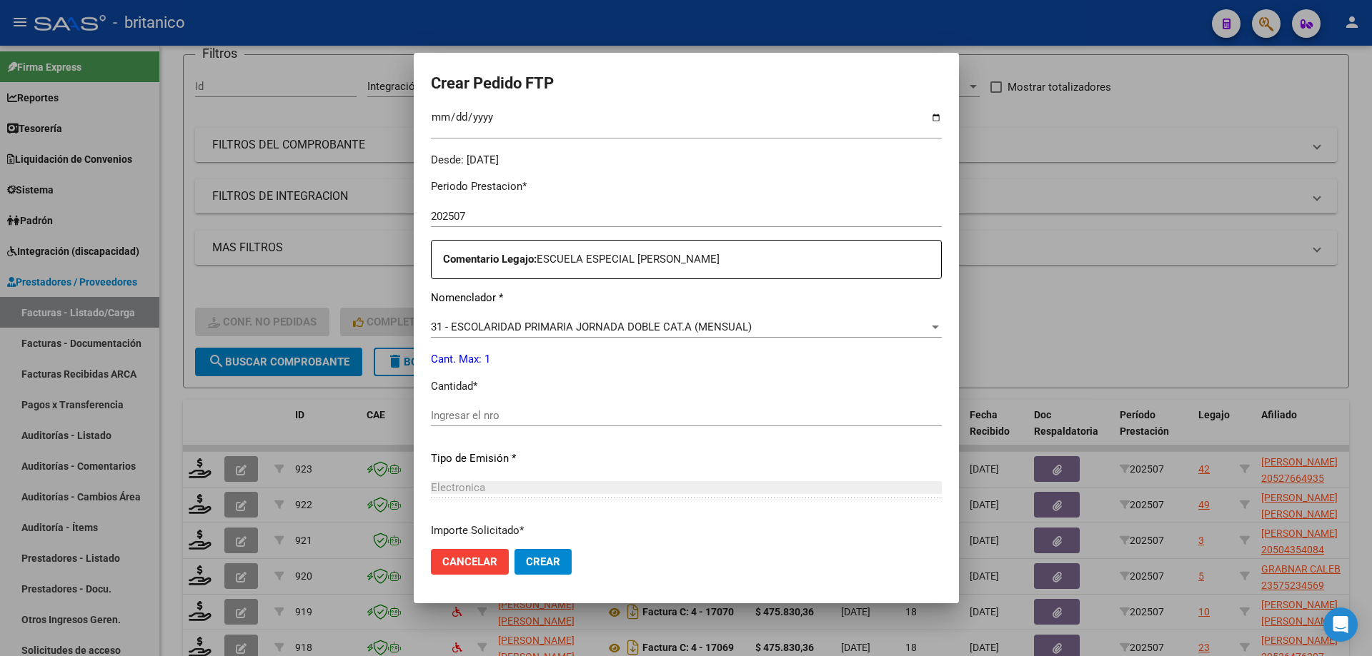
scroll to position [429, 0]
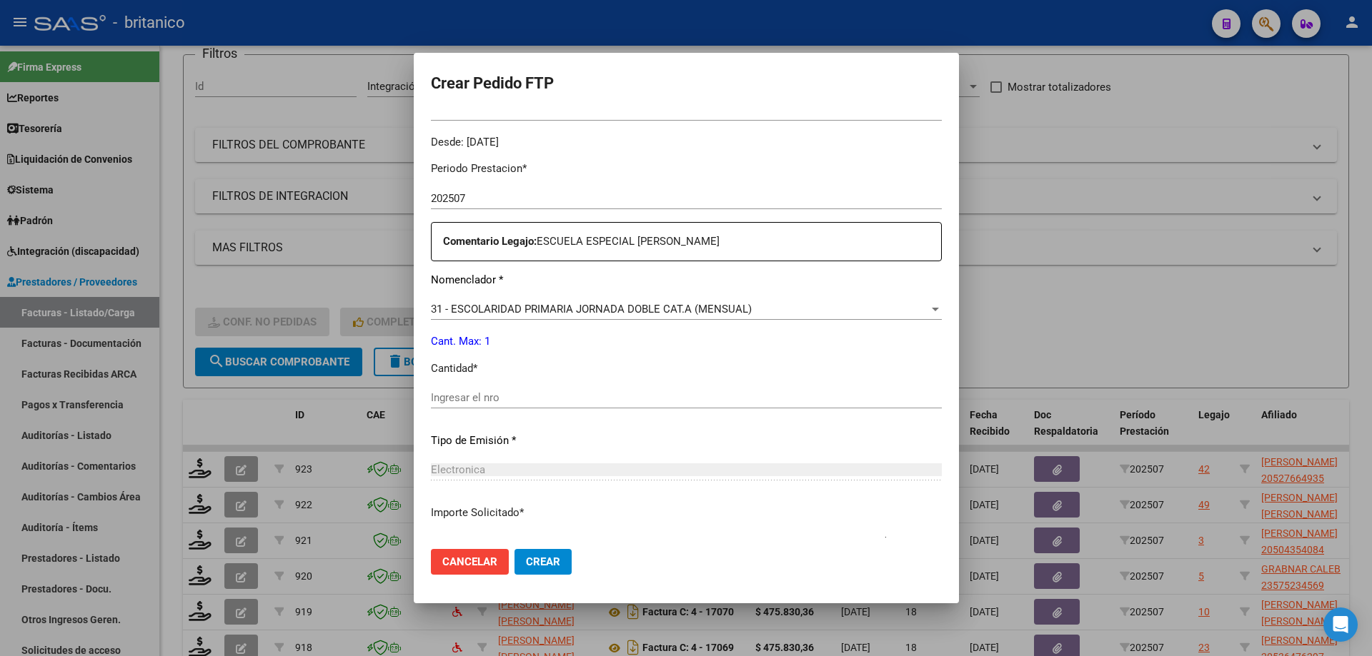
click at [494, 394] on input "Ingresar el nro" at bounding box center [686, 397] width 511 height 13
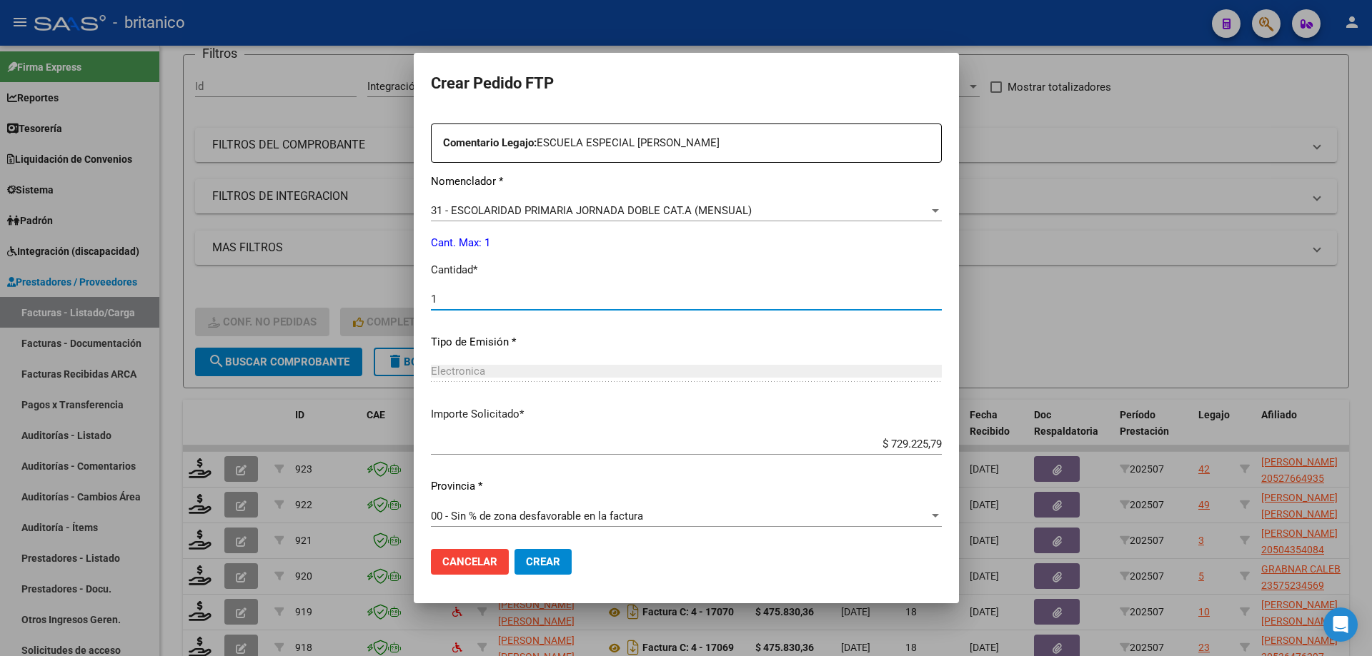
scroll to position [530, 0]
type input "1"
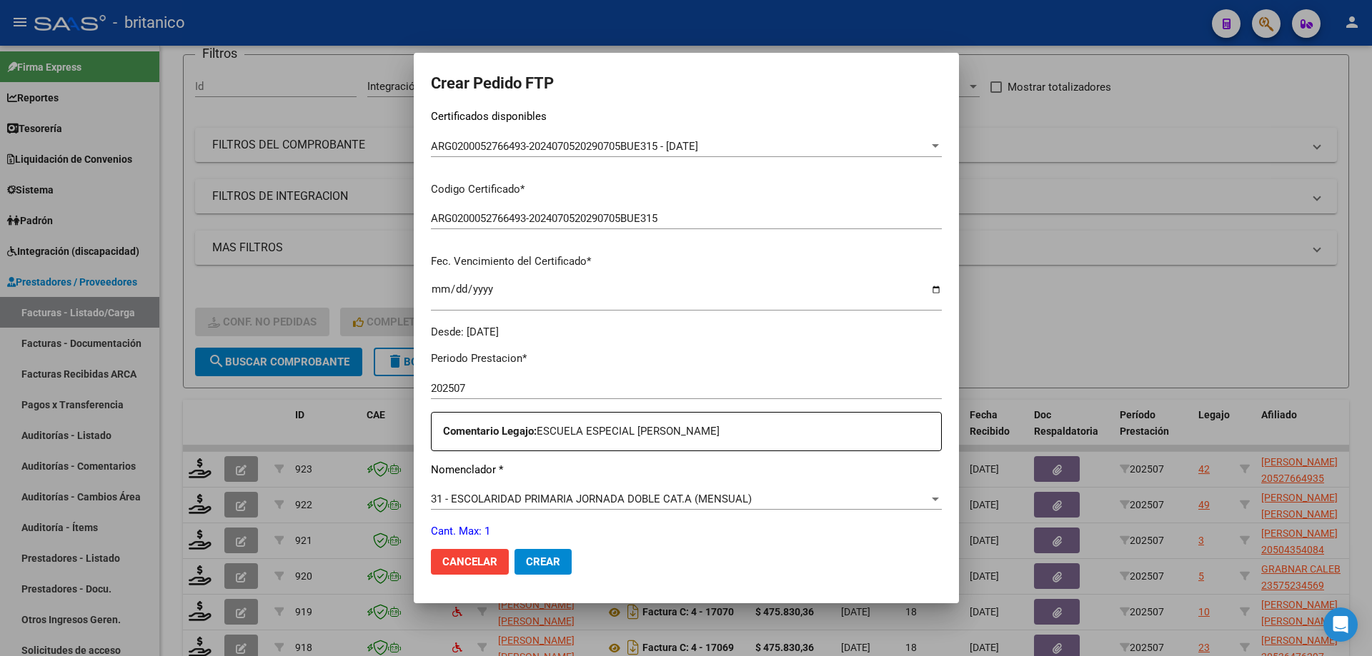
scroll to position [357, 0]
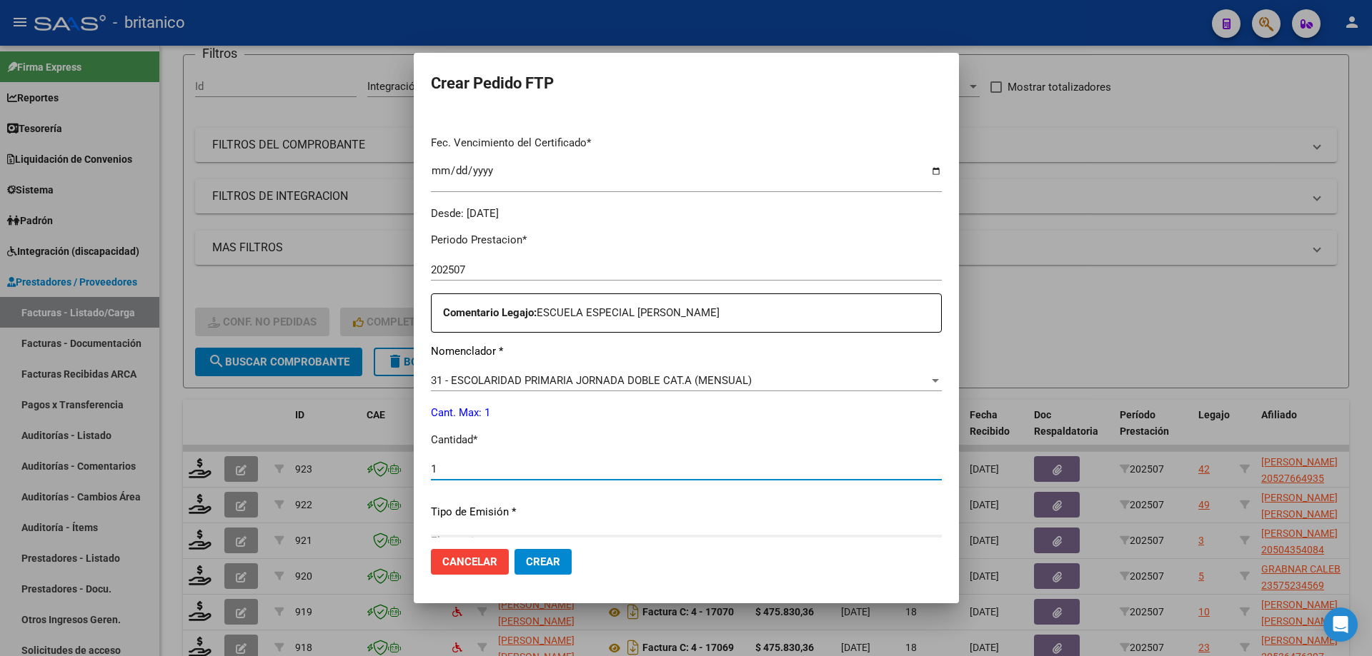
click at [540, 553] on button "Crear" at bounding box center [542, 562] width 57 height 26
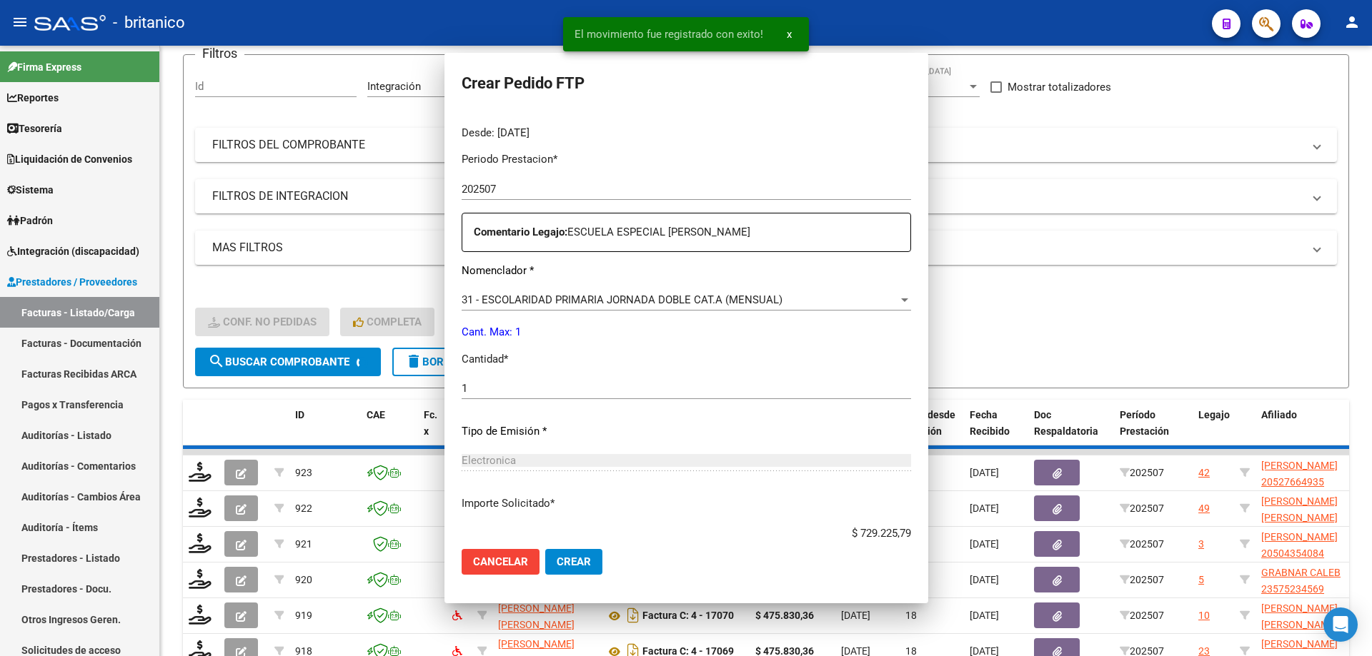
scroll to position [0, 0]
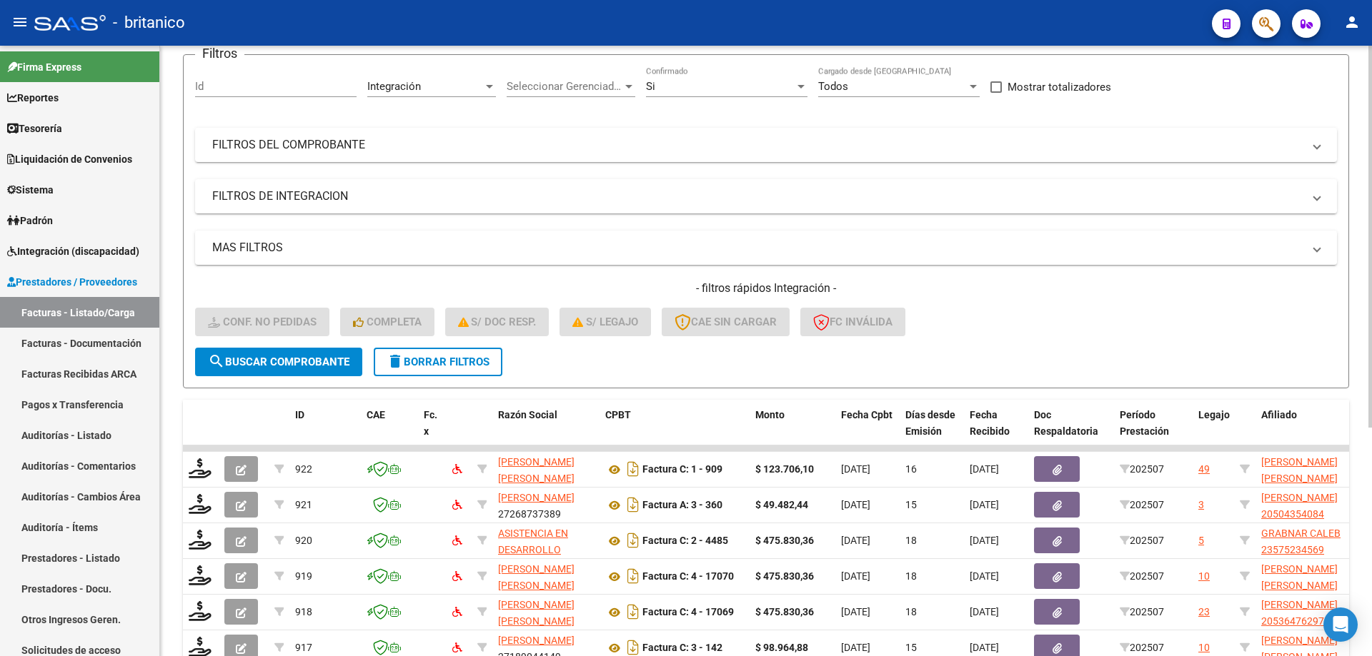
click at [1049, 332] on div "- filtros rápidos Integración - Conf. no pedidas Completa S/ Doc Resp. S/ legaj…" at bounding box center [766, 314] width 1142 height 67
click at [1098, 308] on div "- filtros rápidos Integración - Conf. no pedidas Completa S/ Doc Resp. S/ legaj…" at bounding box center [766, 314] width 1142 height 67
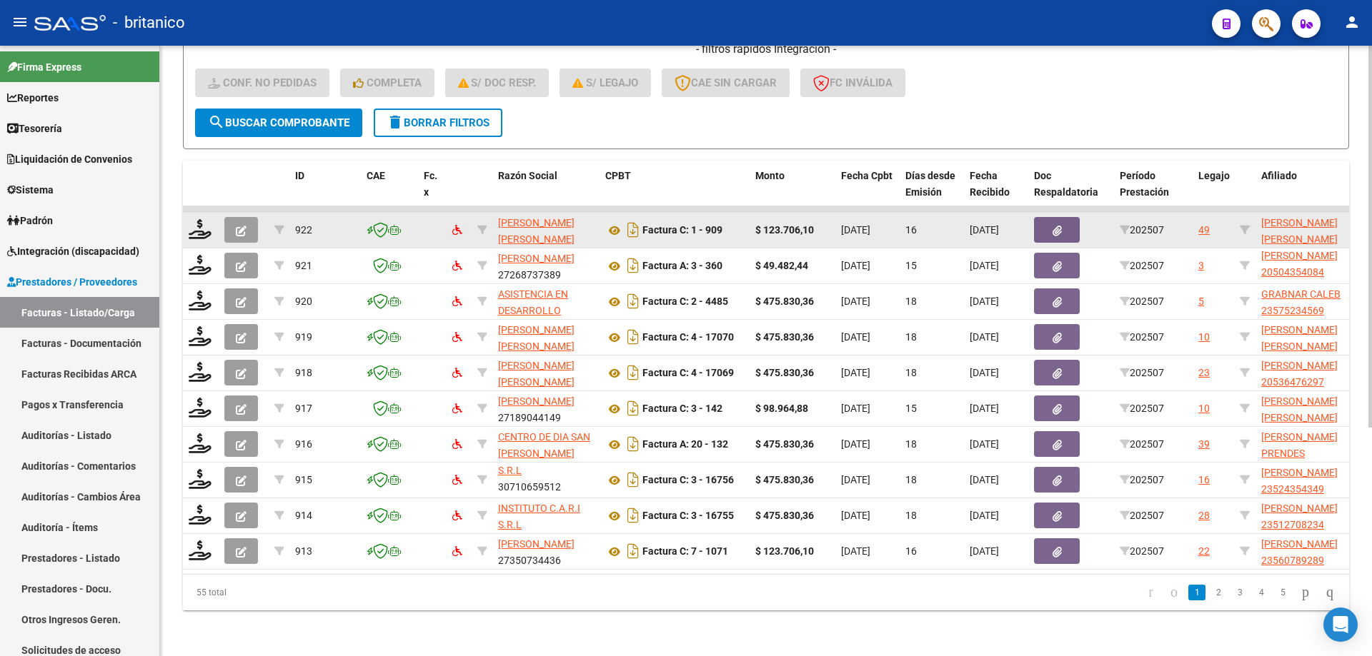
scroll to position [365, 0]
click at [199, 219] on icon at bounding box center [200, 229] width 23 height 20
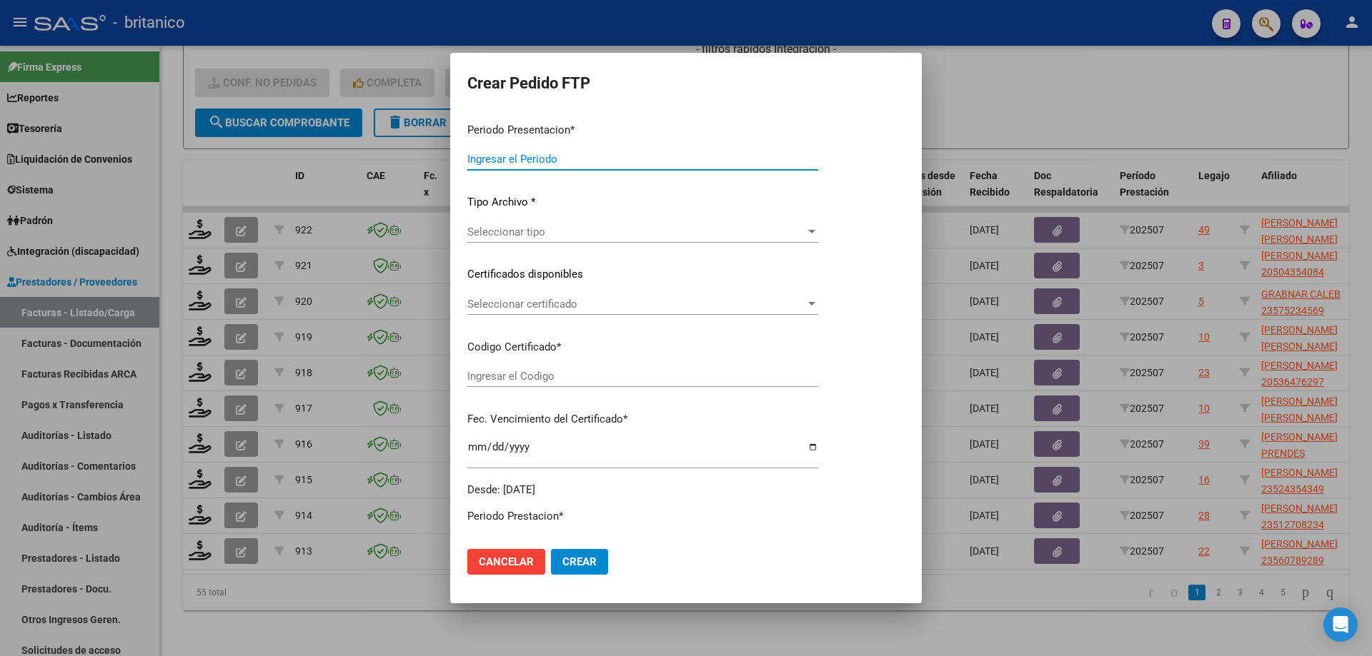
type input "202507"
type input "$ 123.706,10"
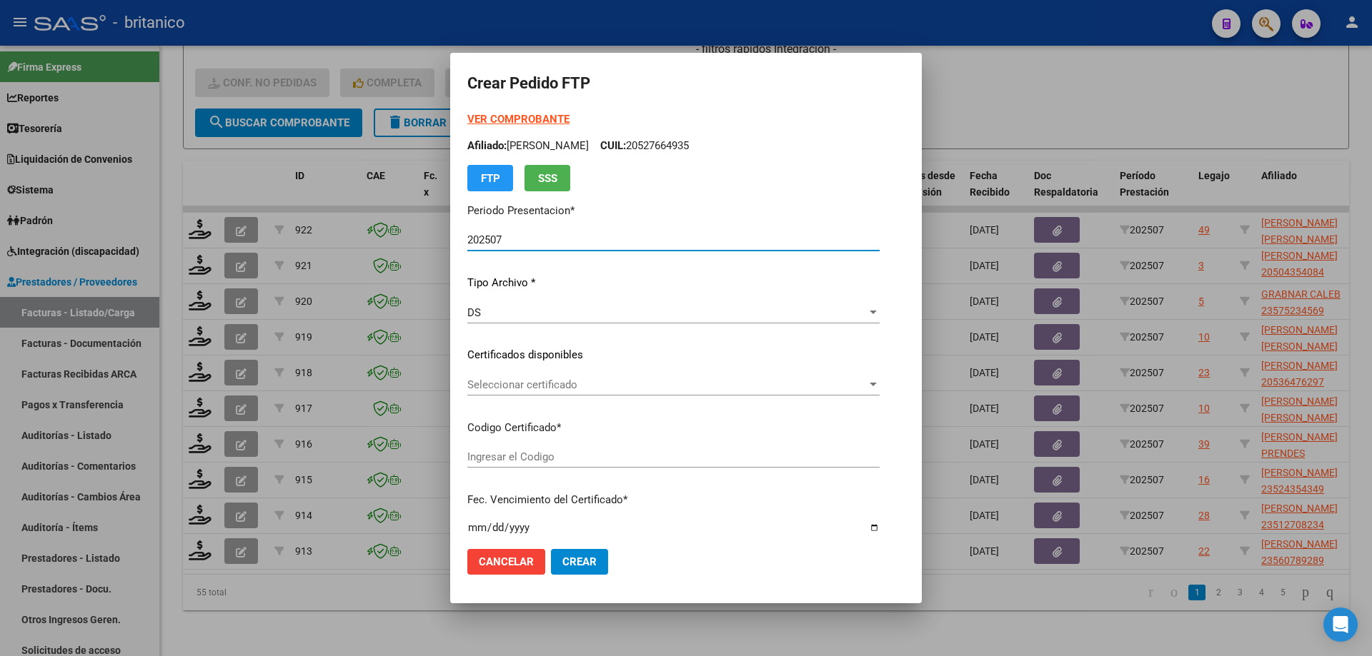
type input "ARG02000501549422023032120280321CBA536"
type input "[DATE]"
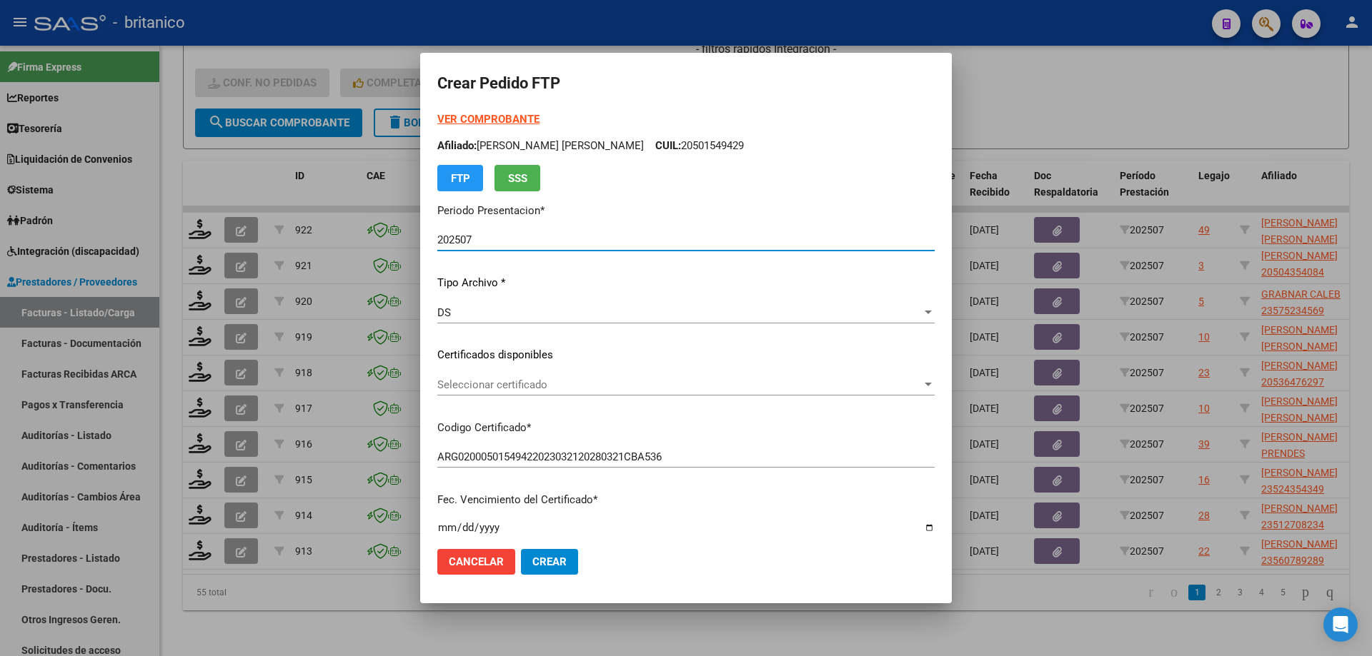
click at [637, 386] on span "Seleccionar certificado" at bounding box center [679, 385] width 484 height 13
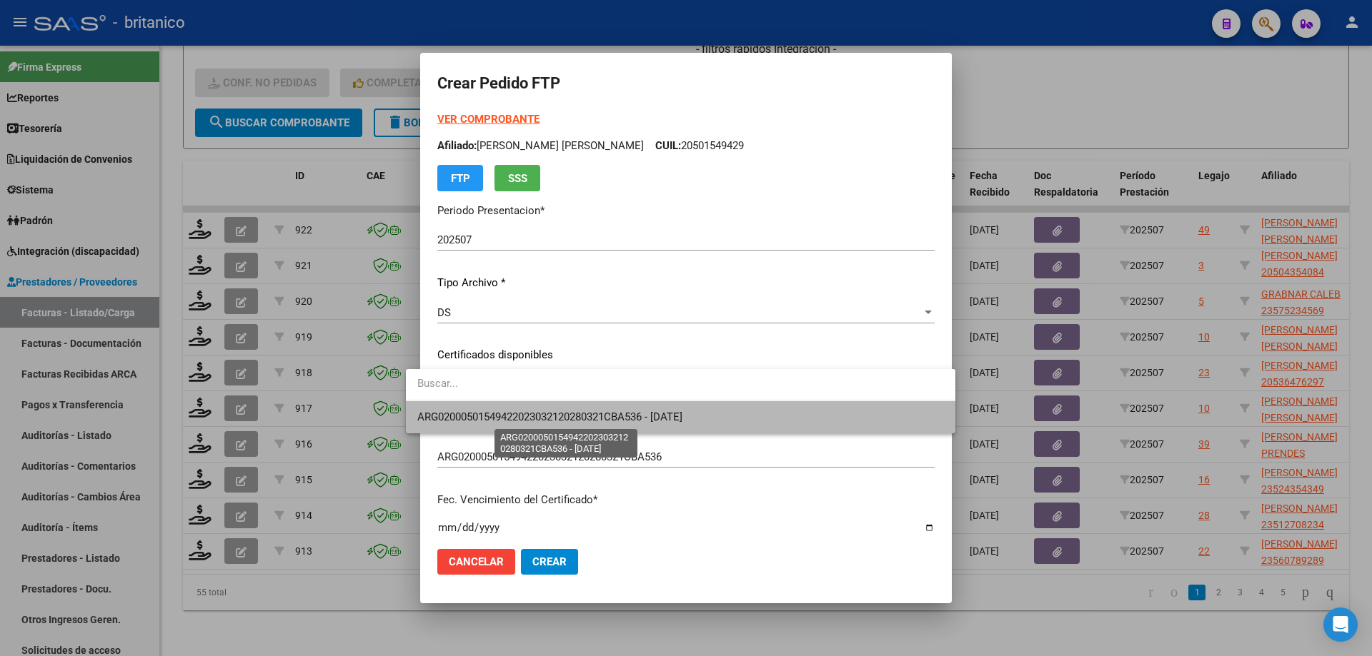
click at [633, 422] on span "ARG02000501549422023032120280321CBA536 - [DATE]" at bounding box center [549, 417] width 265 height 13
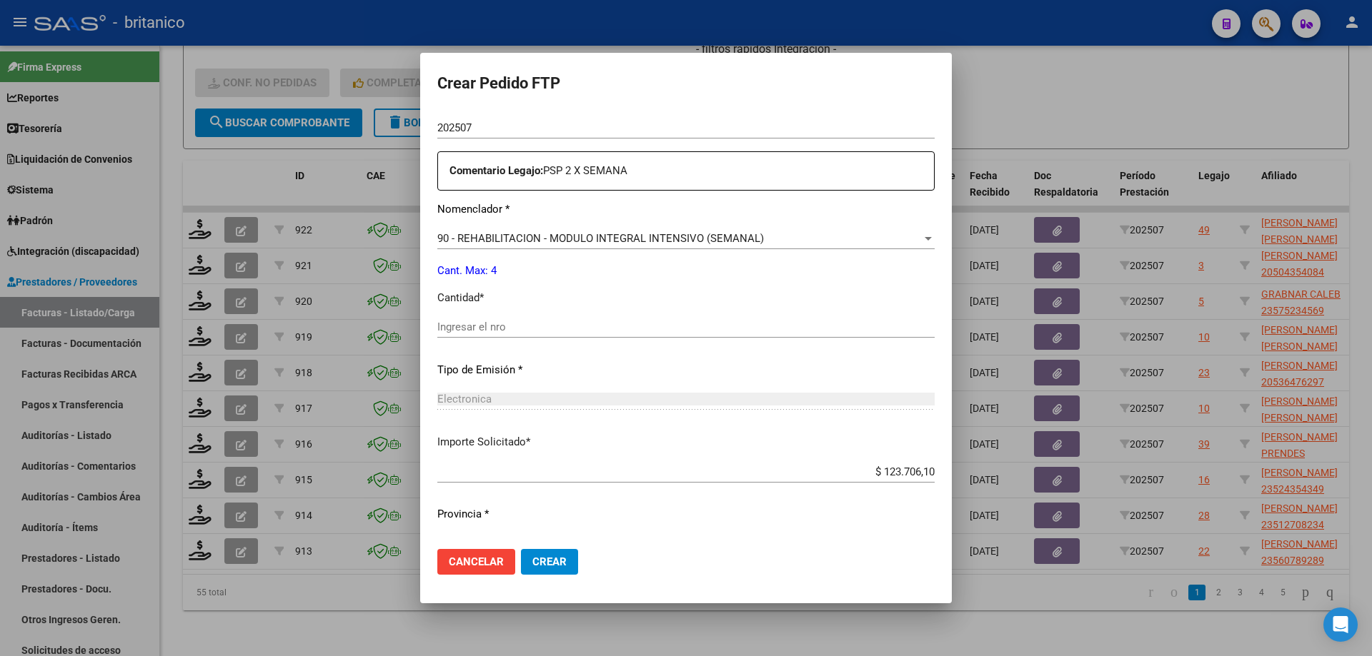
scroll to position [500, 0]
click at [571, 326] on input "Ingresar el nro" at bounding box center [685, 326] width 497 height 13
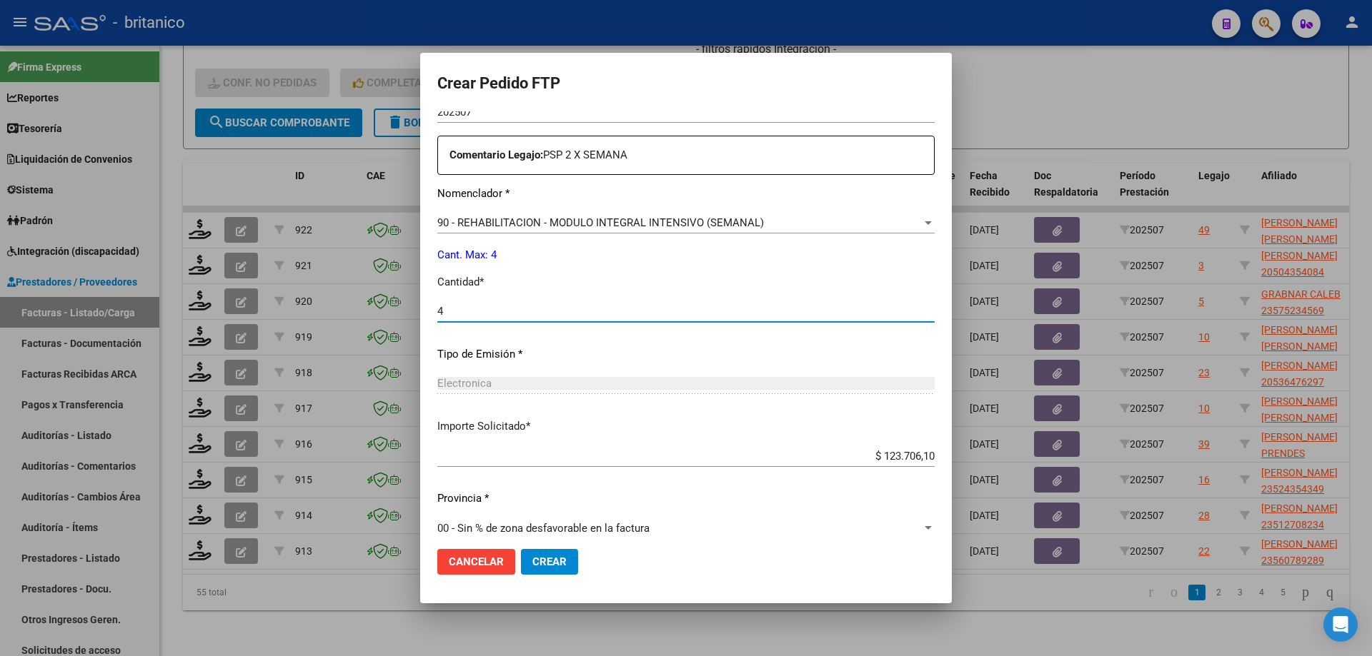
scroll to position [530, 0]
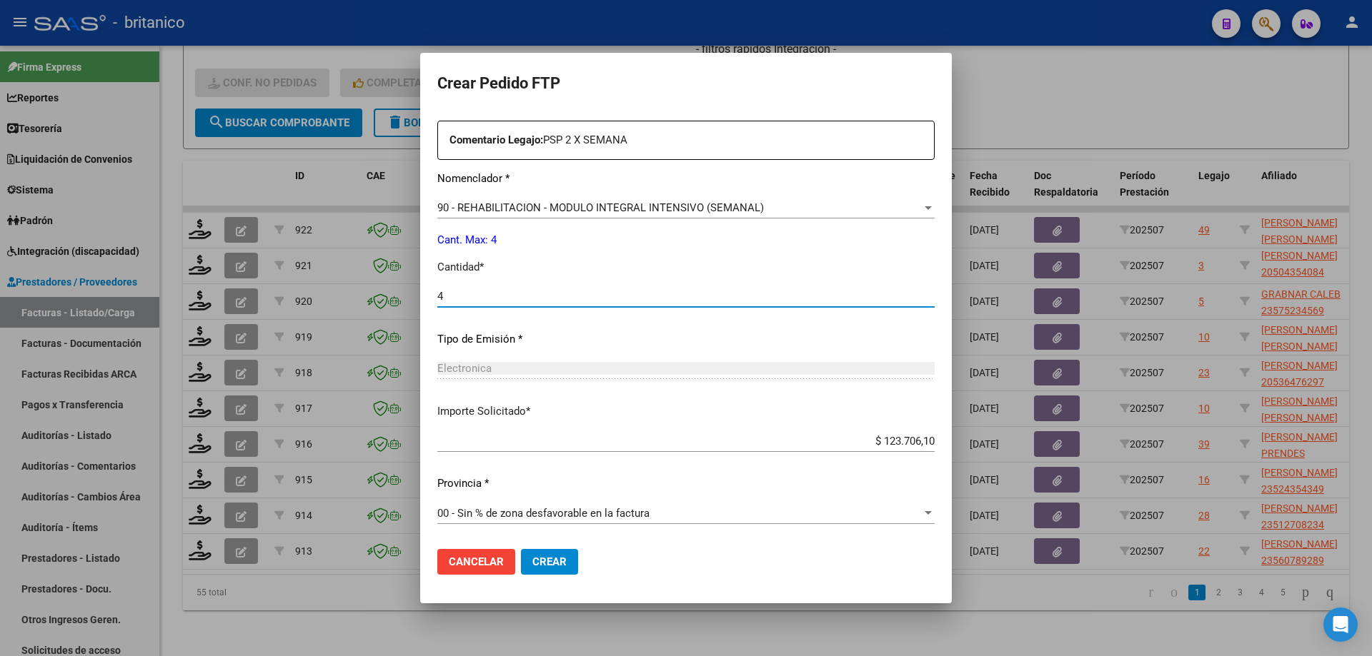
type input "4"
click at [534, 559] on span "Crear" at bounding box center [549, 562] width 34 height 13
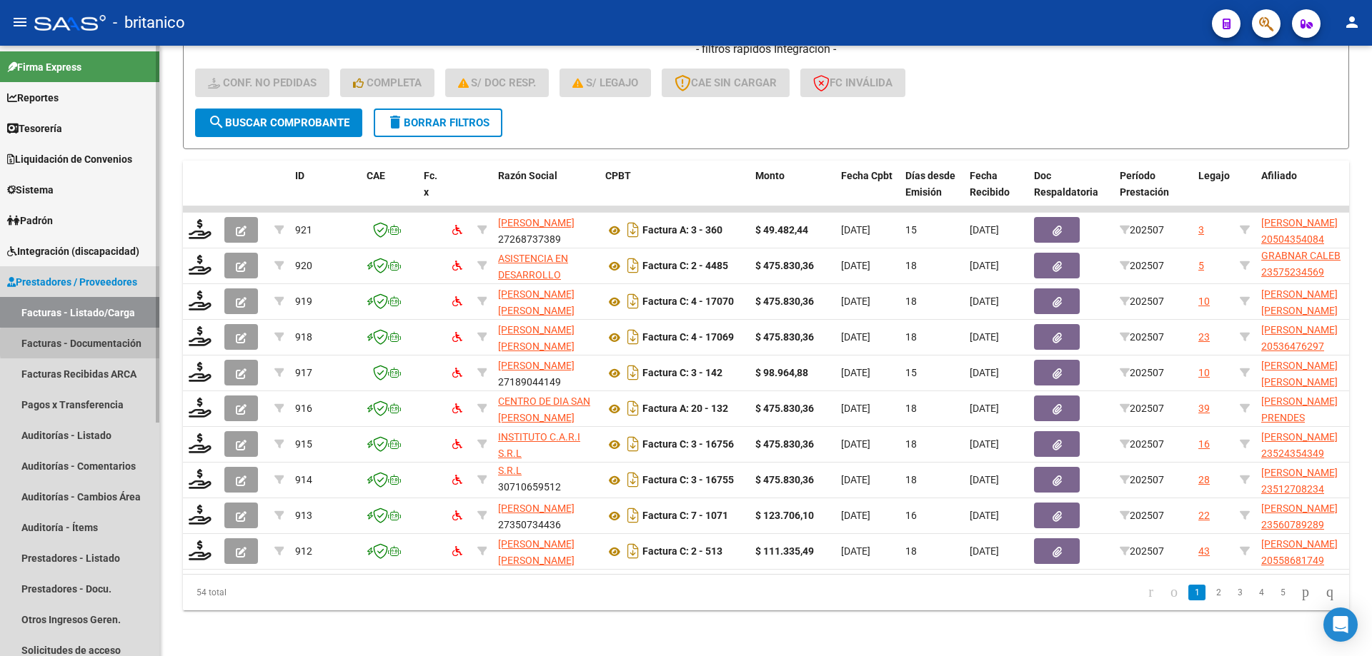
click at [125, 343] on link "Facturas - Documentación" at bounding box center [79, 343] width 159 height 31
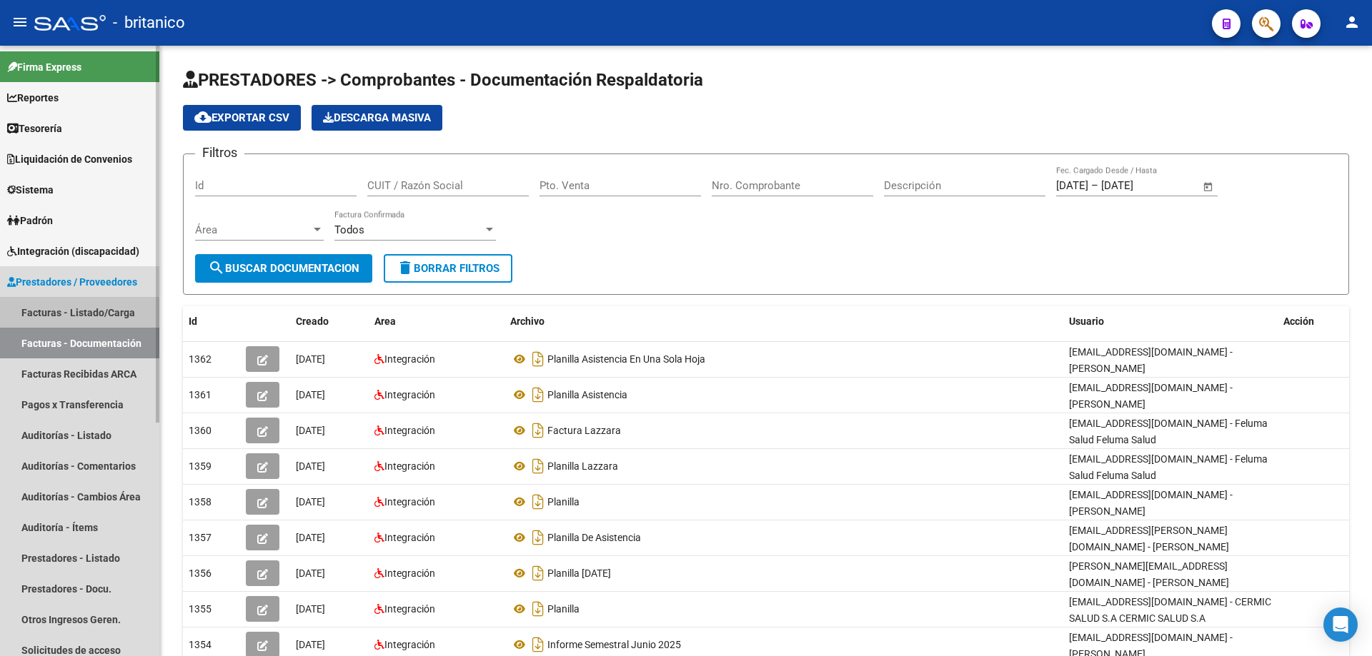
click at [130, 309] on link "Facturas - Listado/Carga" at bounding box center [79, 312] width 159 height 31
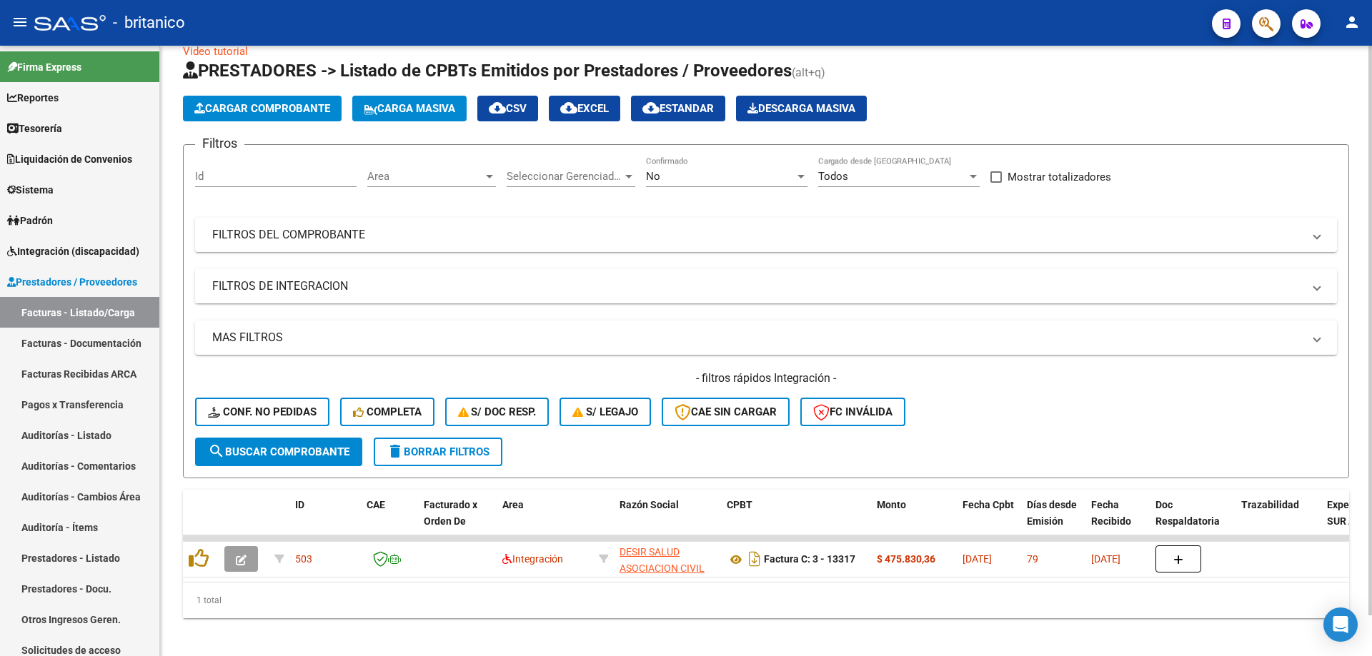
scroll to position [44, 0]
